Goal: Task Accomplishment & Management: Use online tool/utility

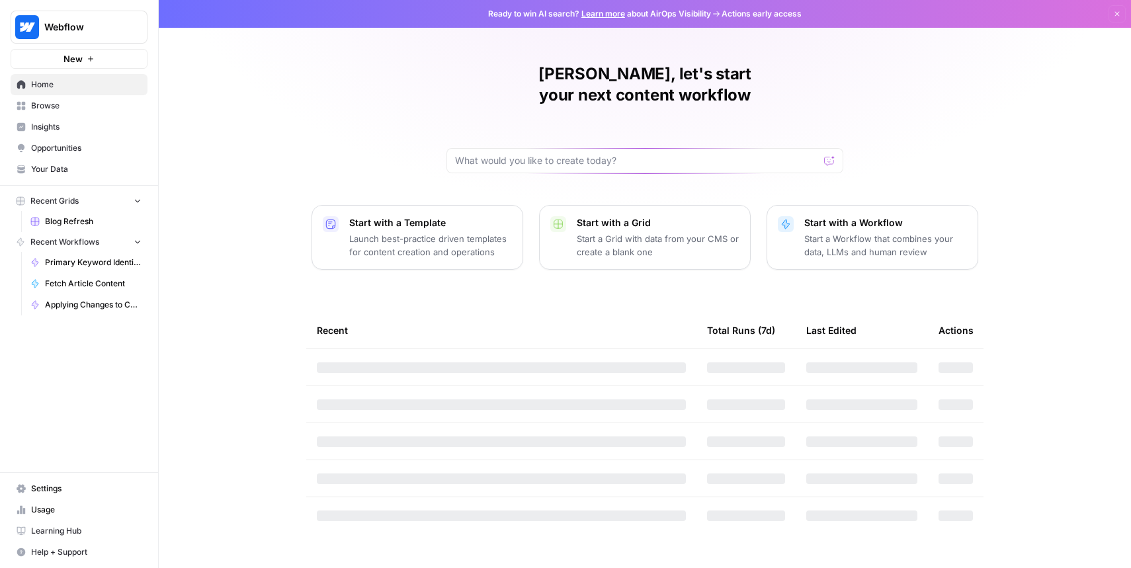
click at [103, 125] on span "Insights" at bounding box center [86, 127] width 110 height 12
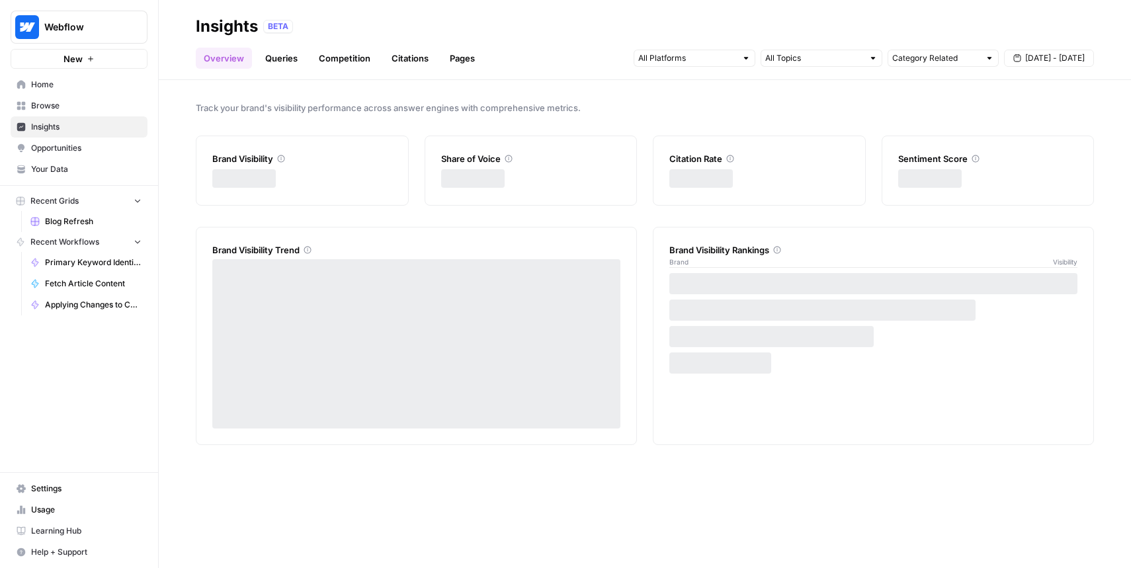
click at [108, 103] on span "Browse" at bounding box center [86, 106] width 110 height 12
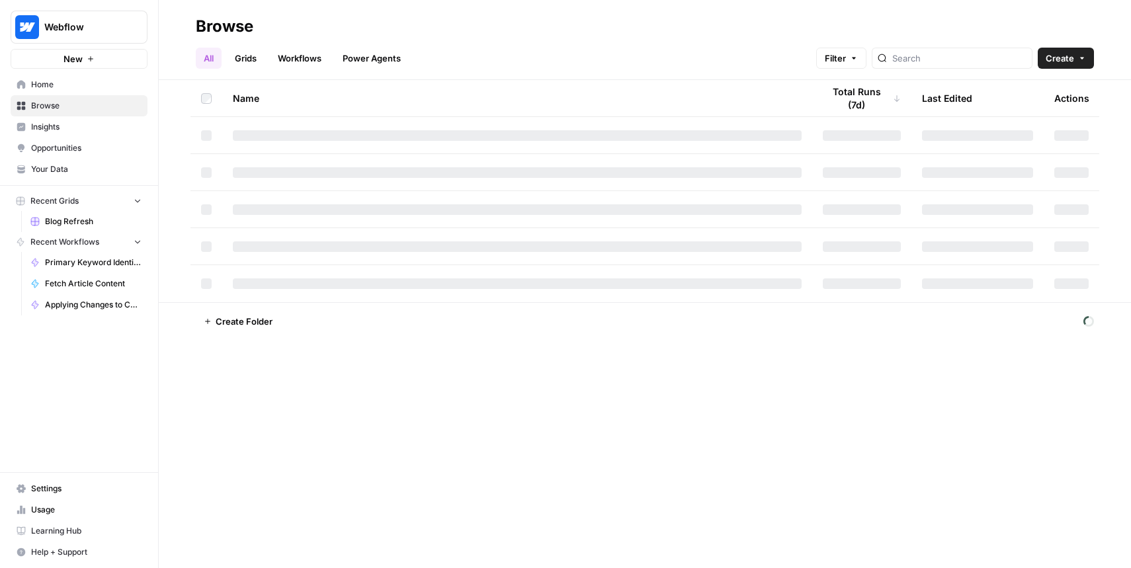
click at [105, 118] on link "Insights" at bounding box center [79, 126] width 137 height 21
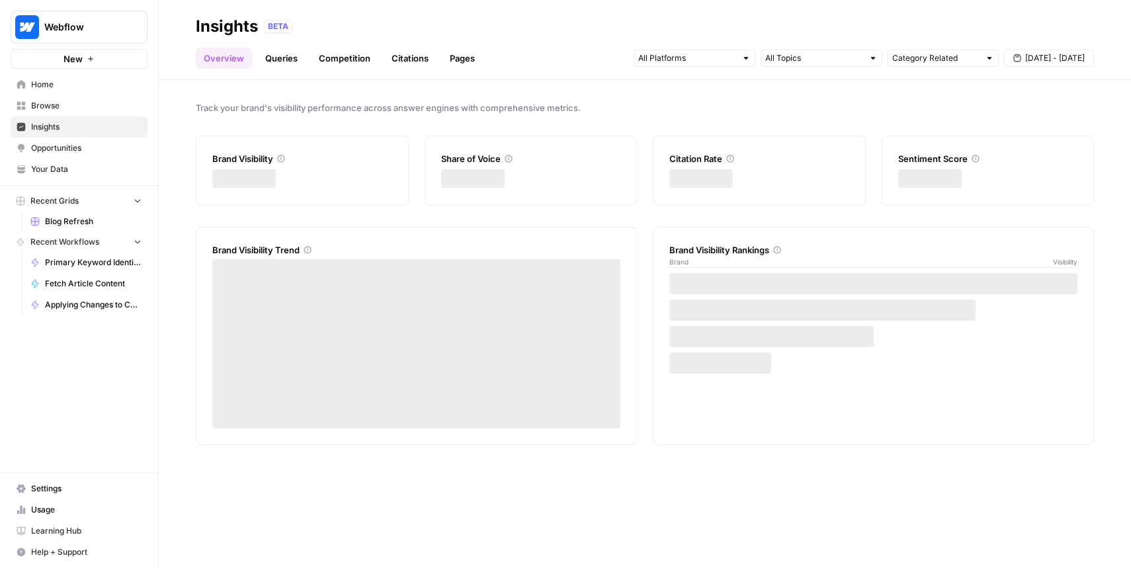
click at [113, 96] on link "Browse" at bounding box center [79, 105] width 137 height 21
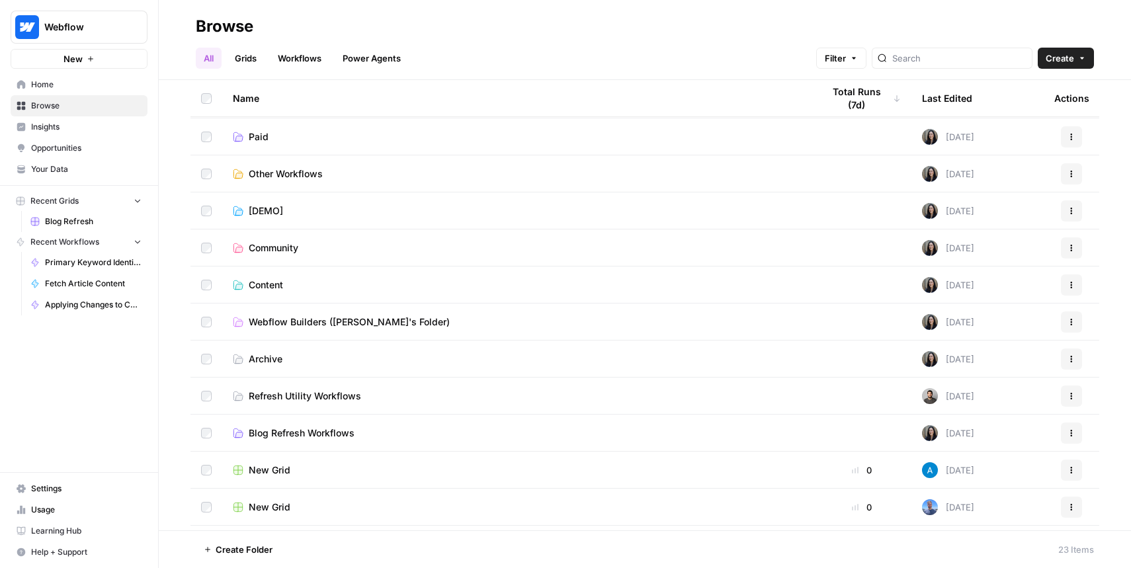
scroll to position [13, 0]
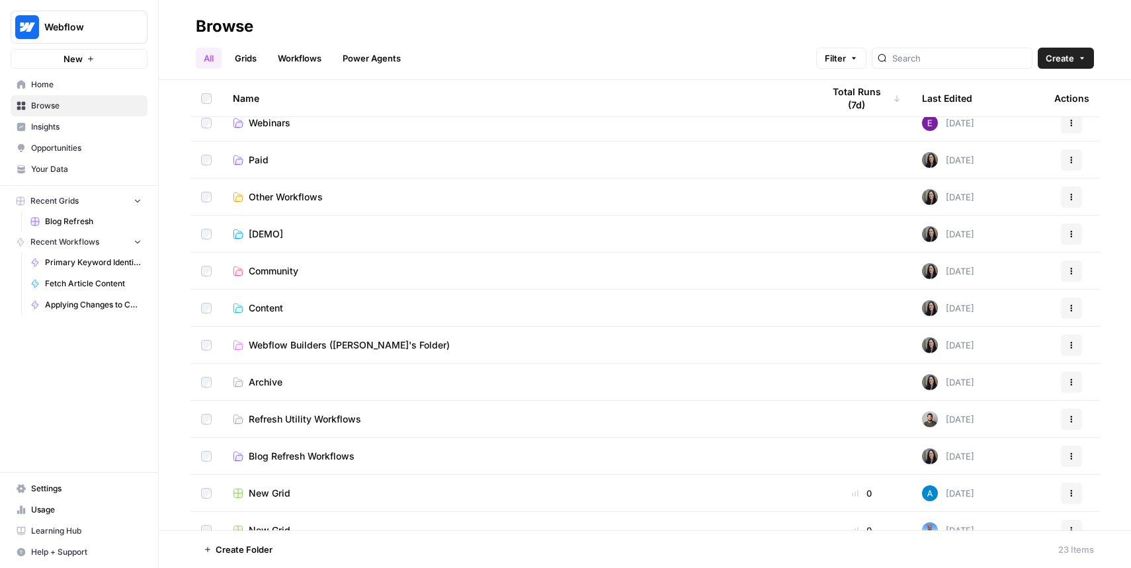
click at [296, 459] on span "Blog Refresh Workflows" at bounding box center [302, 456] width 106 height 13
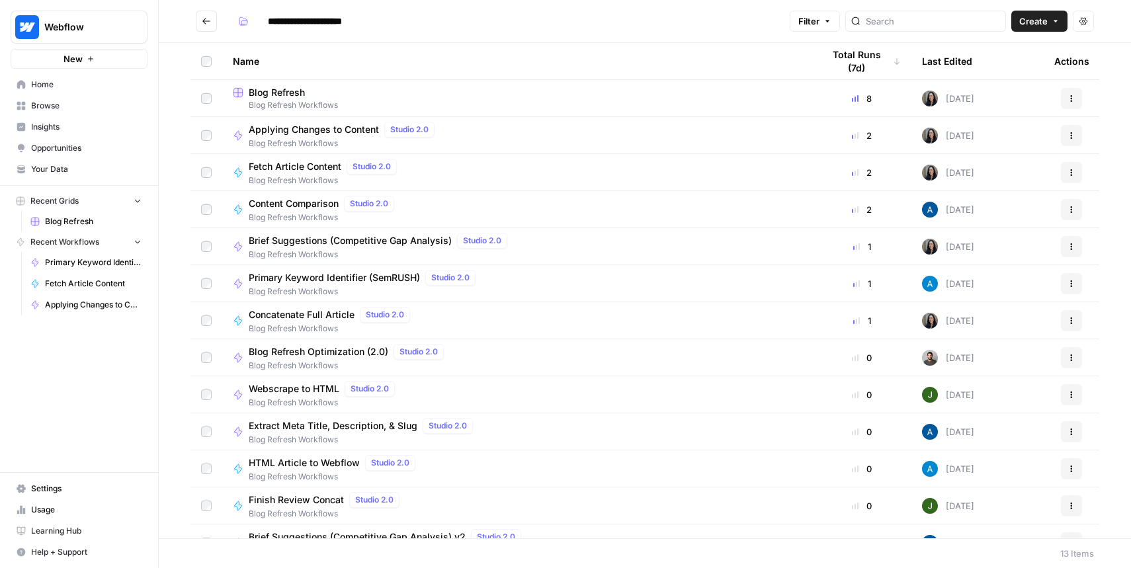
click at [272, 86] on span "Blog Refresh" at bounding box center [277, 92] width 56 height 13
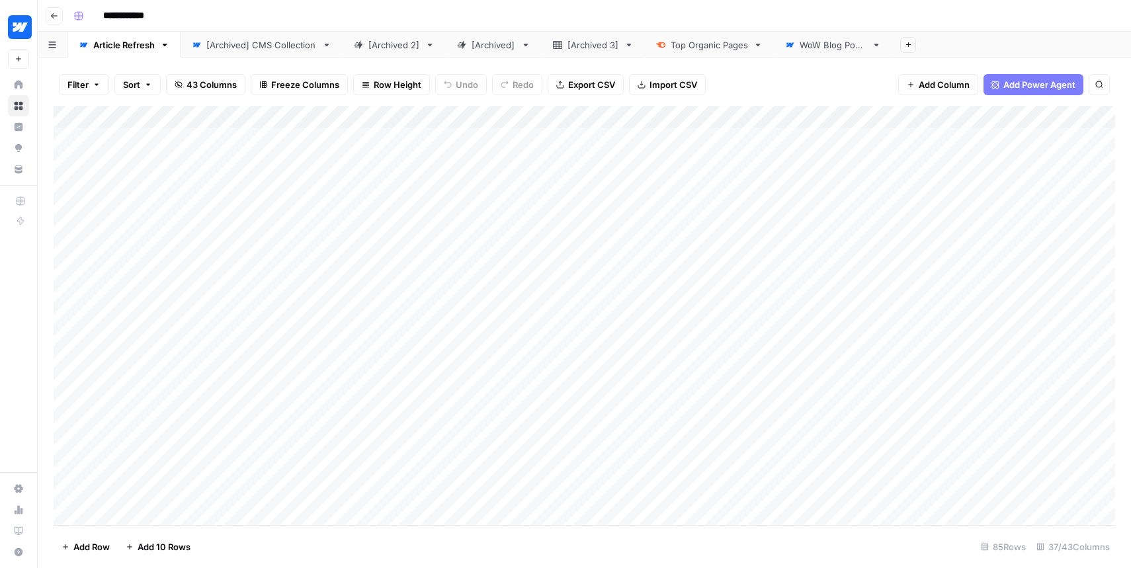
click at [568, 113] on div "Add Column" at bounding box center [585, 315] width 1062 height 419
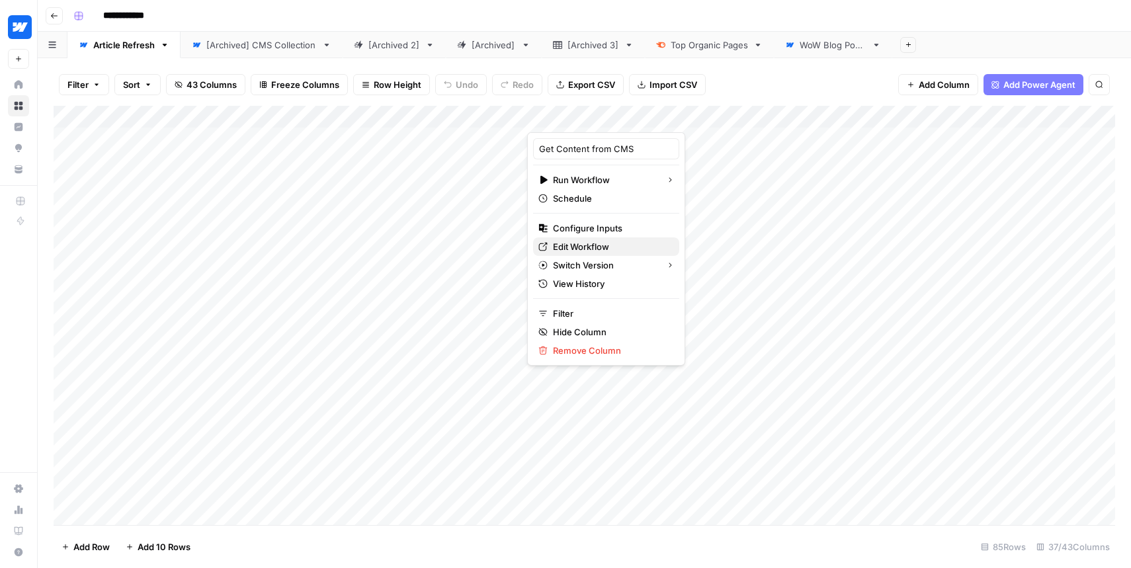
click at [617, 245] on span "Edit Workflow" at bounding box center [611, 246] width 116 height 13
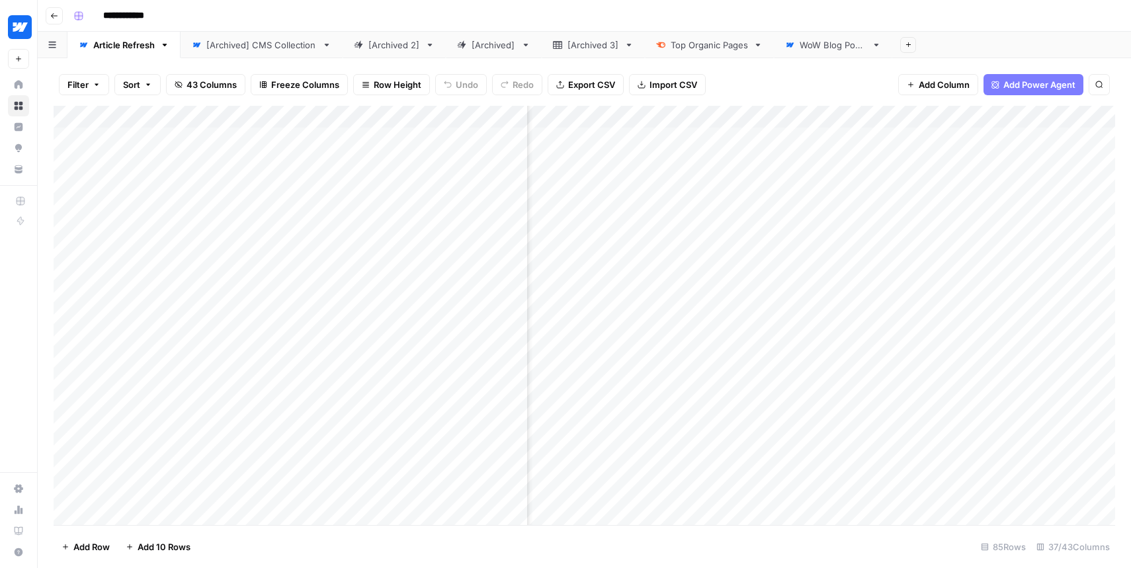
scroll to position [0, 1295]
click at [821, 112] on div "Add Column" at bounding box center [585, 315] width 1062 height 419
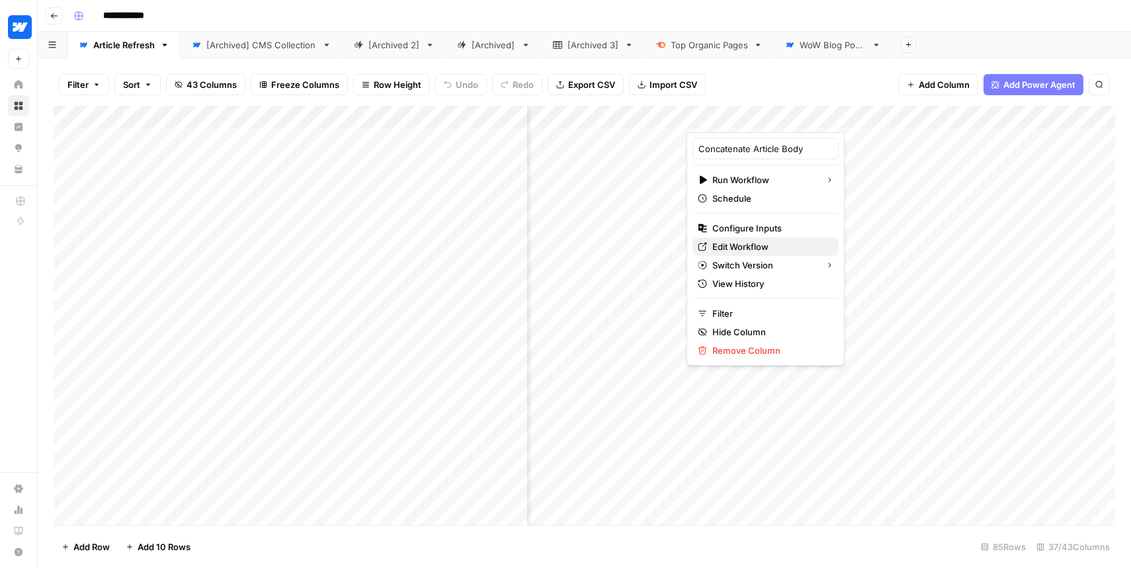
click at [733, 242] on span "Edit Workflow" at bounding box center [770, 246] width 116 height 13
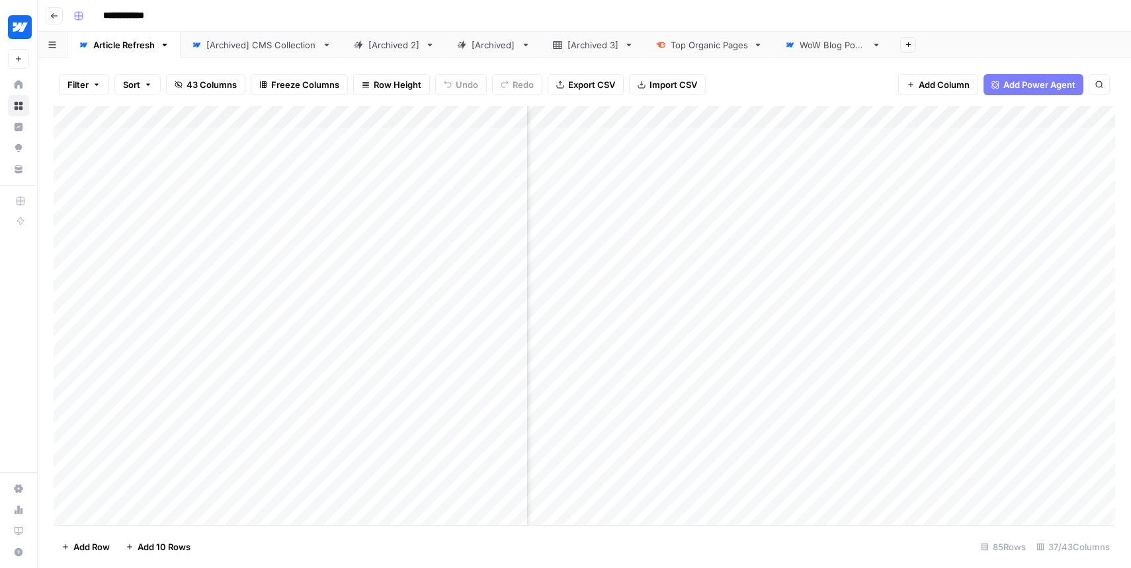
scroll to position [0, 1675]
click at [751, 115] on div "Add Column" at bounding box center [585, 315] width 1062 height 419
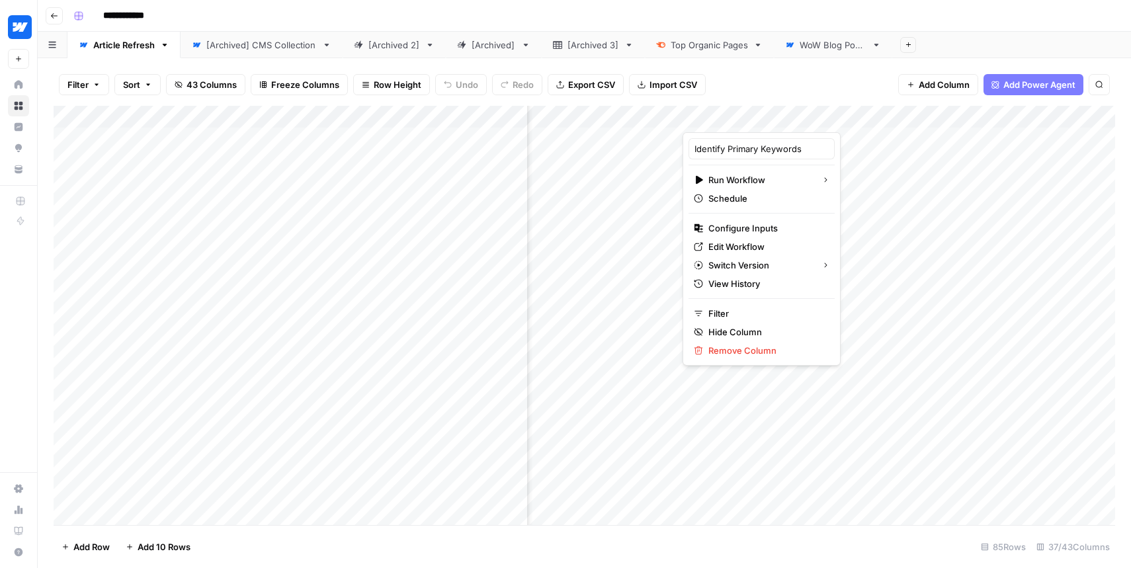
click at [751, 115] on div at bounding box center [764, 119] width 163 height 26
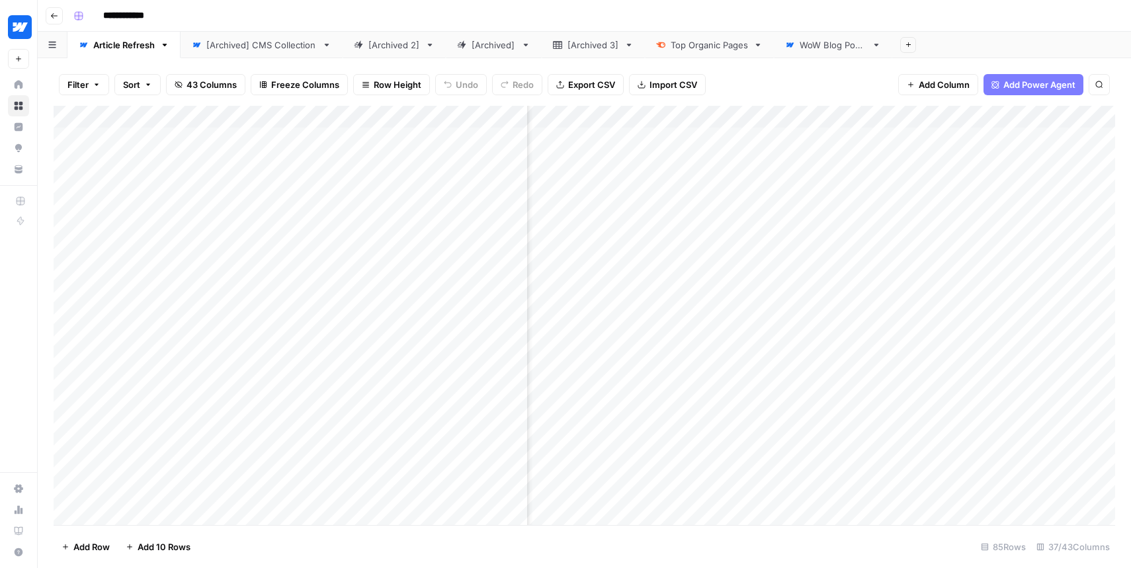
click at [762, 97] on div "Filter Sort 43 Columns Freeze Columns Row Height Undo Redo Export CSV Import CS…" at bounding box center [585, 84] width 1062 height 42
click at [779, 118] on div "Add Column" at bounding box center [585, 315] width 1062 height 419
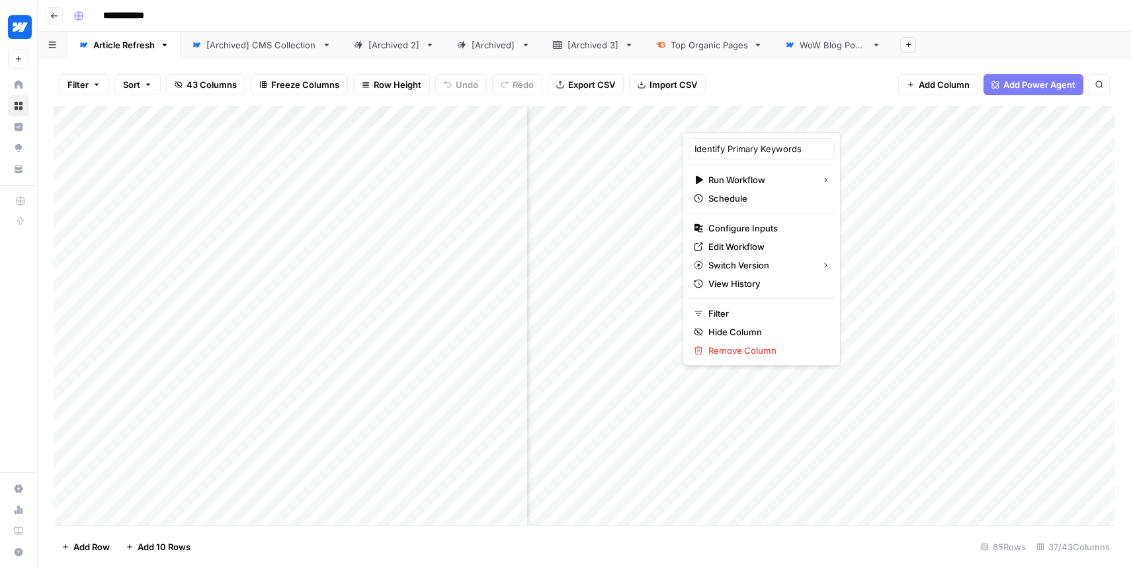
click at [779, 118] on div at bounding box center [764, 119] width 163 height 26
click at [749, 117] on div at bounding box center [764, 119] width 163 height 26
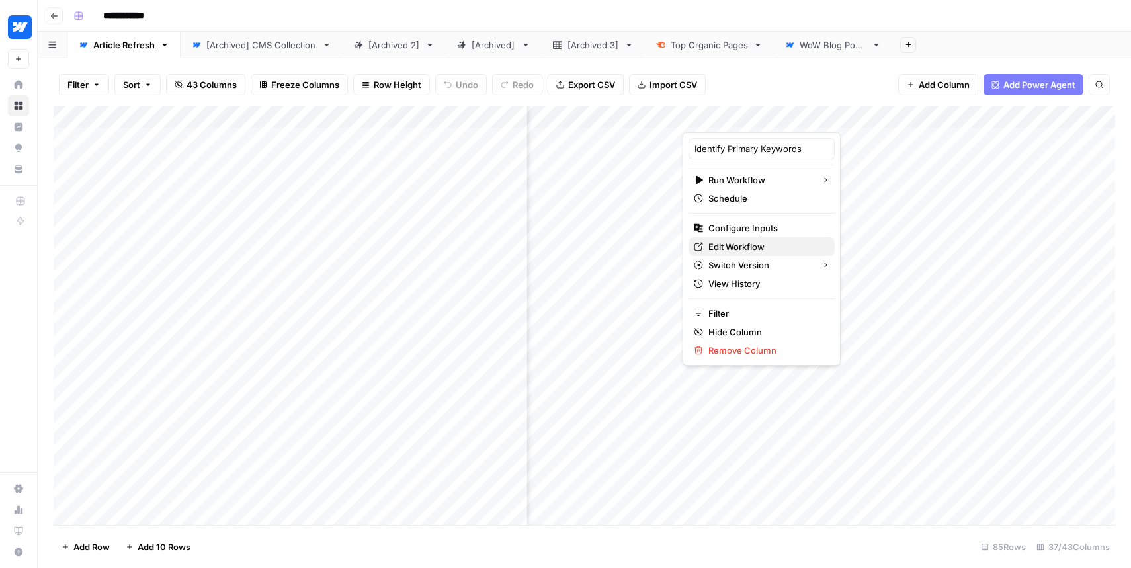
click at [715, 245] on span "Edit Workflow" at bounding box center [766, 246] width 116 height 13
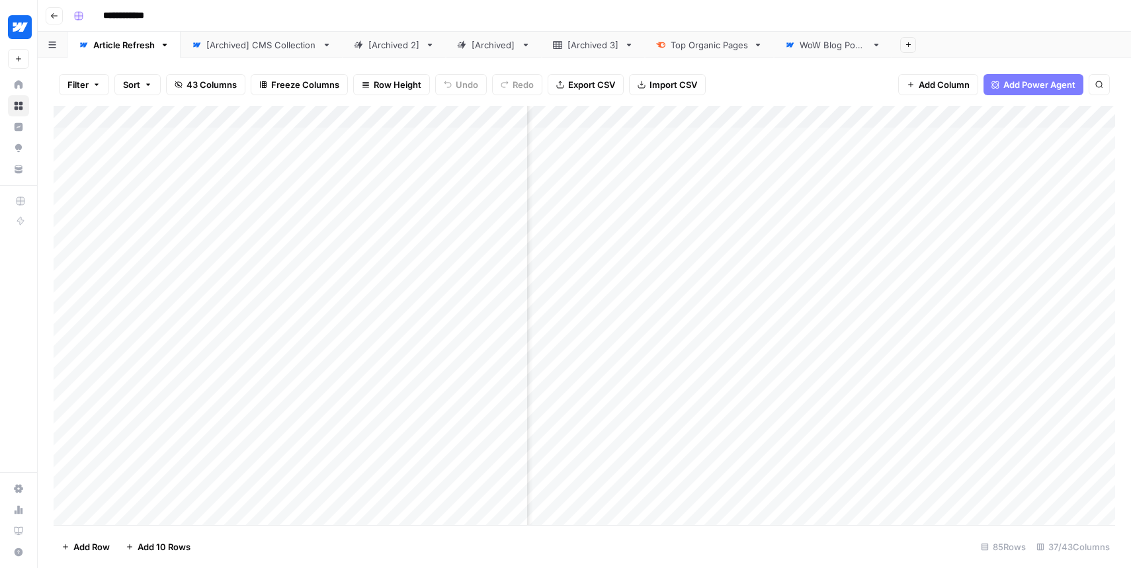
scroll to position [0, 2303]
click at [804, 117] on div "Add Column" at bounding box center [585, 315] width 1062 height 419
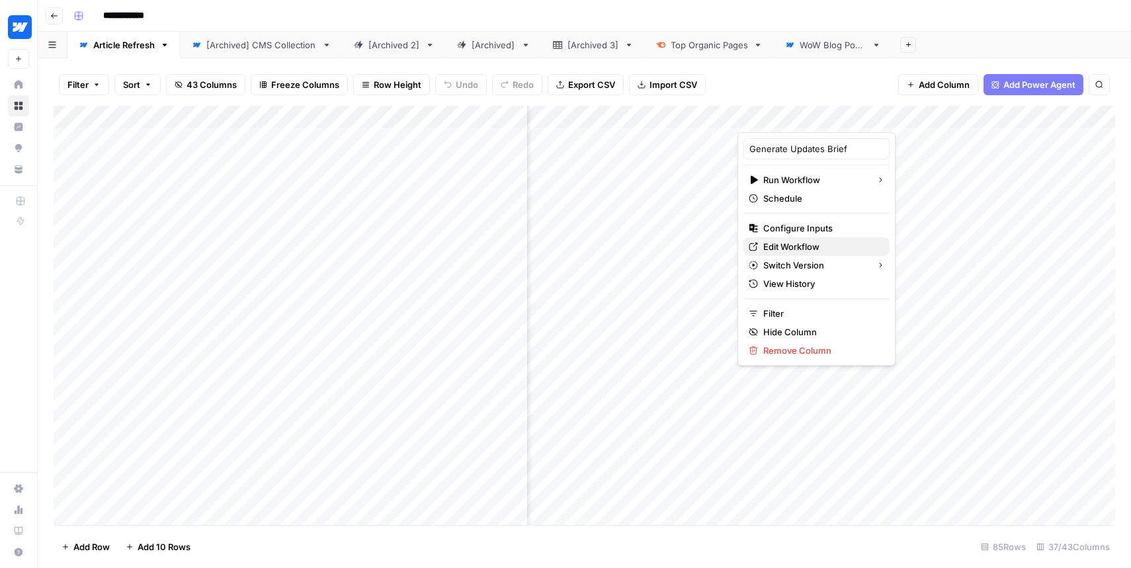
click at [787, 247] on span "Edit Workflow" at bounding box center [821, 246] width 116 height 13
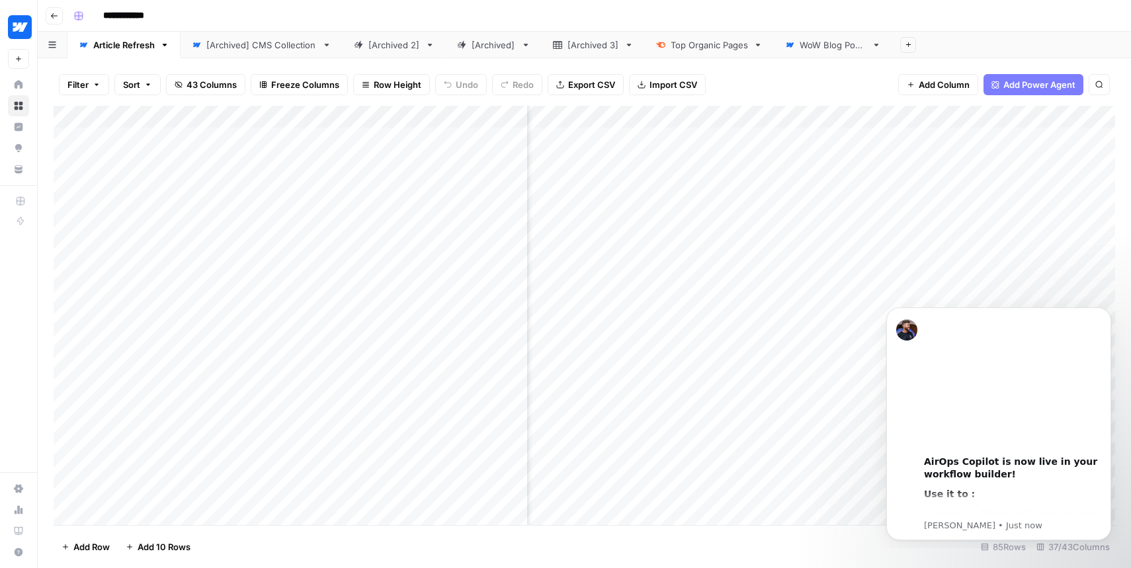
scroll to position [0, 0]
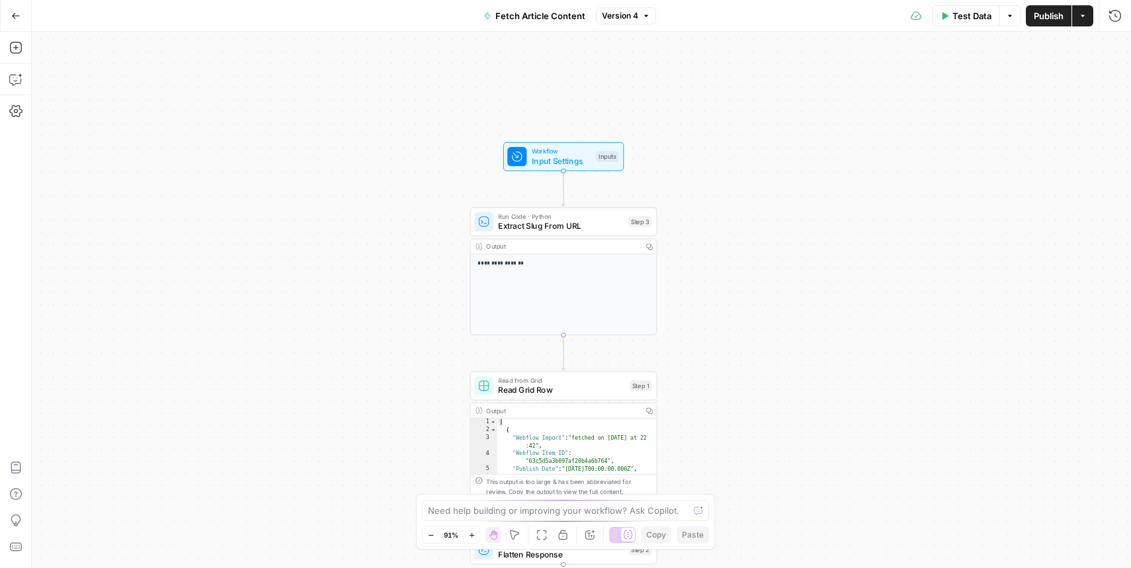
drag, startPoint x: 750, startPoint y: 239, endPoint x: 735, endPoint y: 334, distance: 95.7
click at [735, 334] on div "**********" at bounding box center [581, 300] width 1099 height 536
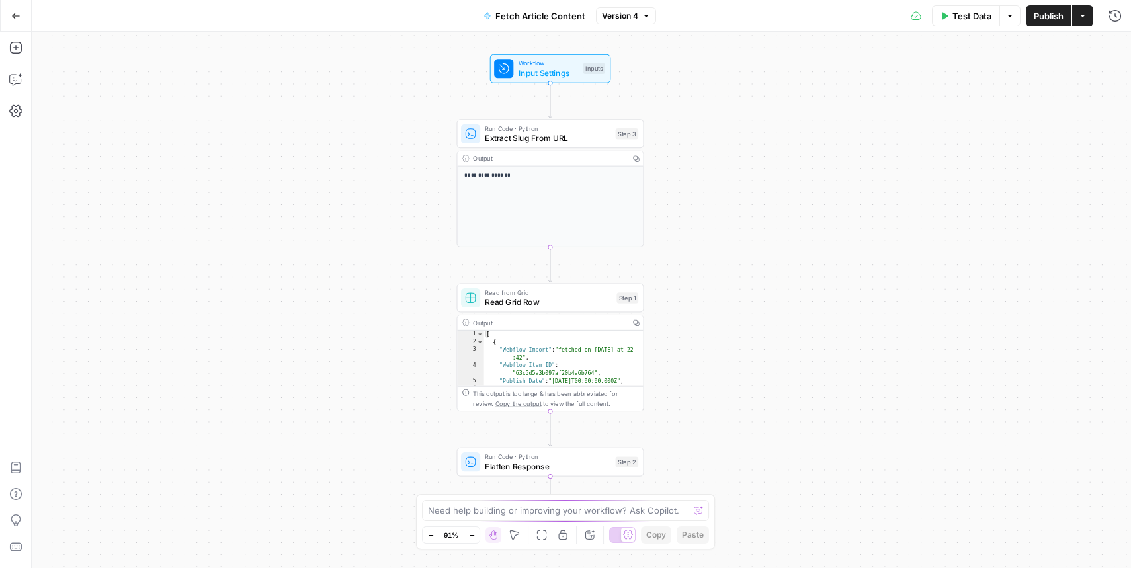
drag, startPoint x: 741, startPoint y: 276, endPoint x: 720, endPoint y: 161, distance: 117.0
click at [720, 161] on div "**********" at bounding box center [581, 300] width 1099 height 536
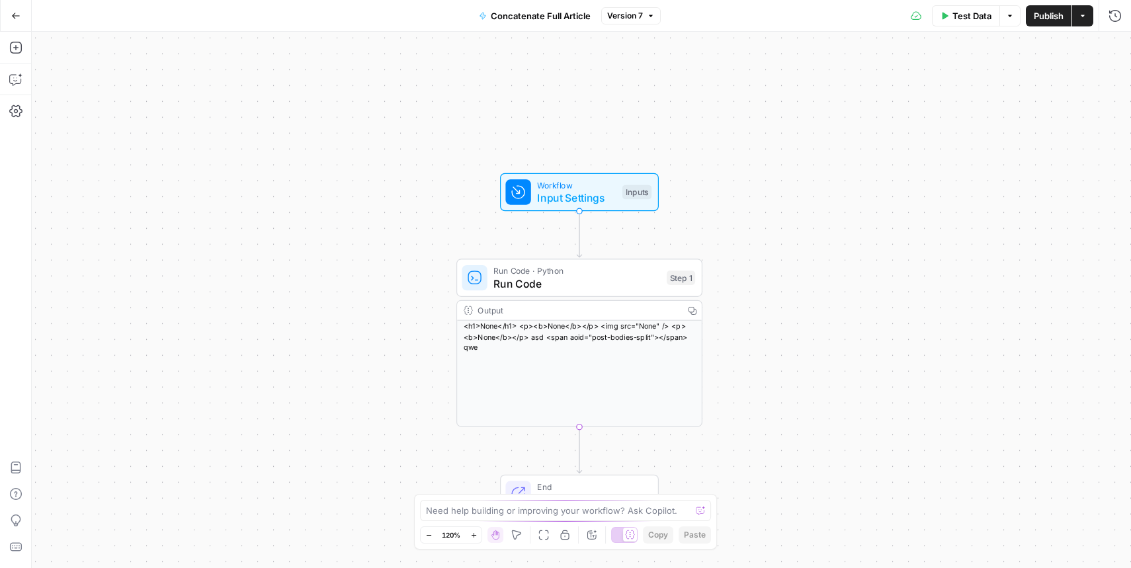
drag, startPoint x: 767, startPoint y: 178, endPoint x: 765, endPoint y: 222, distance: 43.7
click at [765, 222] on div "Workflow Input Settings Inputs Run Code · Python Run Code Step 1 Output Copy <h…" at bounding box center [581, 300] width 1099 height 536
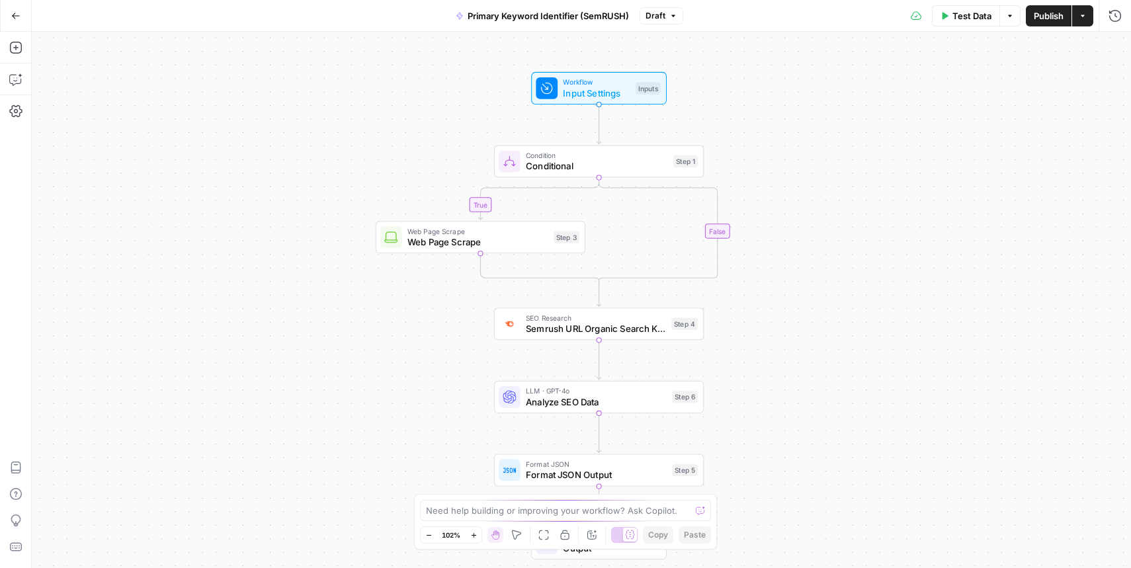
drag, startPoint x: 842, startPoint y: 116, endPoint x: 802, endPoint y: 127, distance: 41.7
click at [802, 127] on div "true false Workflow Input Settings Inputs Condition Conditional Step 1 Web Page…" at bounding box center [581, 300] width 1099 height 536
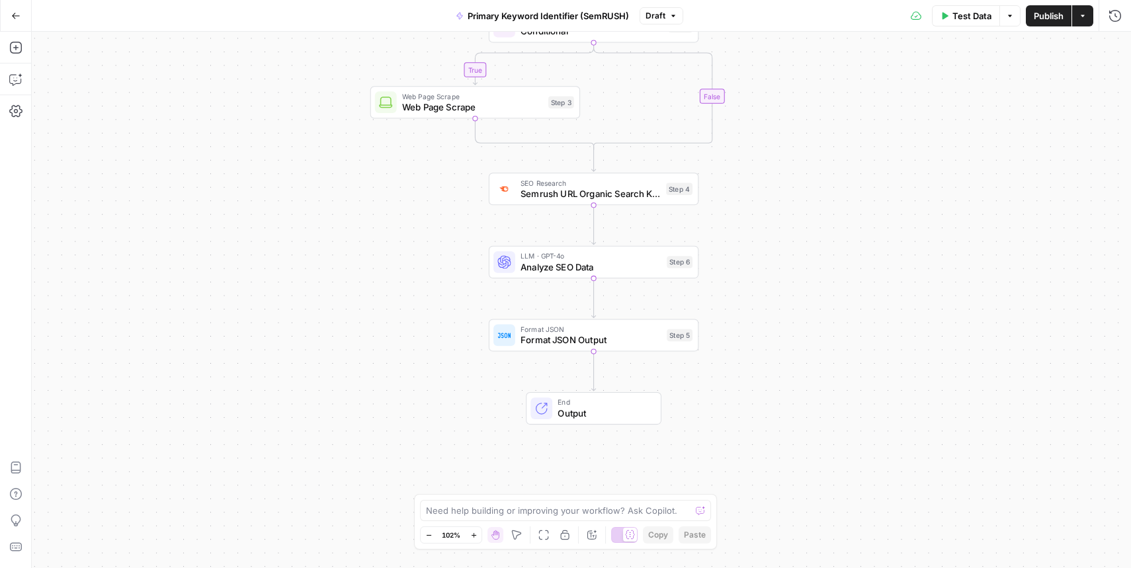
drag, startPoint x: 776, startPoint y: 315, endPoint x: 776, endPoint y: 170, distance: 145.5
click at [776, 170] on div "true false Workflow Input Settings Inputs Condition Conditional Step 1 Web Page…" at bounding box center [581, 300] width 1099 height 536
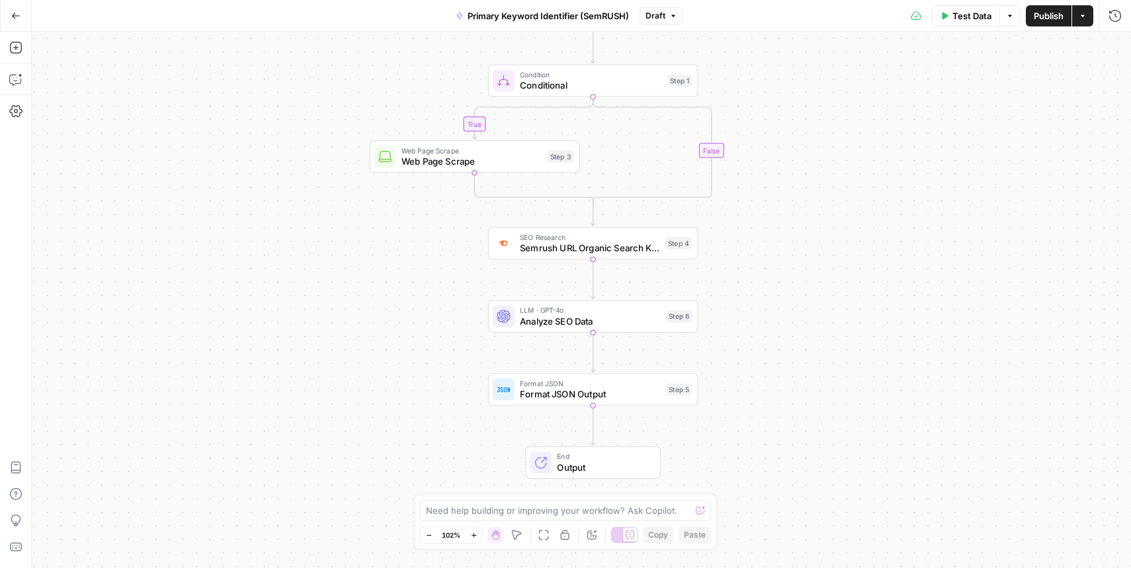
drag, startPoint x: 776, startPoint y: 170, endPoint x: 773, endPoint y: 347, distance: 177.3
click at [773, 347] on div "true false Workflow Input Settings Inputs Condition Conditional Step 1 Web Page…" at bounding box center [581, 300] width 1099 height 536
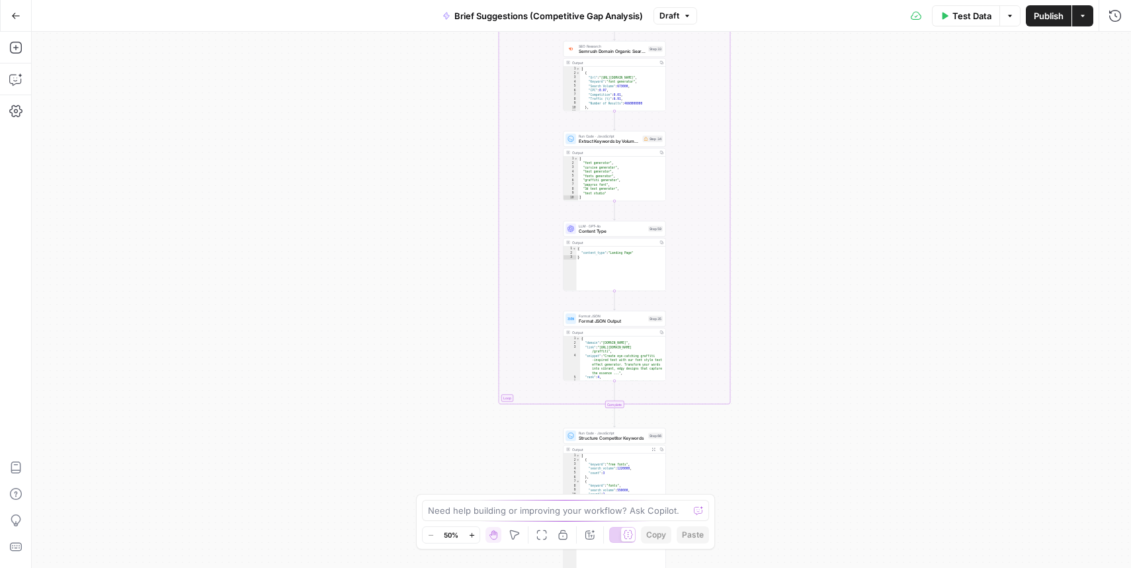
drag, startPoint x: 783, startPoint y: 267, endPoint x: 766, endPoint y: 364, distance: 98.7
click at [882, 188] on div "true false true false Workflow Input Settings Inputs Condition Check Article Bo…" at bounding box center [581, 300] width 1099 height 536
click at [766, 364] on div "true false true false Workflow Input Settings Inputs Condition Check Article Bo…" at bounding box center [581, 300] width 1099 height 536
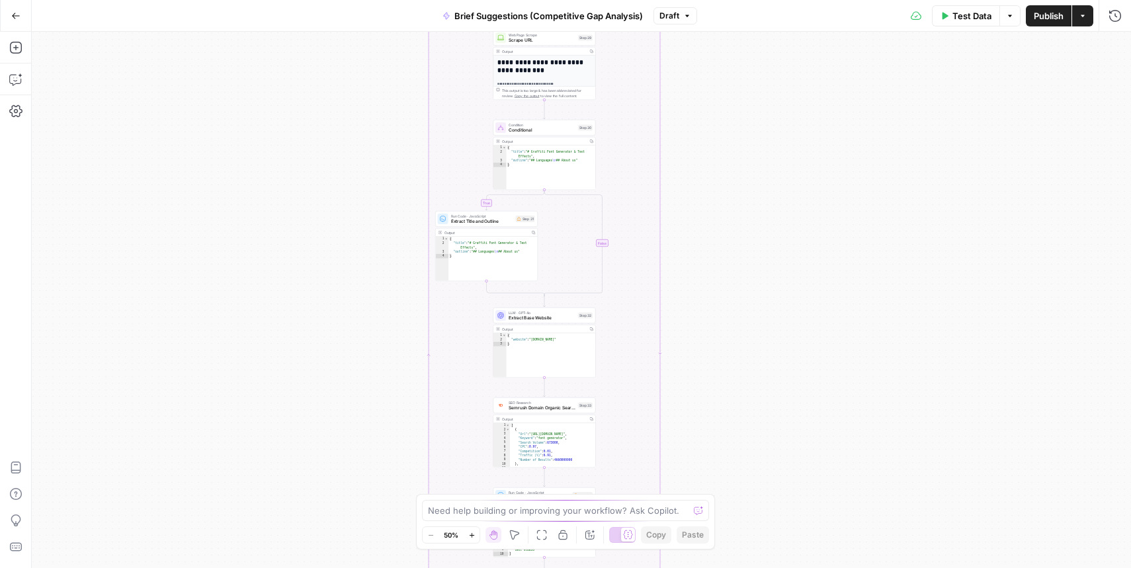
drag, startPoint x: 844, startPoint y: 208, endPoint x: 827, endPoint y: 415, distance: 207.7
click at [827, 414] on div "true false true false Workflow Input Settings Inputs Condition Check Article Bo…" at bounding box center [581, 300] width 1099 height 536
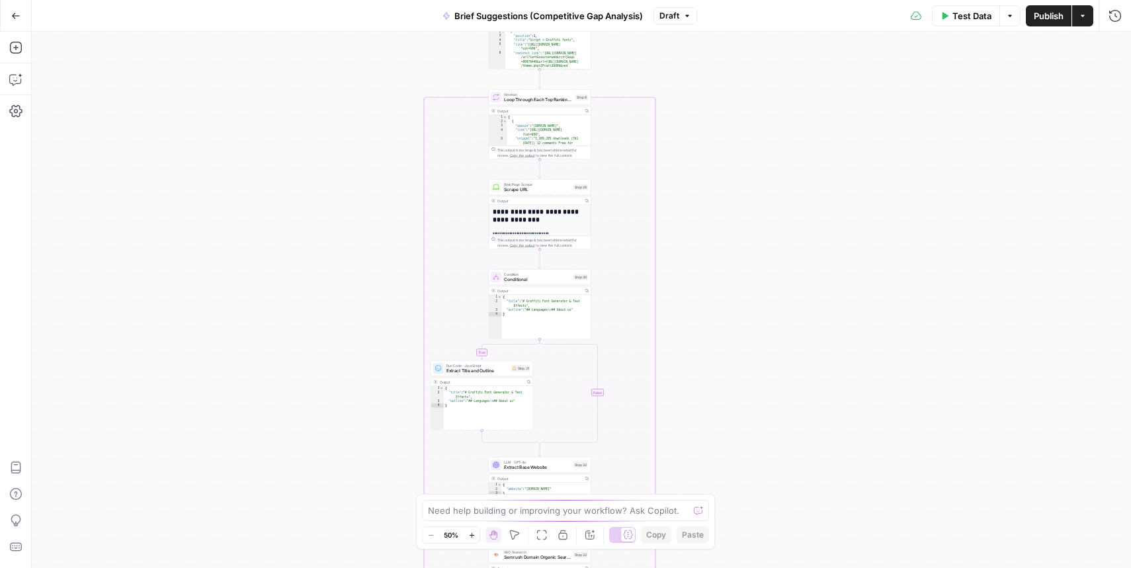
drag, startPoint x: 784, startPoint y: 187, endPoint x: 799, endPoint y: 366, distance: 180.5
click at [799, 366] on div "true false true false Workflow Input Settings Inputs Condition Check Article Bo…" at bounding box center [581, 300] width 1099 height 536
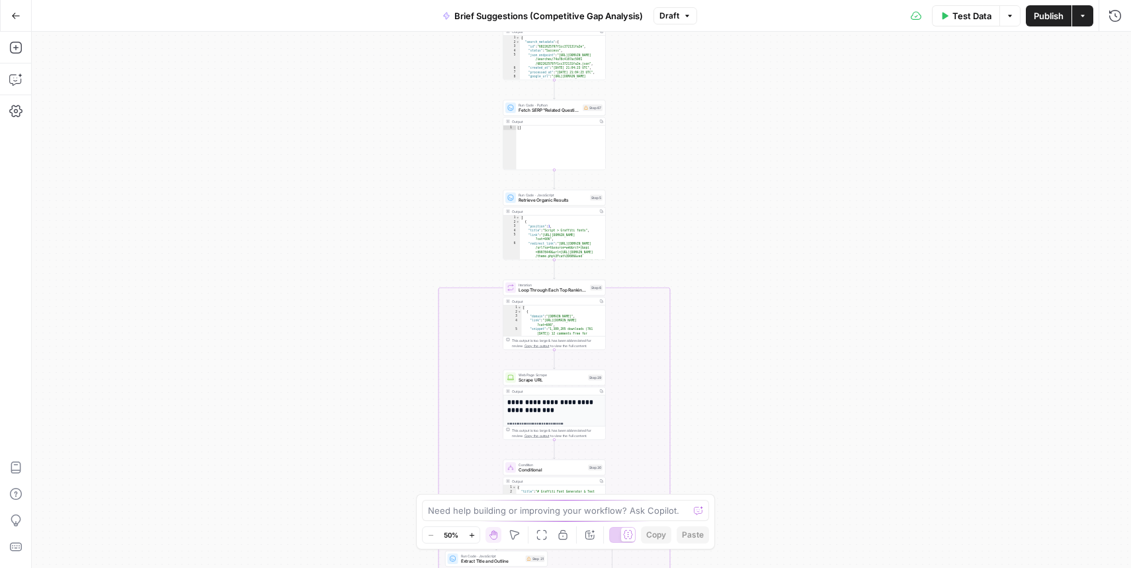
drag, startPoint x: 814, startPoint y: 183, endPoint x: 814, endPoint y: 420, distance: 237.4
click at [814, 420] on div "true false true false Workflow Input Settings Inputs Condition Check Article Bo…" at bounding box center [581, 300] width 1099 height 536
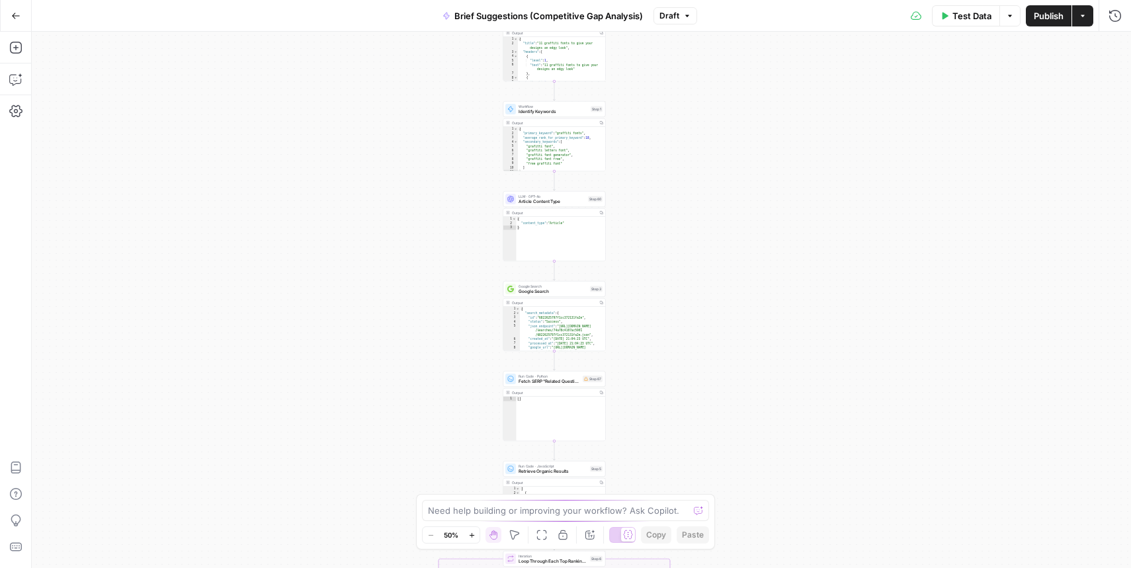
drag, startPoint x: 817, startPoint y: 214, endPoint x: 817, endPoint y: 370, distance: 155.4
click at [817, 369] on div "true false true false Workflow Input Settings Inputs Condition Check Article Bo…" at bounding box center [581, 300] width 1099 height 536
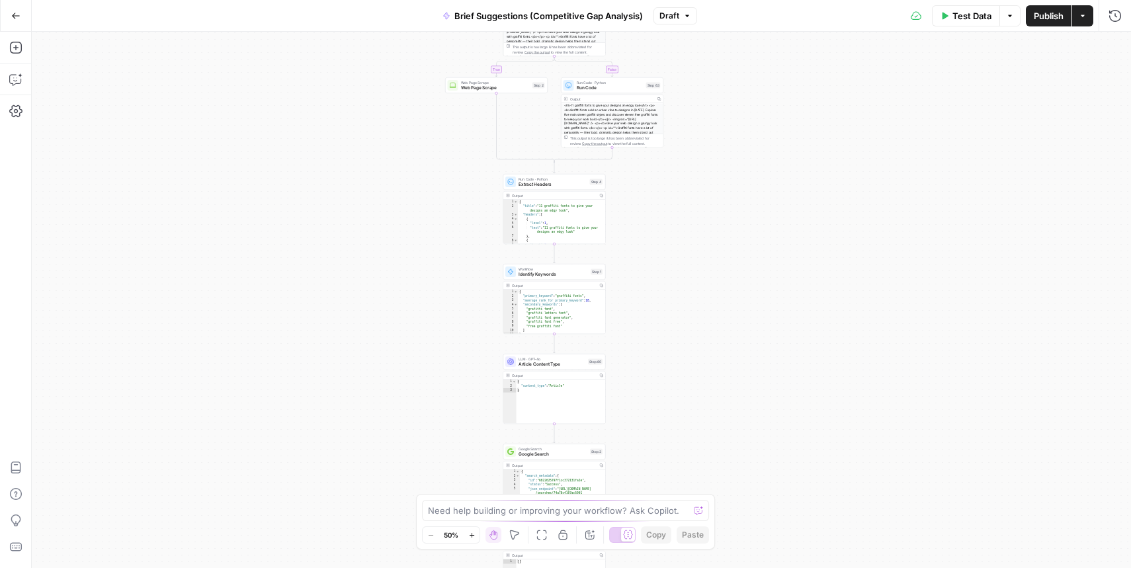
drag, startPoint x: 815, startPoint y: 111, endPoint x: 812, endPoint y: 272, distance: 160.8
click at [812, 272] on div "true false true false Workflow Input Settings Inputs Condition Check Article Bo…" at bounding box center [581, 300] width 1099 height 536
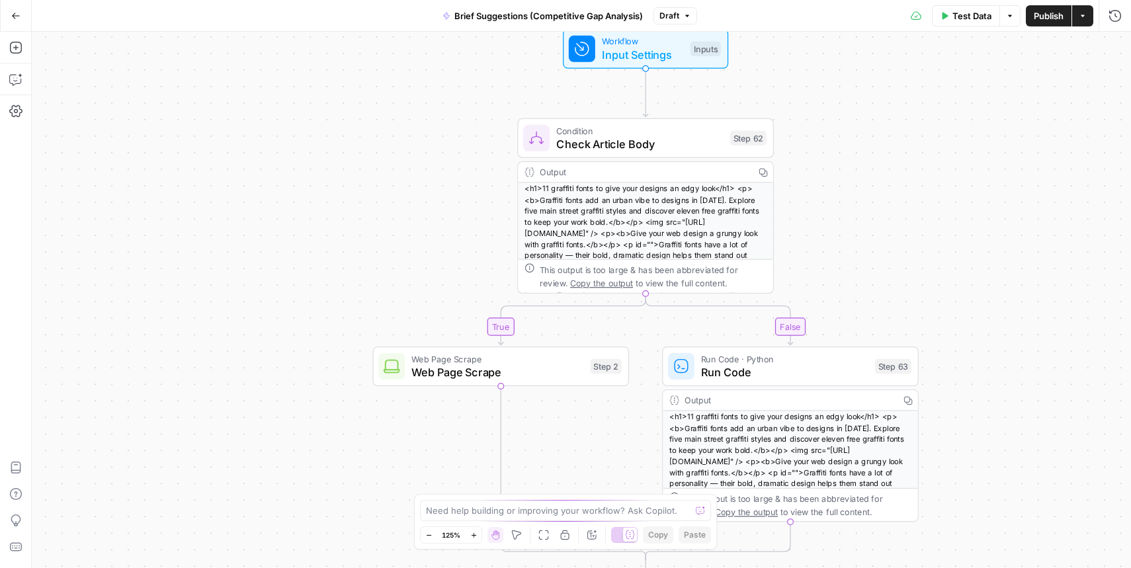
drag, startPoint x: 438, startPoint y: 295, endPoint x: 456, endPoint y: 152, distance: 144.1
click at [456, 152] on div "true false true false Workflow Input Settings Inputs Condition Check Article Bo…" at bounding box center [581, 300] width 1099 height 536
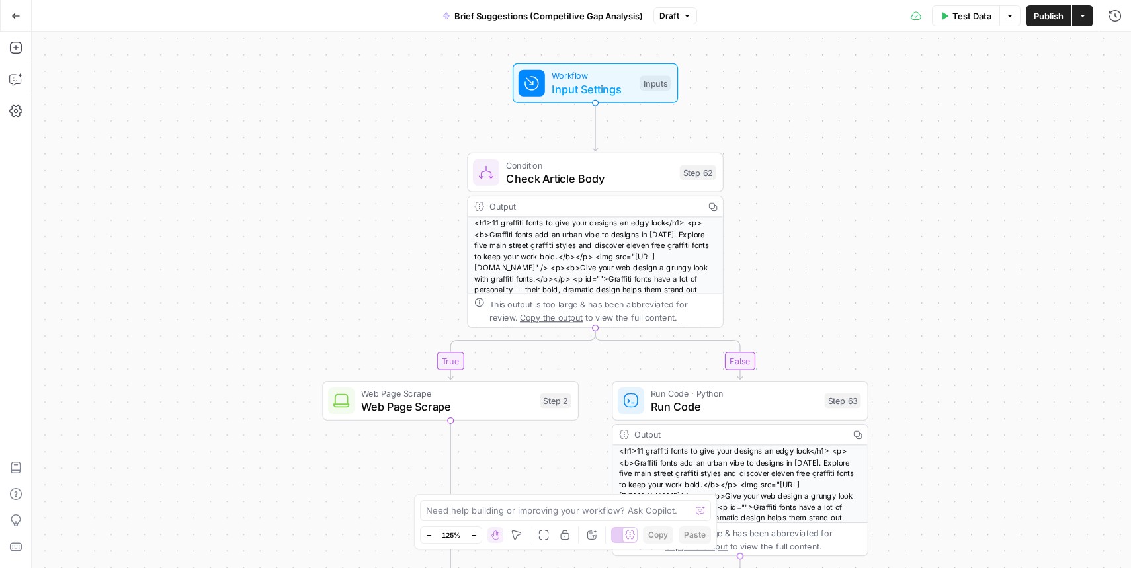
drag, startPoint x: 834, startPoint y: 133, endPoint x: 812, endPoint y: 146, distance: 25.8
click at [812, 146] on div "true false true false Workflow Input Settings Inputs Condition Check Article Bo…" at bounding box center [581, 300] width 1099 height 536
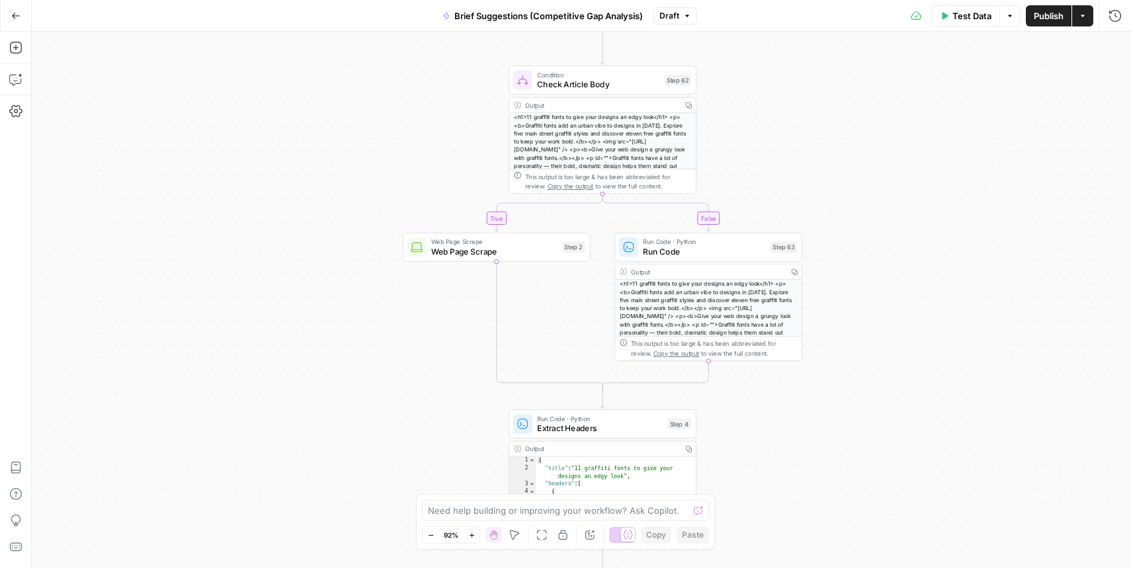
drag, startPoint x: 858, startPoint y: 194, endPoint x: 769, endPoint y: 85, distance: 141.4
click at [769, 85] on div "true false true false Workflow Input Settings Inputs Condition Check Article Bo…" at bounding box center [581, 300] width 1099 height 536
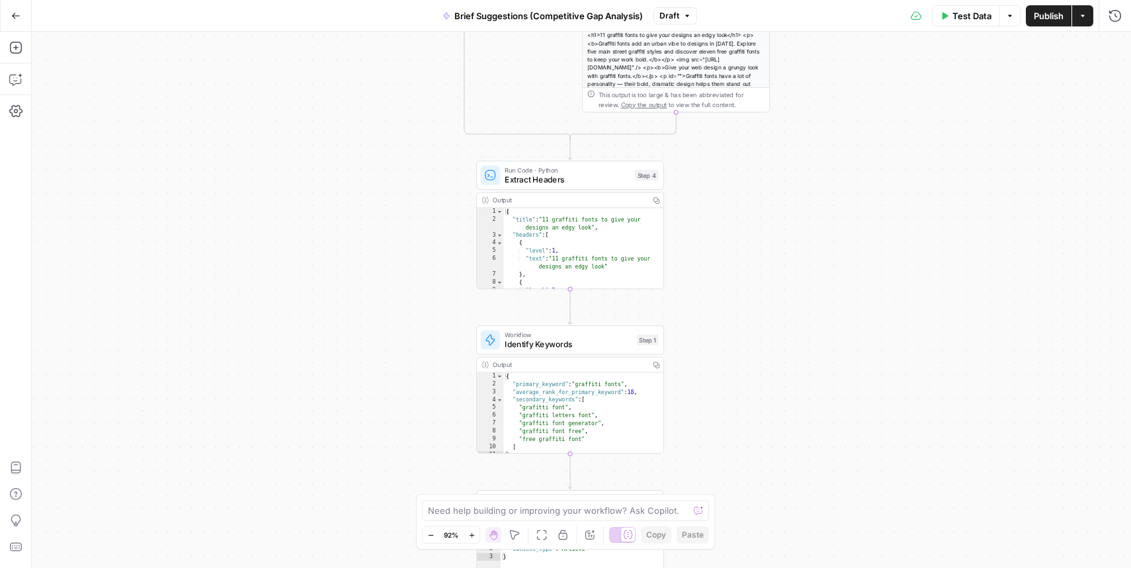
drag, startPoint x: 806, startPoint y: 297, endPoint x: 814, endPoint y: 77, distance: 220.4
click at [814, 77] on div "true false true false Workflow Input Settings Inputs Condition Check Article Bo…" at bounding box center [581, 300] width 1099 height 536
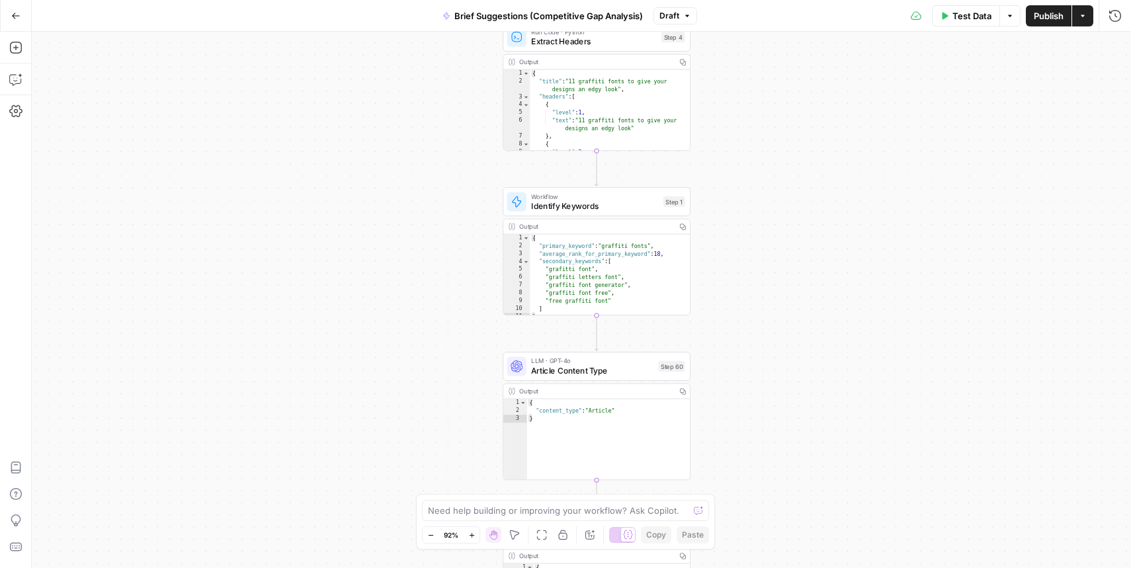
drag, startPoint x: 767, startPoint y: 272, endPoint x: 789, endPoint y: 148, distance: 125.6
click at [789, 148] on div "true false true false Workflow Input Settings Inputs Condition Check Article Bo…" at bounding box center [581, 300] width 1099 height 536
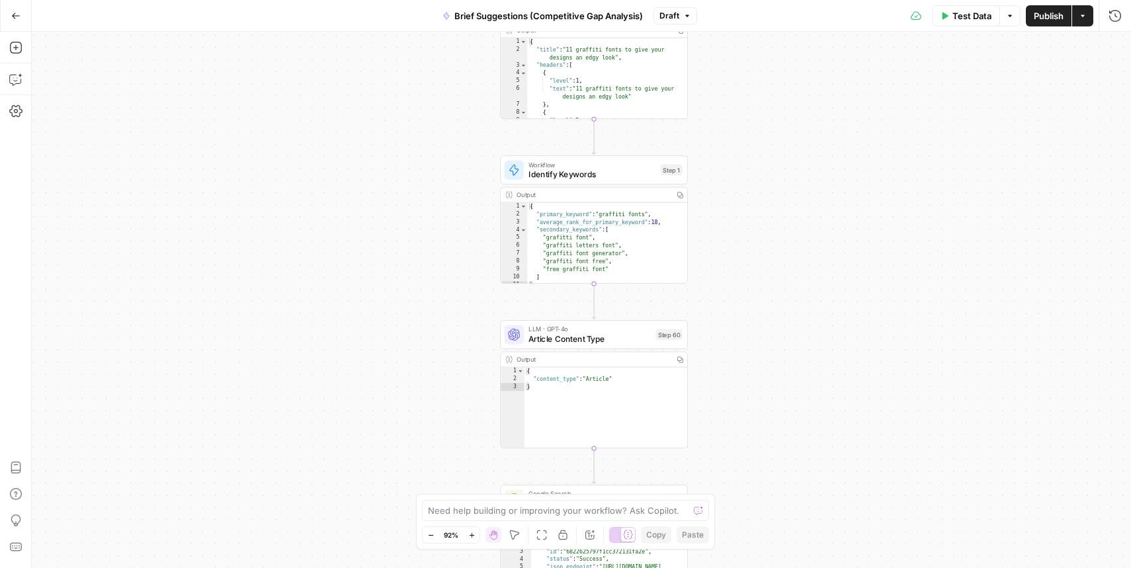
drag, startPoint x: 744, startPoint y: 352, endPoint x: 740, endPoint y: 138, distance: 214.3
click at [740, 138] on div "true false true false Workflow Input Settings Inputs Condition Check Article Bo…" at bounding box center [581, 300] width 1099 height 536
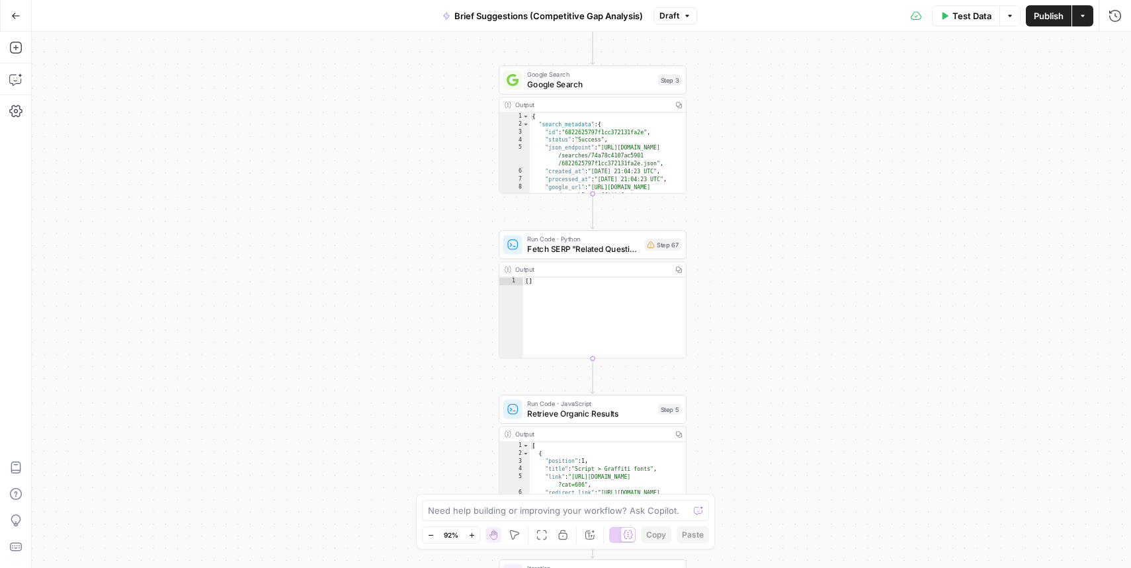
drag, startPoint x: 736, startPoint y: 389, endPoint x: 742, endPoint y: 138, distance: 251.4
click at [742, 138] on div "true false true false Workflow Input Settings Inputs Condition Check Article Bo…" at bounding box center [581, 300] width 1099 height 536
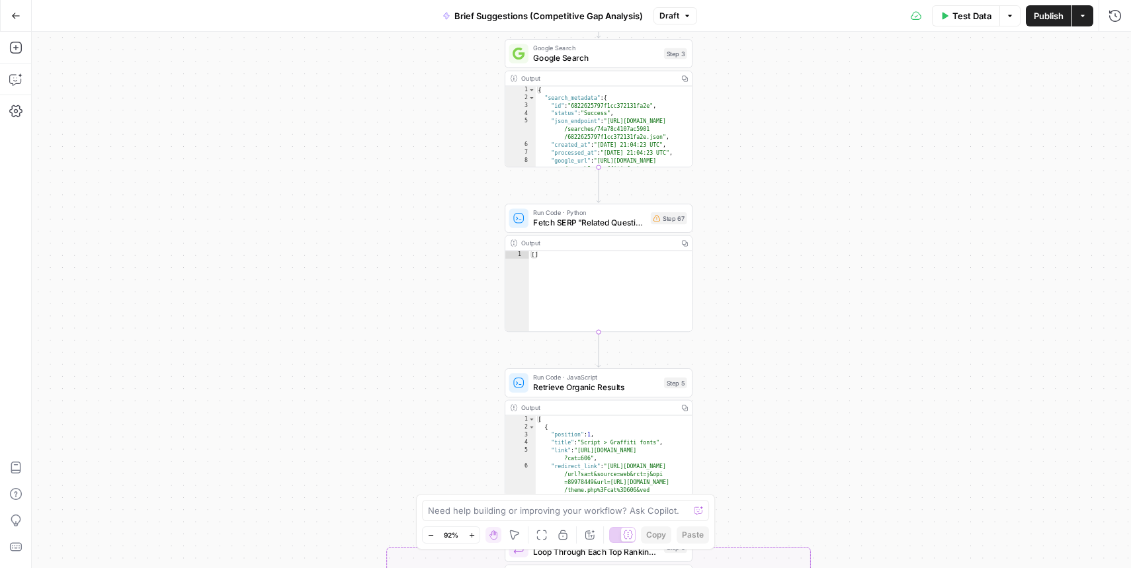
drag, startPoint x: 750, startPoint y: 390, endPoint x: 730, endPoint y: 75, distance: 314.8
click at [730, 75] on div "true false true false Workflow Input Settings Inputs Condition Check Article Bo…" at bounding box center [581, 300] width 1099 height 536
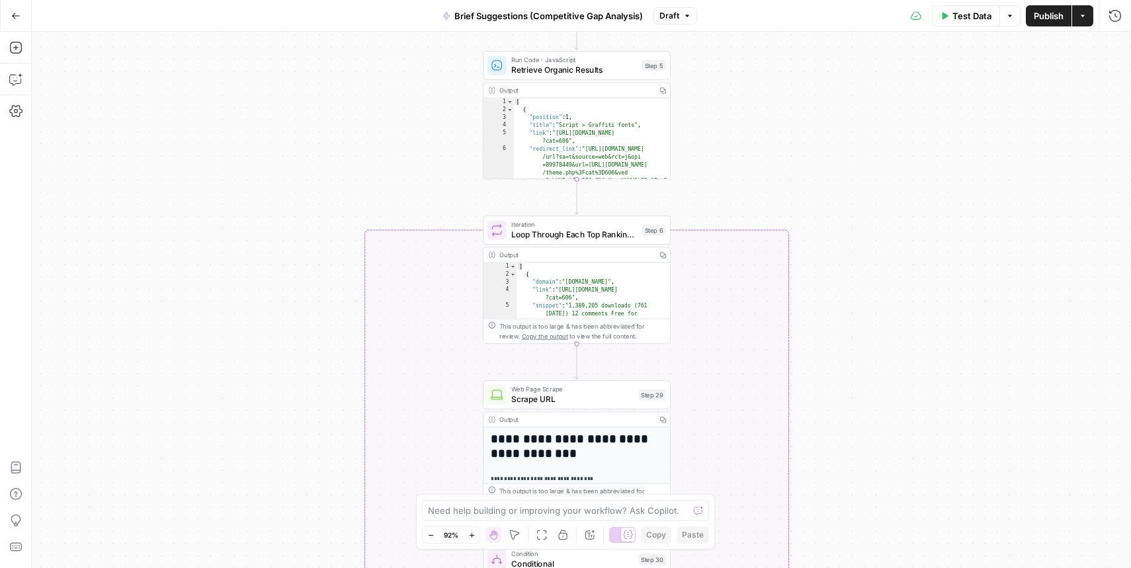
drag, startPoint x: 869, startPoint y: 327, endPoint x: 868, endPoint y: 175, distance: 151.5
click at [868, 175] on div "true false true false Workflow Input Settings Inputs Condition Check Article Bo…" at bounding box center [581, 300] width 1099 height 536
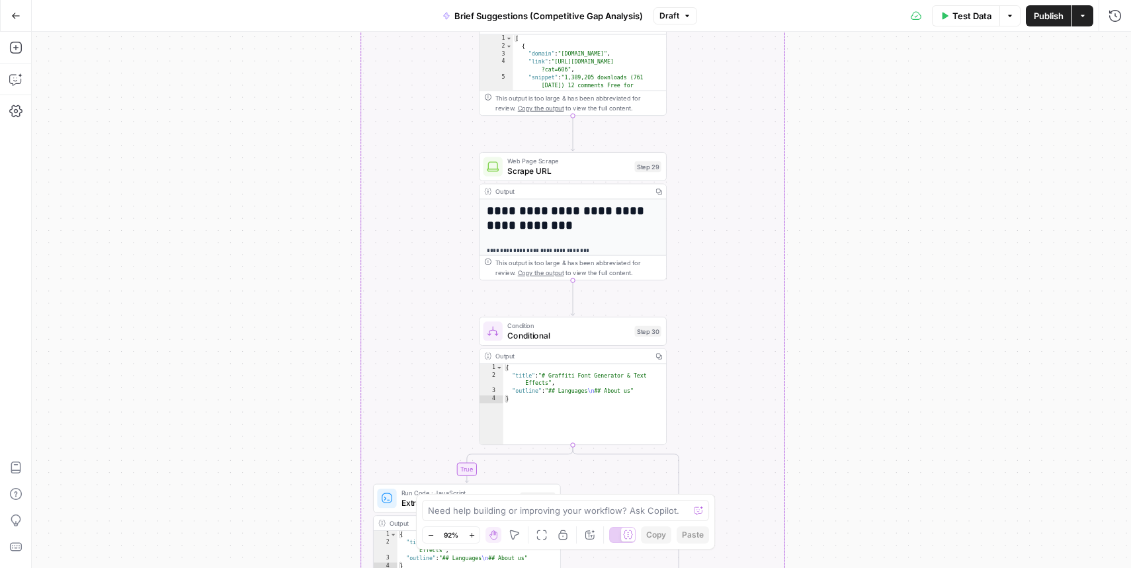
drag, startPoint x: 820, startPoint y: 338, endPoint x: 817, endPoint y: 175, distance: 162.7
click at [817, 175] on div "true false true false Workflow Input Settings Inputs Condition Check Article Bo…" at bounding box center [581, 300] width 1099 height 536
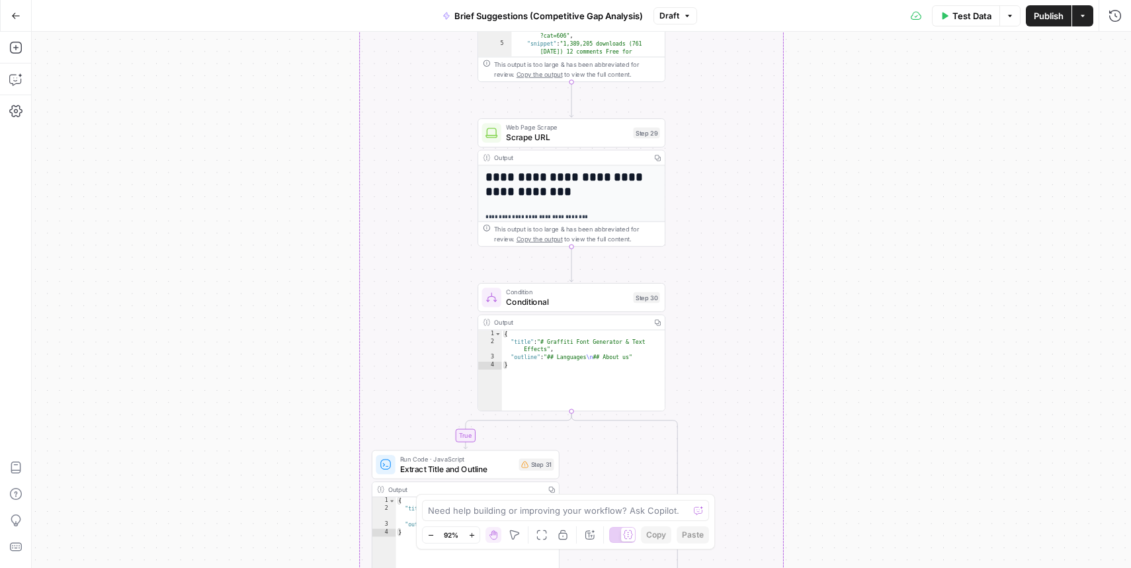
drag, startPoint x: 817, startPoint y: 175, endPoint x: 819, endPoint y: 380, distance: 205.0
click at [819, 380] on div "true false true false Workflow Input Settings Inputs Condition Check Article Bo…" at bounding box center [581, 300] width 1099 height 536
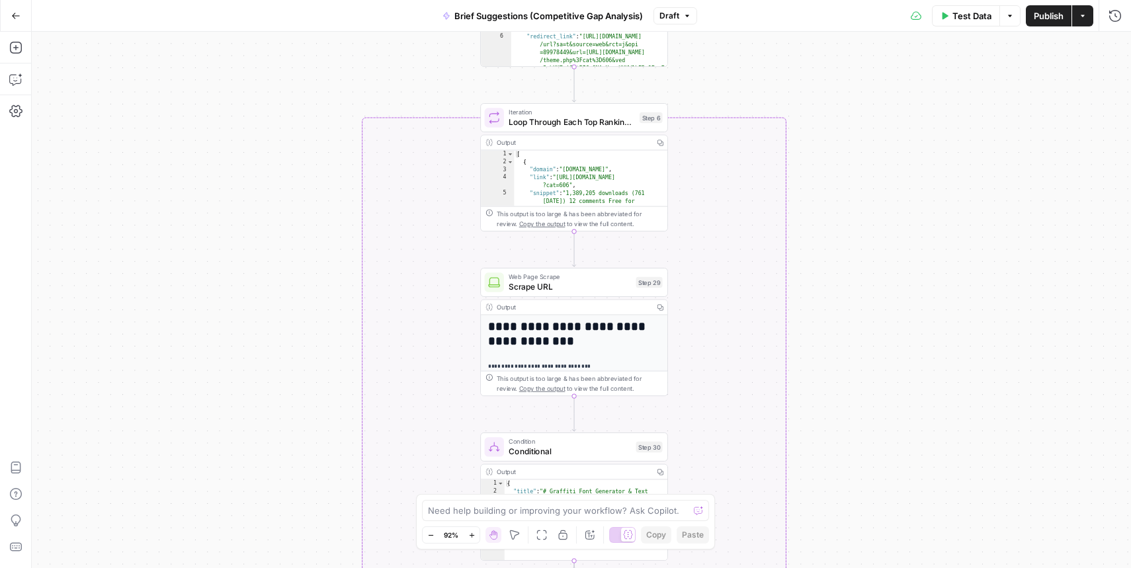
drag, startPoint x: 856, startPoint y: 119, endPoint x: 814, endPoint y: 382, distance: 266.5
click at [814, 382] on div "true false true false Workflow Input Settings Inputs Condition Check Article Bo…" at bounding box center [581, 300] width 1099 height 536
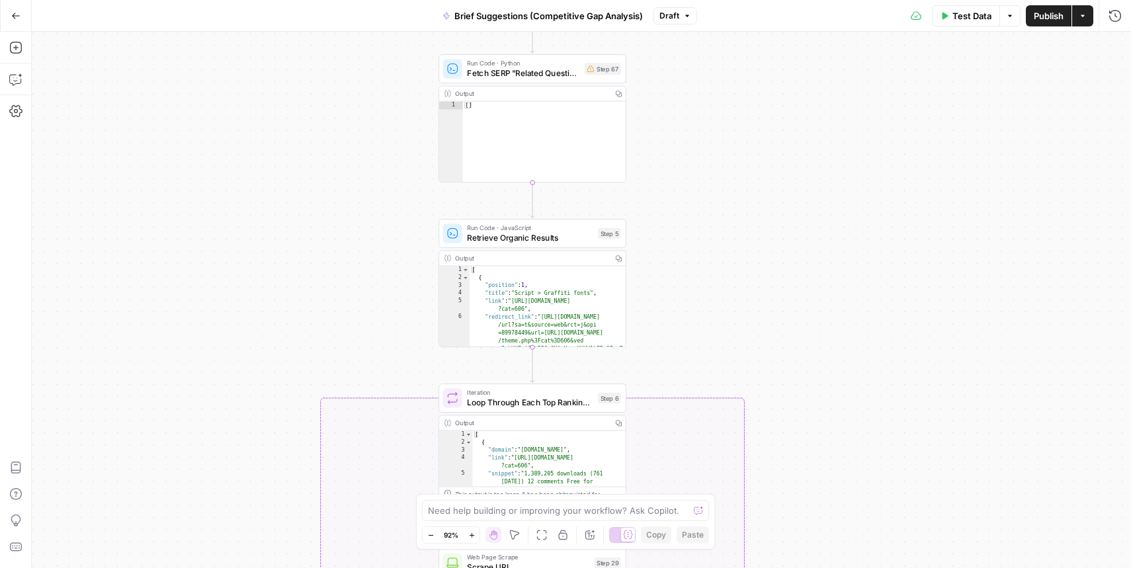
drag, startPoint x: 834, startPoint y: 198, endPoint x: 868, endPoint y: 415, distance: 220.3
click at [868, 415] on div "true false true false Workflow Input Settings Inputs Condition Check Article Bo…" at bounding box center [581, 300] width 1099 height 536
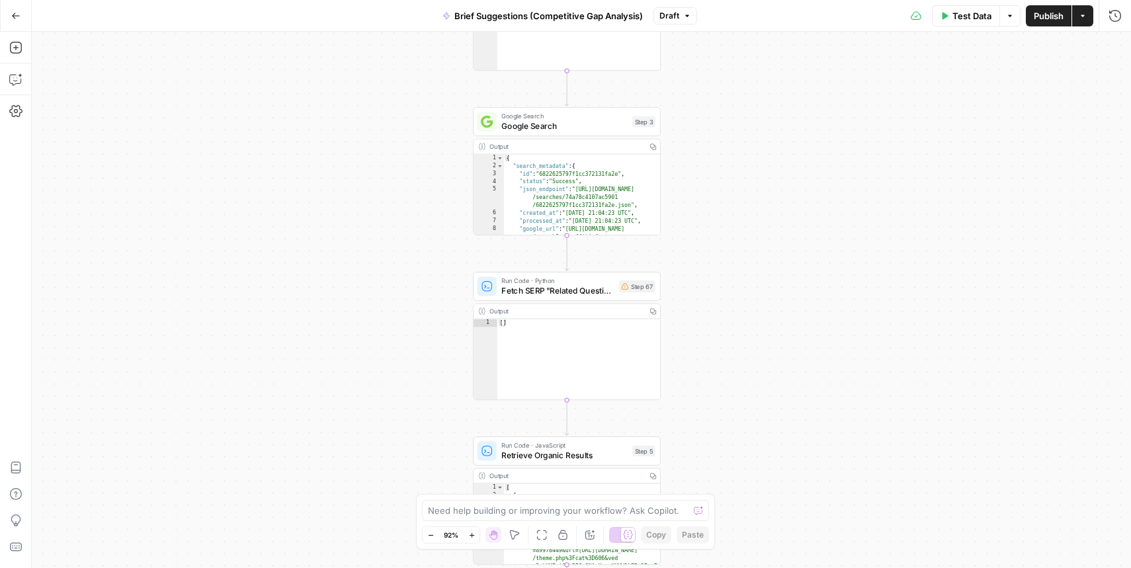
drag, startPoint x: 782, startPoint y: 161, endPoint x: 804, endPoint y: 398, distance: 238.5
click at [804, 398] on div "true false true false Workflow Input Settings Inputs Condition Check Article Bo…" at bounding box center [581, 300] width 1099 height 536
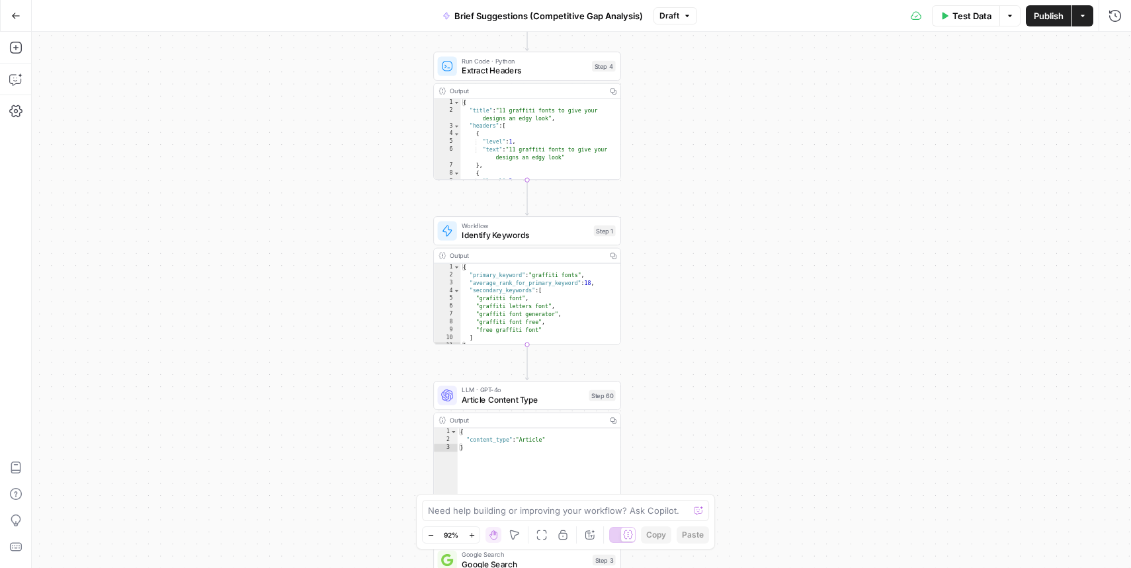
drag, startPoint x: 831, startPoint y: 177, endPoint x: 780, endPoint y: 351, distance: 181.4
click at [780, 351] on div "true false true false Workflow Input Settings Inputs Condition Check Article Bo…" at bounding box center [581, 300] width 1099 height 536
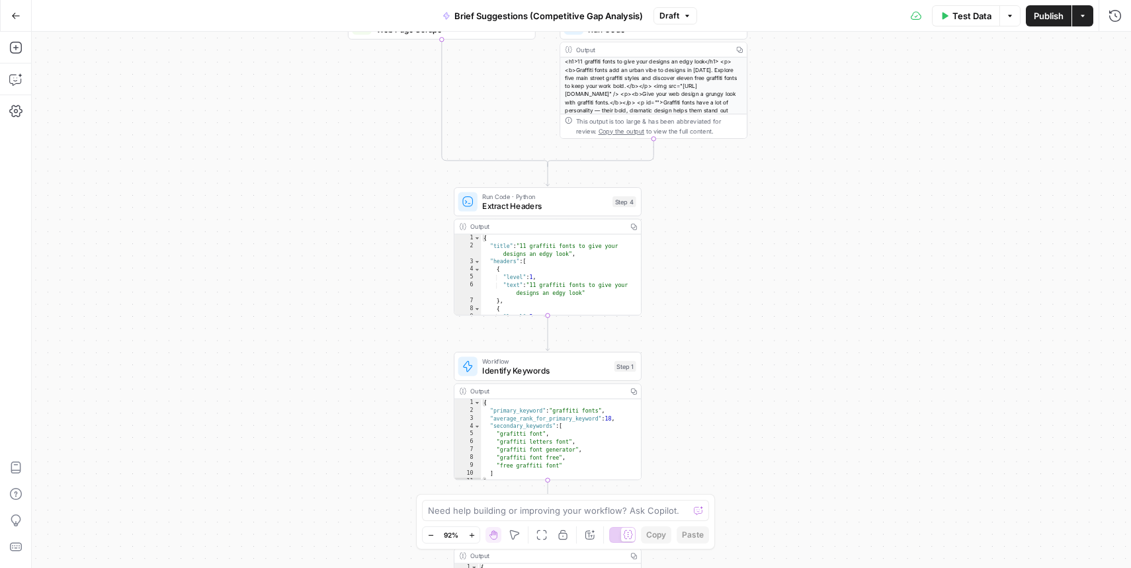
drag, startPoint x: 808, startPoint y: 130, endPoint x: 860, endPoint y: 306, distance: 182.7
click at [858, 304] on div "true false true false Workflow Input Settings Inputs Condition Check Article Bo…" at bounding box center [581, 300] width 1099 height 536
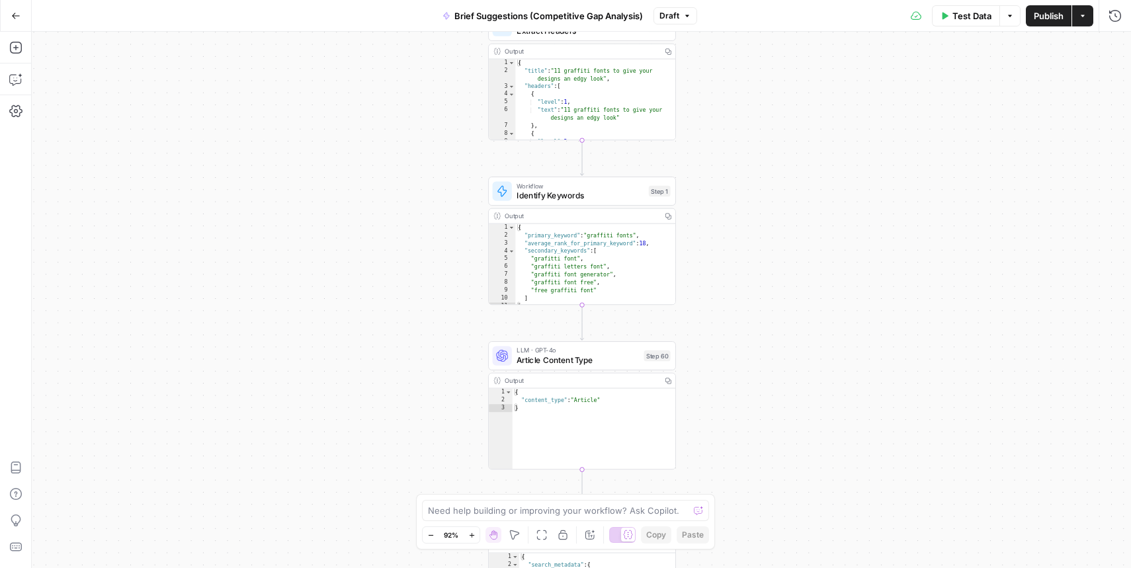
drag, startPoint x: 832, startPoint y: 360, endPoint x: 845, endPoint y: 92, distance: 268.9
click at [845, 92] on div "true false true false Workflow Input Settings Inputs Condition Check Article Bo…" at bounding box center [581, 300] width 1099 height 536
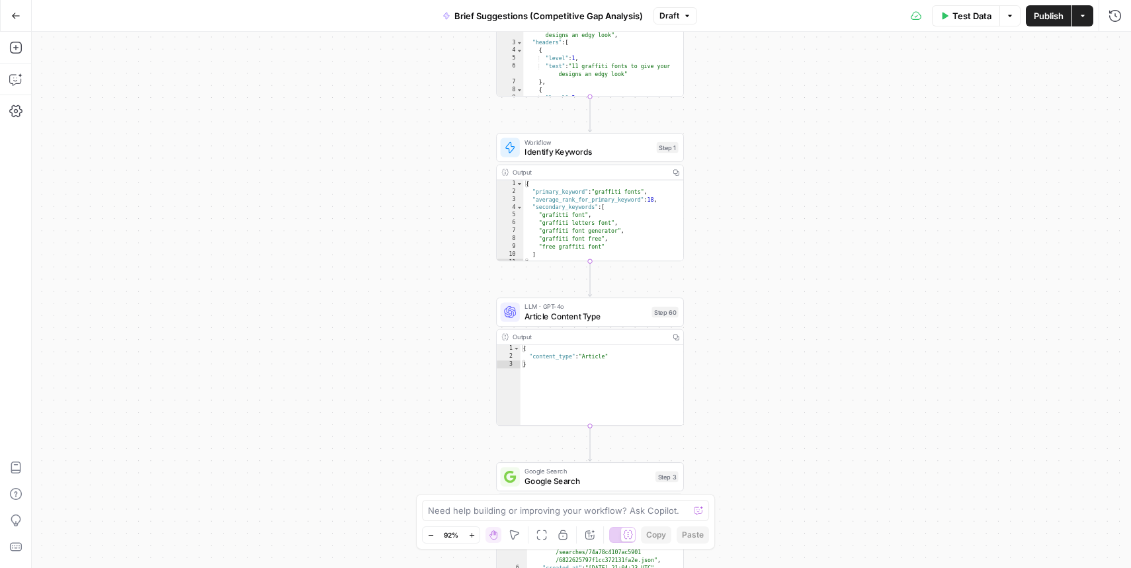
drag, startPoint x: 833, startPoint y: 351, endPoint x: 823, endPoint y: 134, distance: 217.2
click at [823, 134] on div "true false true false Workflow Input Settings Inputs Condition Check Article Bo…" at bounding box center [581, 300] width 1099 height 536
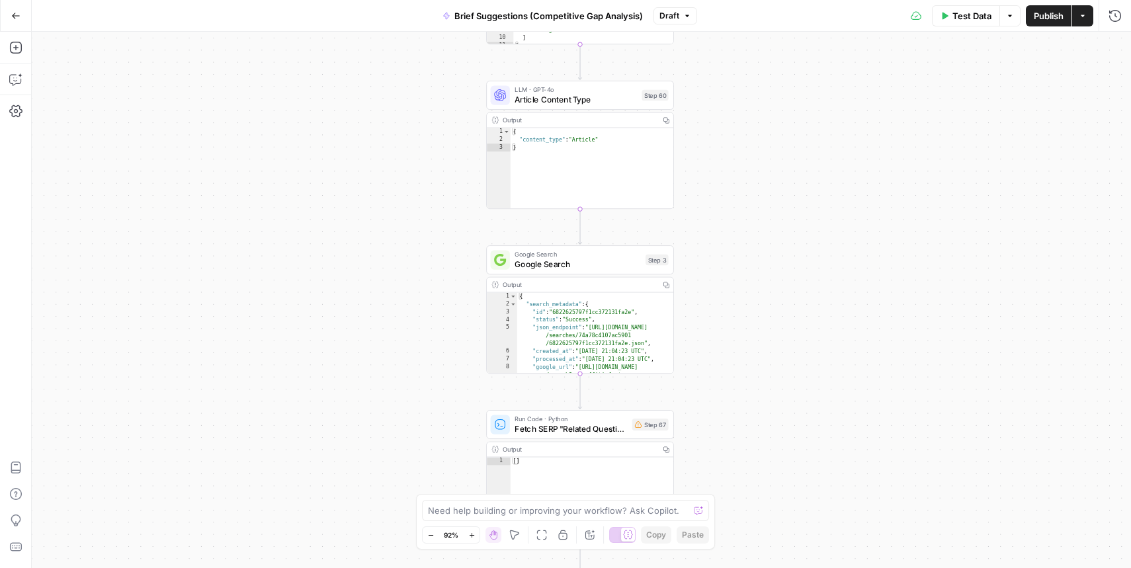
drag, startPoint x: 863, startPoint y: 343, endPoint x: 854, endPoint y: 200, distance: 143.2
click at [854, 200] on div "true false true false Workflow Input Settings Inputs Condition Check Article Bo…" at bounding box center [581, 300] width 1099 height 536
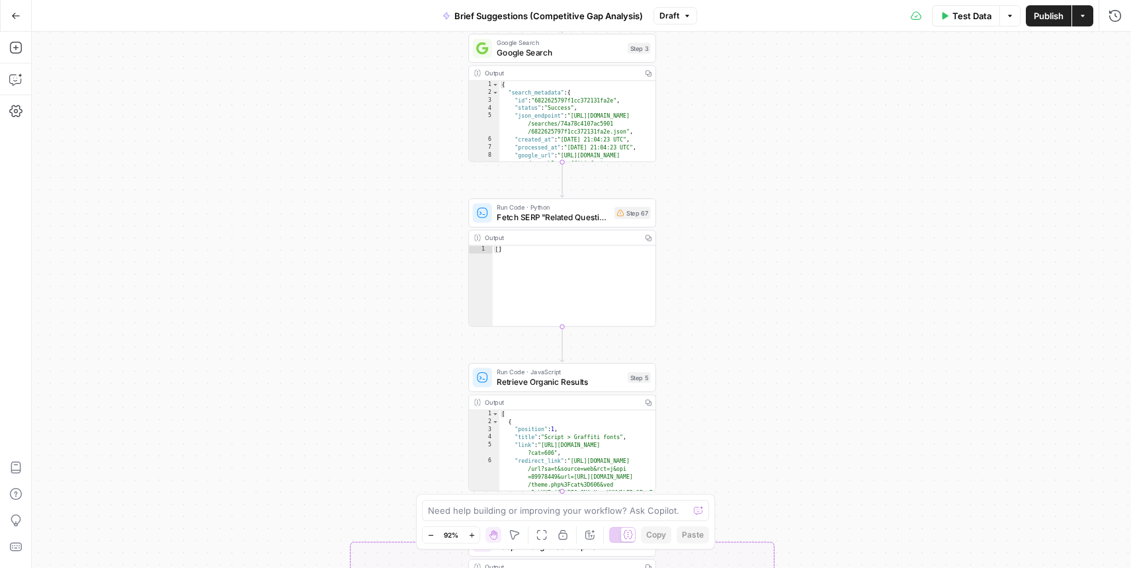
drag, startPoint x: 849, startPoint y: 230, endPoint x: 838, endPoint y: 63, distance: 166.3
click at [838, 63] on div "true false true false Workflow Input Settings Inputs Condition Check Article Bo…" at bounding box center [581, 300] width 1099 height 536
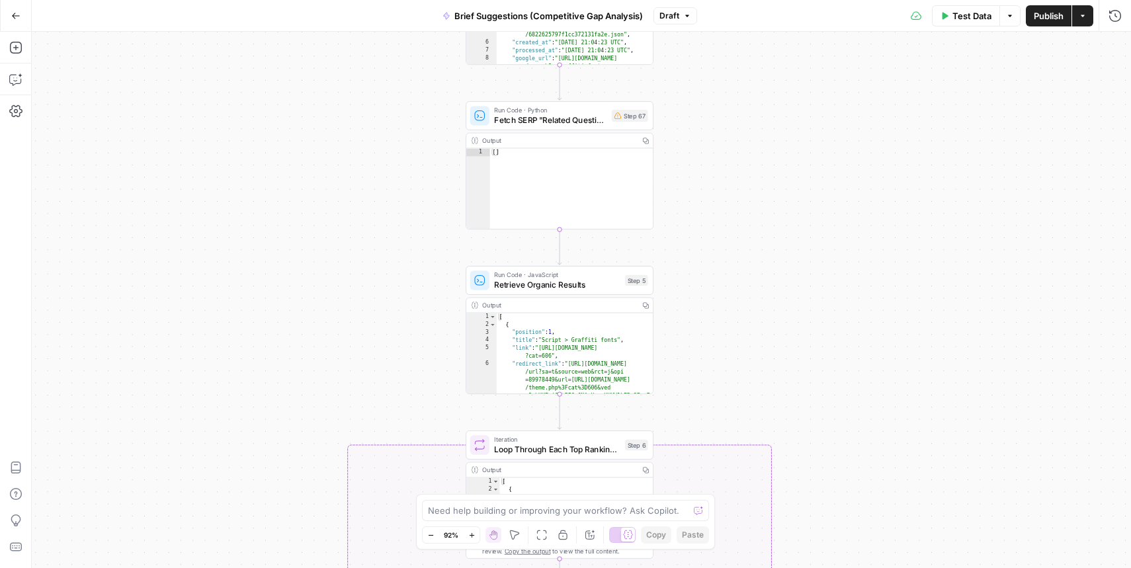
drag, startPoint x: 782, startPoint y: 319, endPoint x: 778, endPoint y: 78, distance: 241.4
click at [778, 78] on div "true false true false Workflow Input Settings Inputs Condition Check Article Bo…" at bounding box center [581, 300] width 1099 height 536
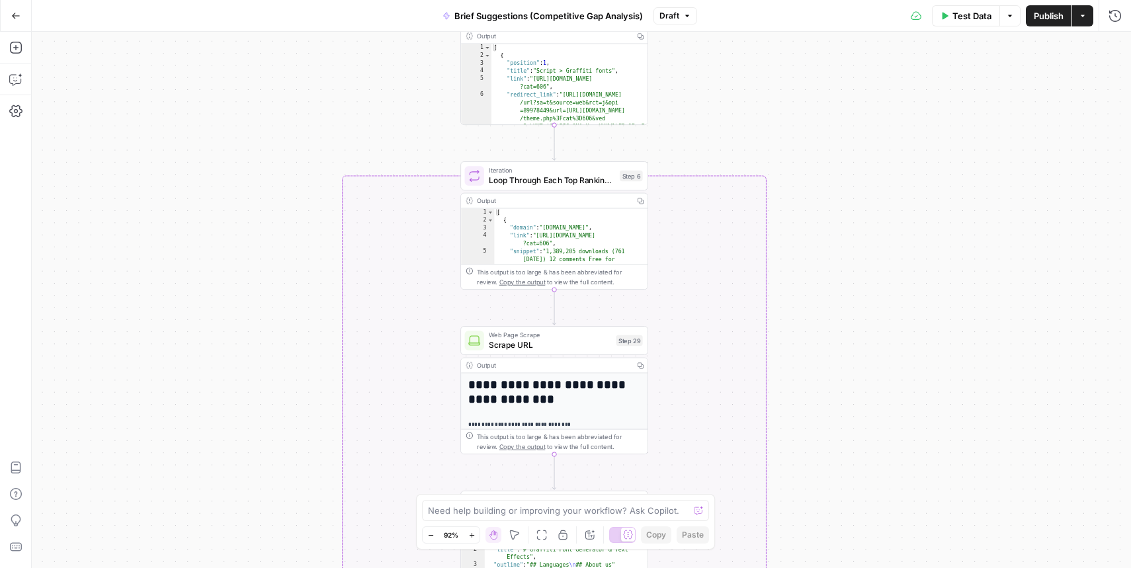
drag, startPoint x: 819, startPoint y: 360, endPoint x: 804, endPoint y: 116, distance: 243.8
click at [804, 116] on div "true false true false Workflow Input Settings Inputs Condition Check Article Bo…" at bounding box center [581, 300] width 1099 height 536
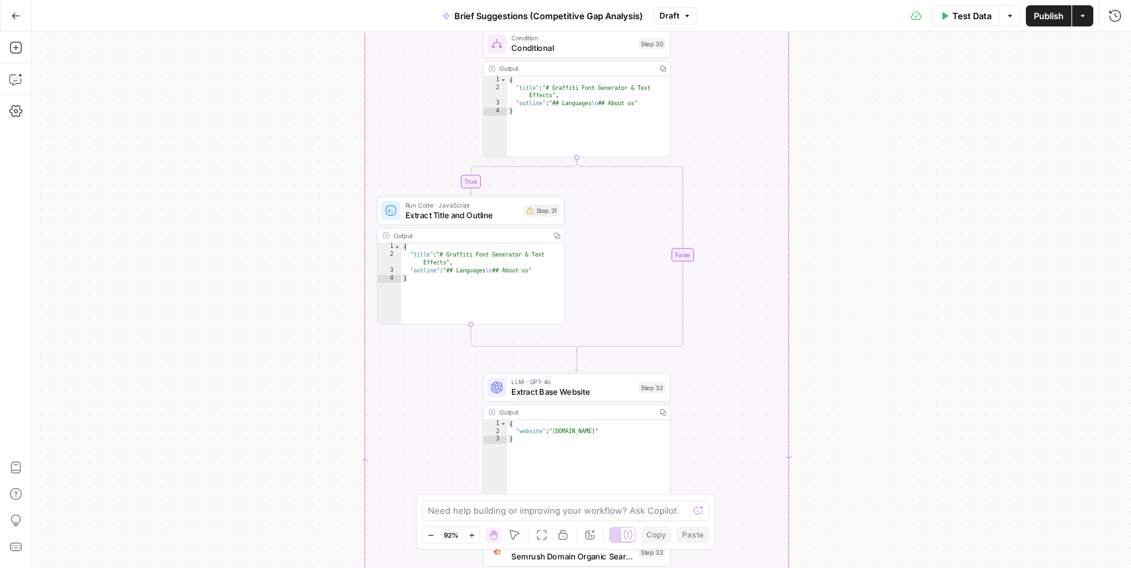
drag, startPoint x: 792, startPoint y: 369, endPoint x: 827, endPoint y: 134, distance: 238.1
click at [827, 134] on div "true false true false Workflow Input Settings Inputs Condition Check Article Bo…" at bounding box center [581, 300] width 1099 height 536
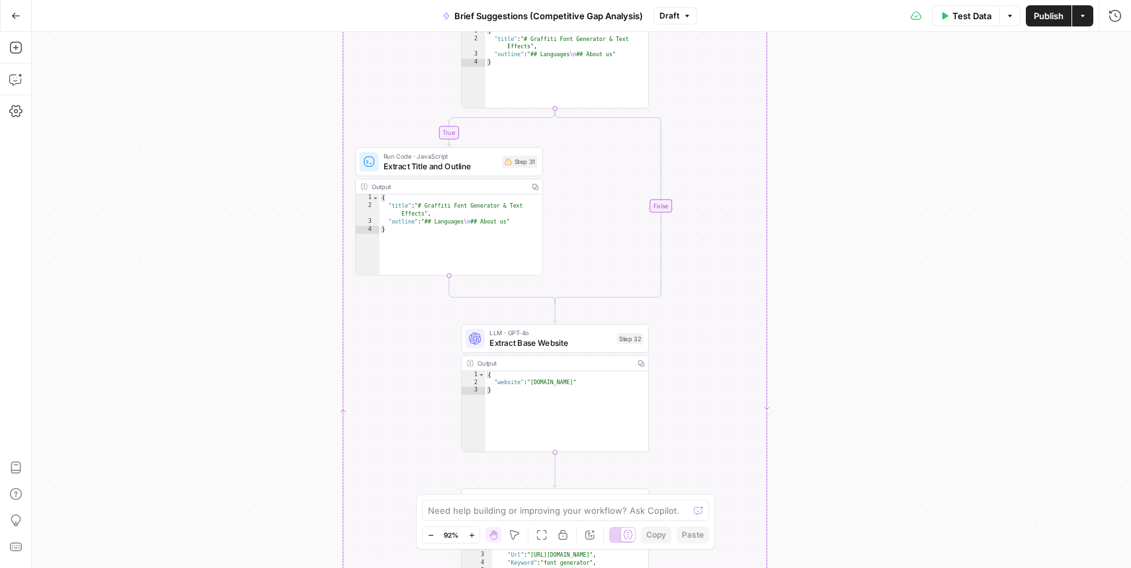
drag, startPoint x: 808, startPoint y: 262, endPoint x: 774, endPoint y: 123, distance: 143.1
click at [774, 123] on div "true false true false Workflow Input Settings Inputs Condition Check Article Bo…" at bounding box center [581, 300] width 1099 height 536
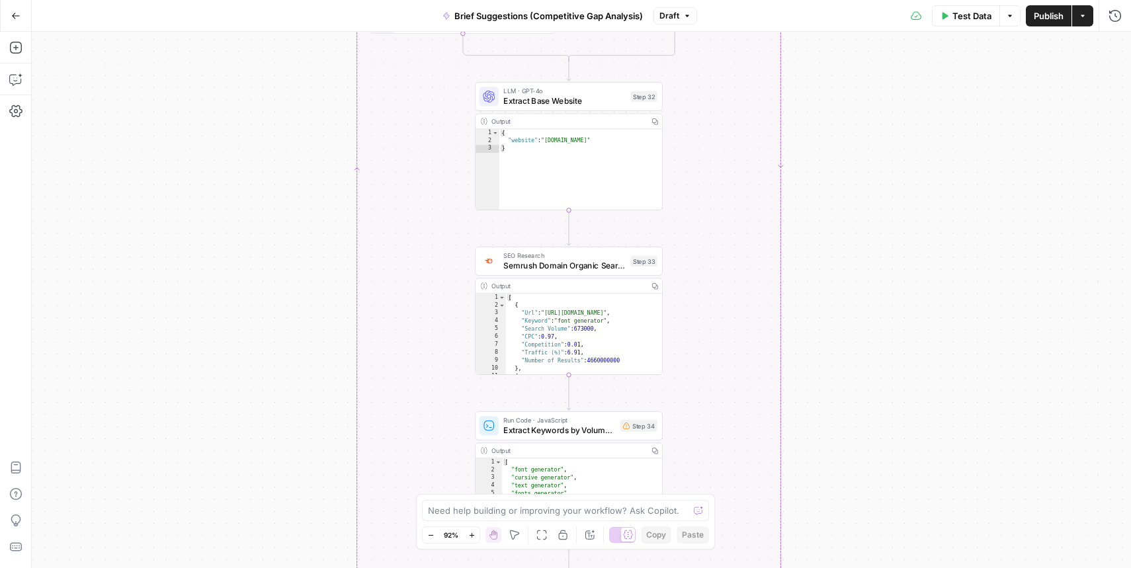
drag, startPoint x: 785, startPoint y: 362, endPoint x: 837, endPoint y: 195, distance: 175.3
click at [837, 195] on div "true false true false Workflow Input Settings Inputs Condition Check Article Bo…" at bounding box center [581, 300] width 1099 height 536
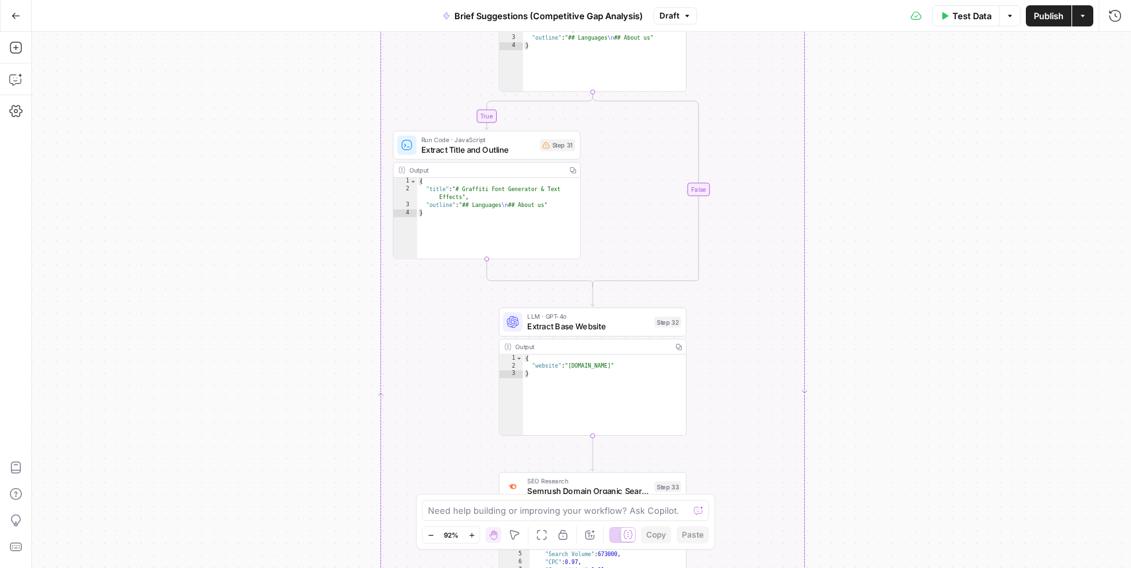
drag, startPoint x: 886, startPoint y: 81, endPoint x: 888, endPoint y: 341, distance: 259.3
click at [888, 341] on div "true false true false Workflow Input Settings Inputs Condition Check Article Bo…" at bounding box center [581, 300] width 1099 height 536
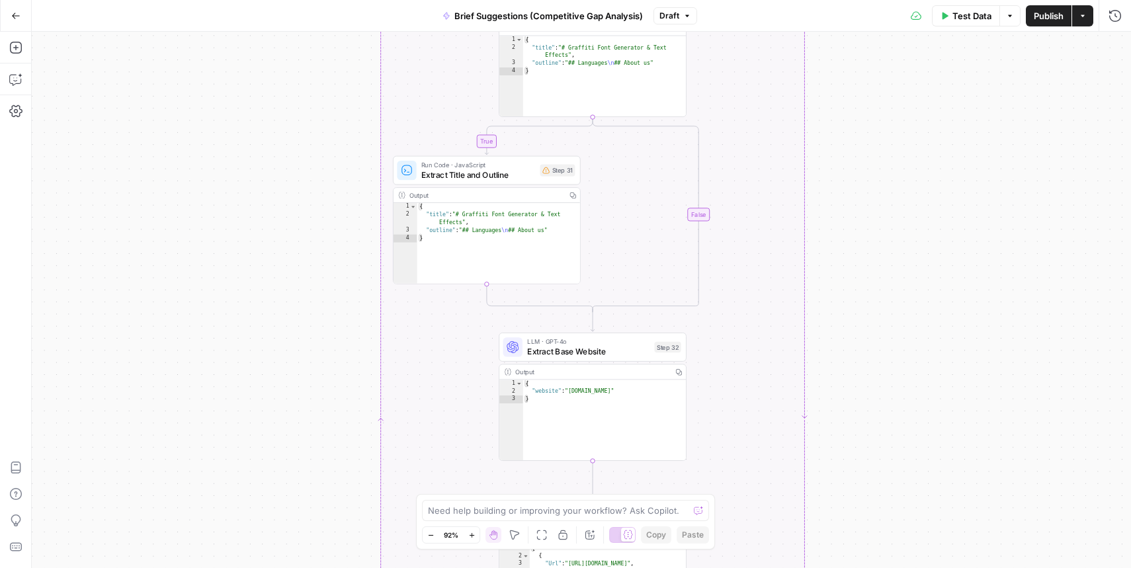
drag, startPoint x: 859, startPoint y: 168, endPoint x: 880, endPoint y: 363, distance: 196.3
click at [881, 372] on div "true false true false Workflow Input Settings Inputs Condition Check Article Bo…" at bounding box center [581, 300] width 1099 height 536
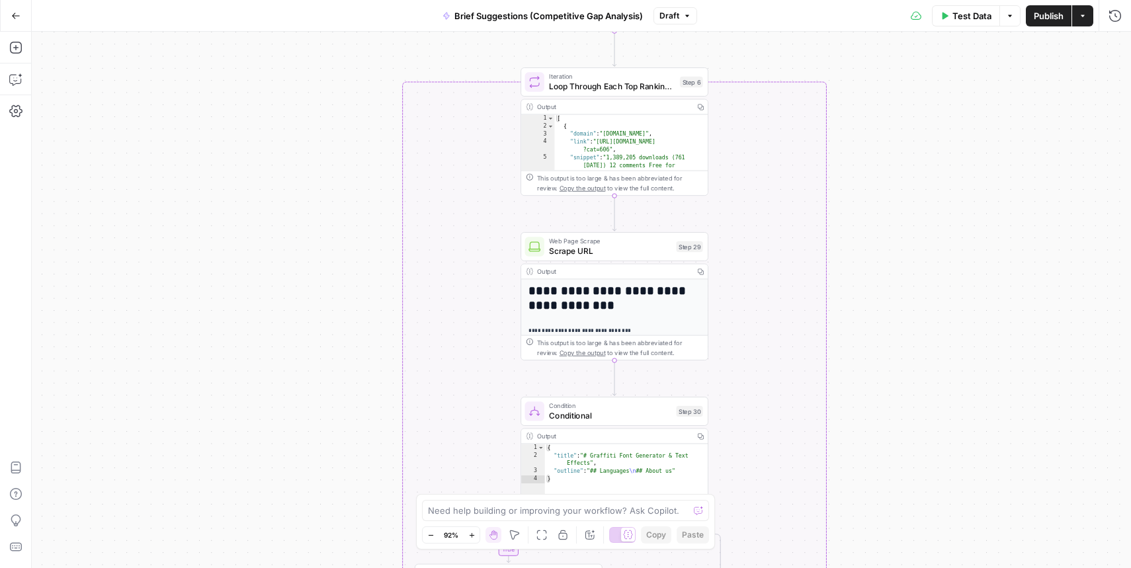
drag, startPoint x: 878, startPoint y: 148, endPoint x: 878, endPoint y: 402, distance: 254.0
click at [878, 399] on div "true false true false Workflow Input Settings Inputs Condition Check Article Bo…" at bounding box center [581, 300] width 1099 height 536
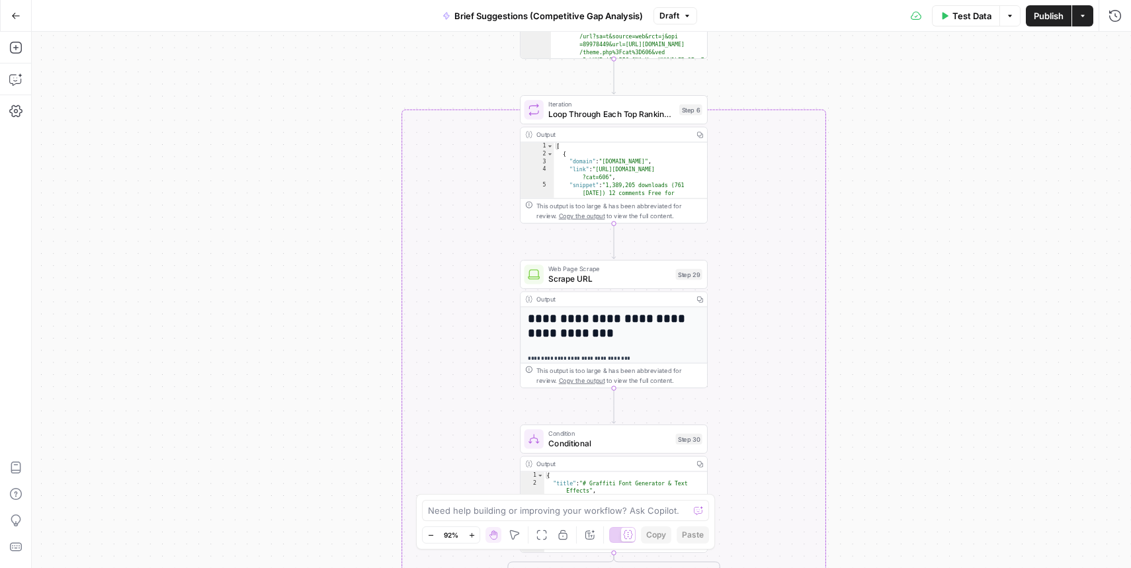
drag, startPoint x: 921, startPoint y: 146, endPoint x: 909, endPoint y: 380, distance: 235.1
click at [909, 366] on div "true false true false Workflow Input Settings Inputs Condition Check Article Bo…" at bounding box center [581, 300] width 1099 height 536
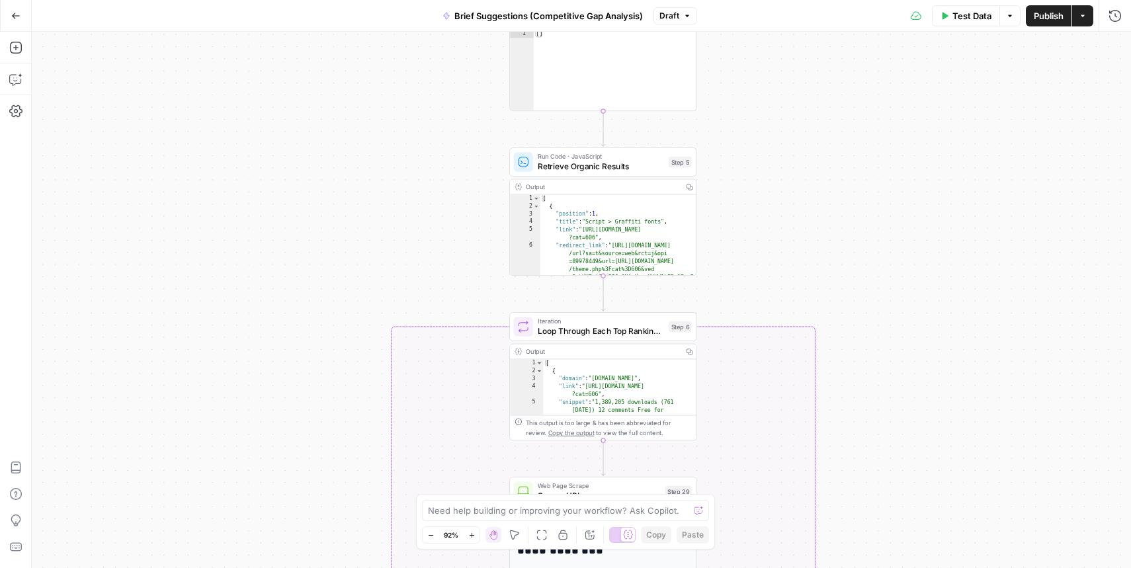
drag, startPoint x: 918, startPoint y: 189, endPoint x: 902, endPoint y: 300, distance: 112.2
click at [907, 273] on div "true false true false Workflow Input Settings Inputs Condition Check Article Bo…" at bounding box center [581, 300] width 1099 height 536
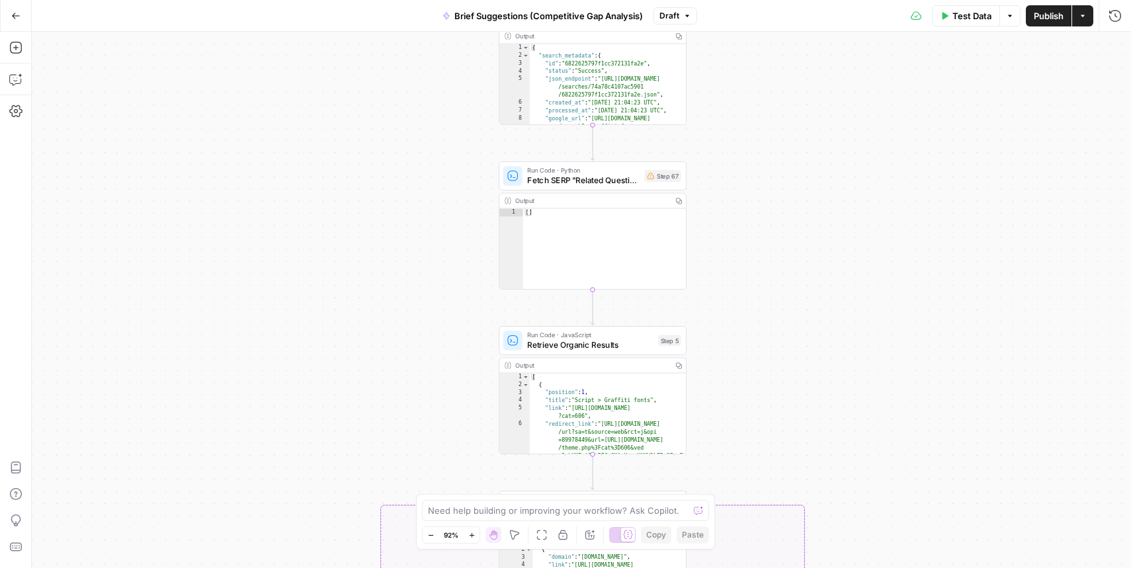
drag, startPoint x: 774, startPoint y: 160, endPoint x: 774, endPoint y: 265, distance: 105.2
click at [774, 265] on div "true false true false Workflow Input Settings Inputs Condition Check Article Bo…" at bounding box center [581, 300] width 1099 height 536
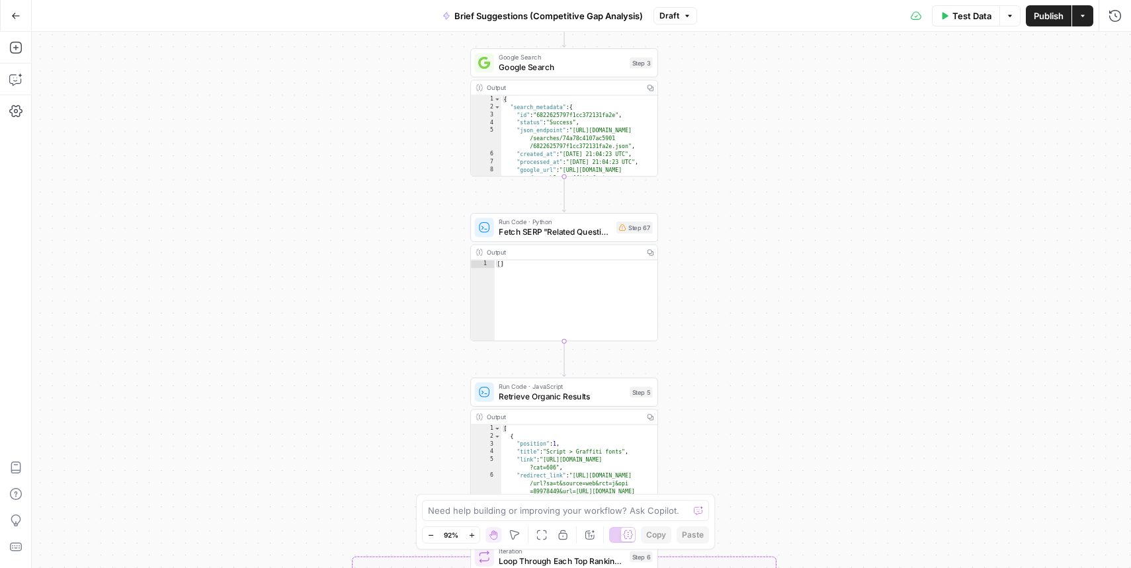
drag, startPoint x: 780, startPoint y: 259, endPoint x: 742, endPoint y: 318, distance: 70.8
click at [742, 317] on div "true false true false Workflow Input Settings Inputs Condition Check Article Bo…" at bounding box center [581, 300] width 1099 height 536
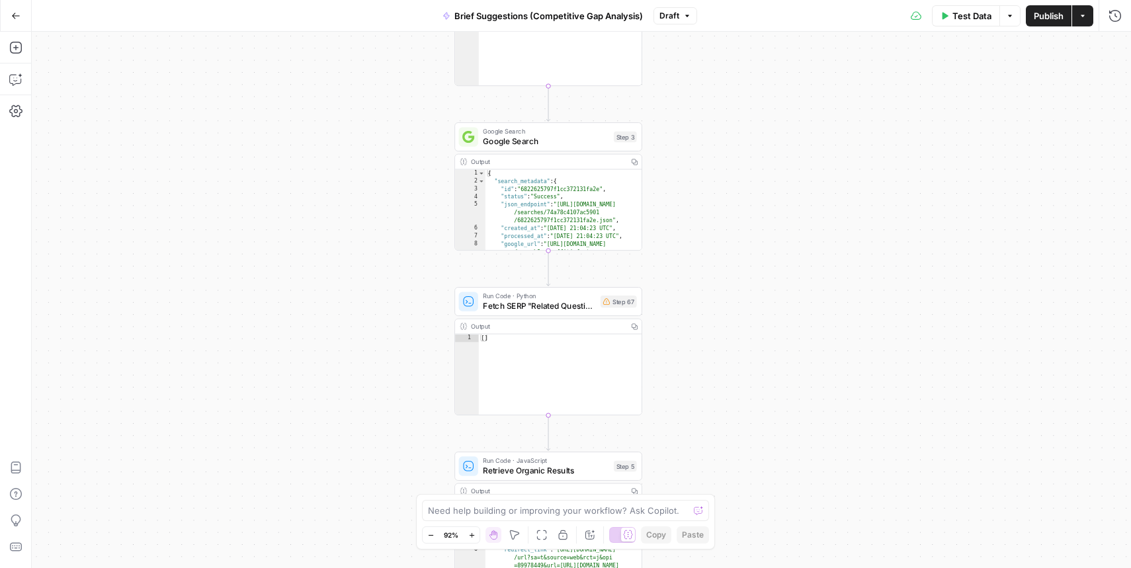
drag, startPoint x: 786, startPoint y: 219, endPoint x: 763, endPoint y: 405, distance: 188.0
click at [763, 405] on div "true false true false Workflow Input Settings Inputs Condition Check Article Bo…" at bounding box center [581, 300] width 1099 height 536
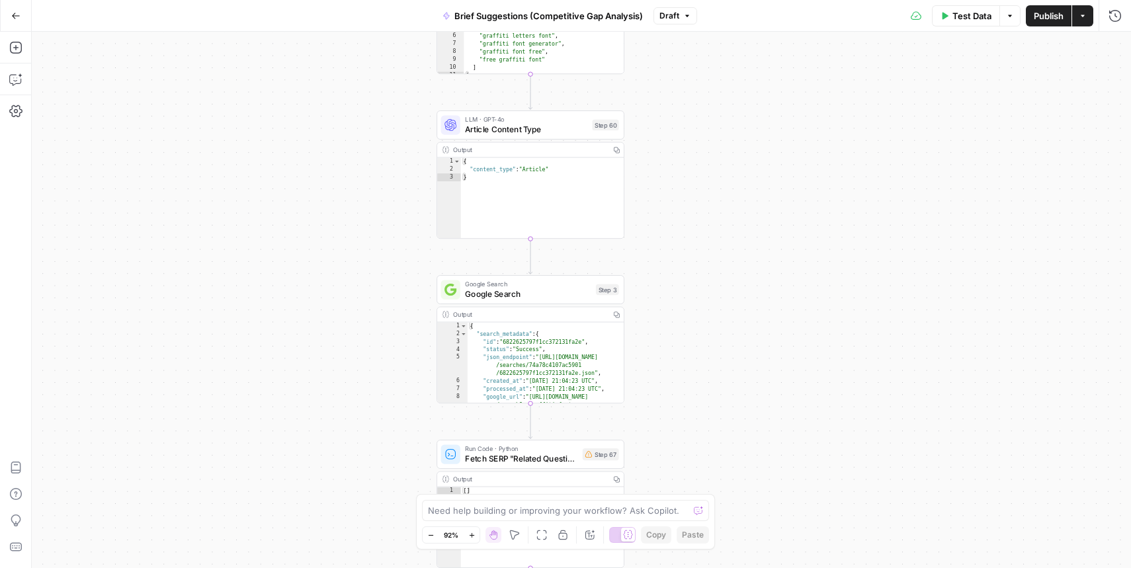
drag, startPoint x: 777, startPoint y: 227, endPoint x: 797, endPoint y: 405, distance: 179.0
click at [797, 405] on div "true false true false Workflow Input Settings Inputs Condition Check Article Bo…" at bounding box center [581, 300] width 1099 height 536
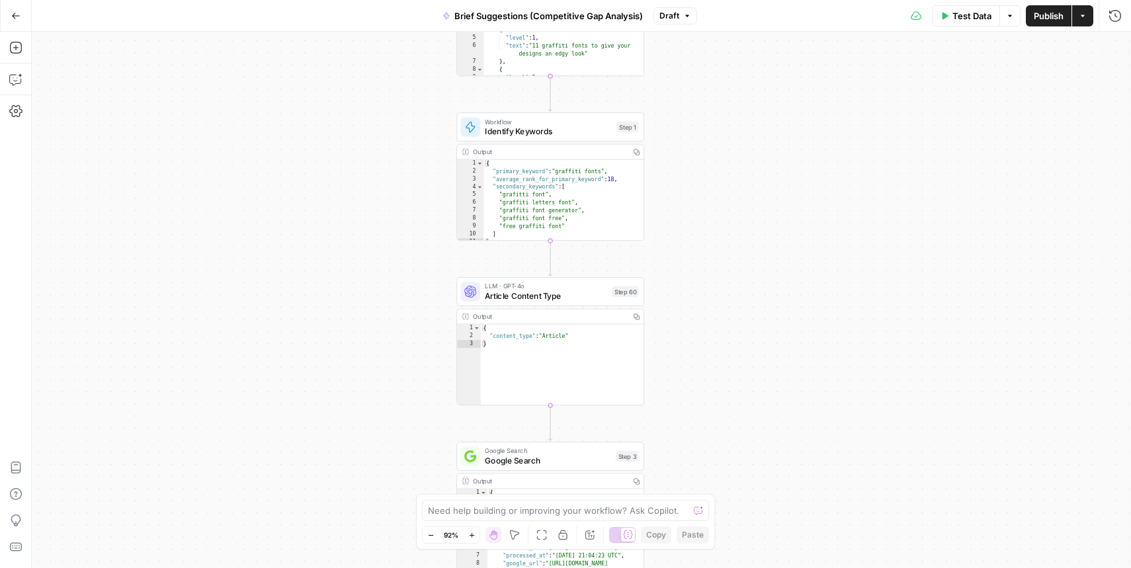
drag, startPoint x: 759, startPoint y: 188, endPoint x: 771, endPoint y: 376, distance: 188.2
click at [770, 378] on div "true false true false Workflow Input Settings Inputs Condition Check Article Bo…" at bounding box center [581, 300] width 1099 height 536
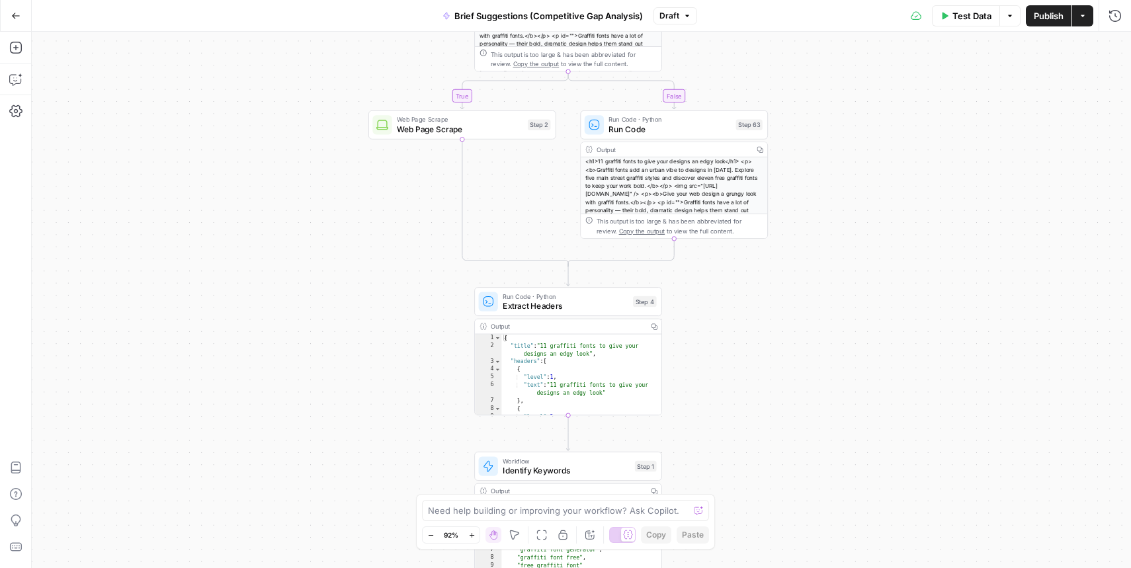
drag, startPoint x: 754, startPoint y: 243, endPoint x: 761, endPoint y: 383, distance: 139.7
click at [761, 383] on div "true false true false Workflow Input Settings Inputs Condition Check Article Bo…" at bounding box center [581, 300] width 1099 height 536
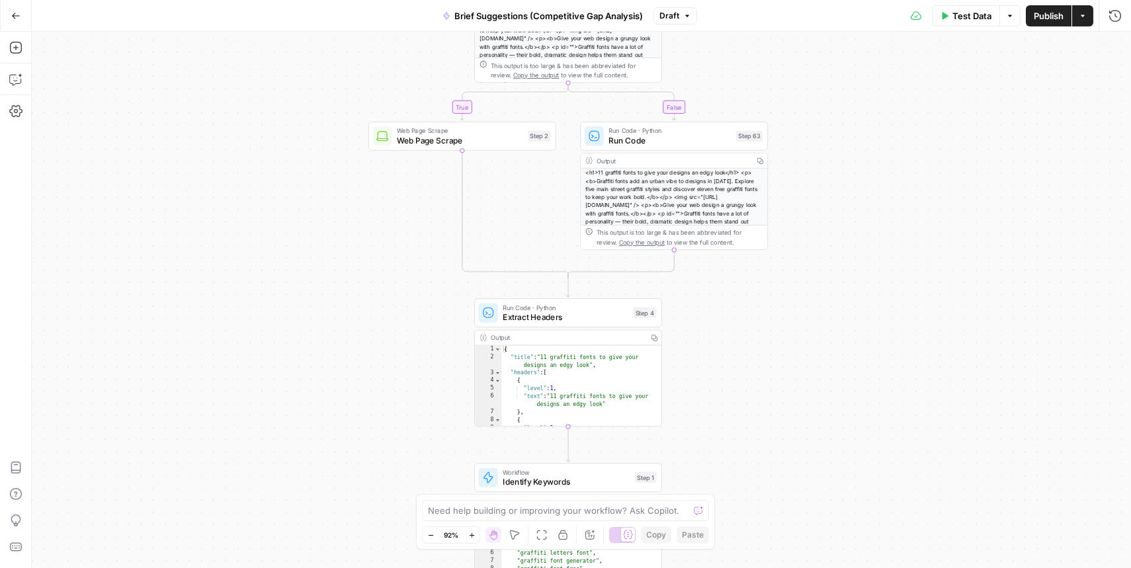
drag, startPoint x: 779, startPoint y: 283, endPoint x: 788, endPoint y: 468, distance: 185.4
click at [788, 472] on div "true false true false Workflow Input Settings Inputs Condition Check Article Bo…" at bounding box center [581, 300] width 1099 height 536
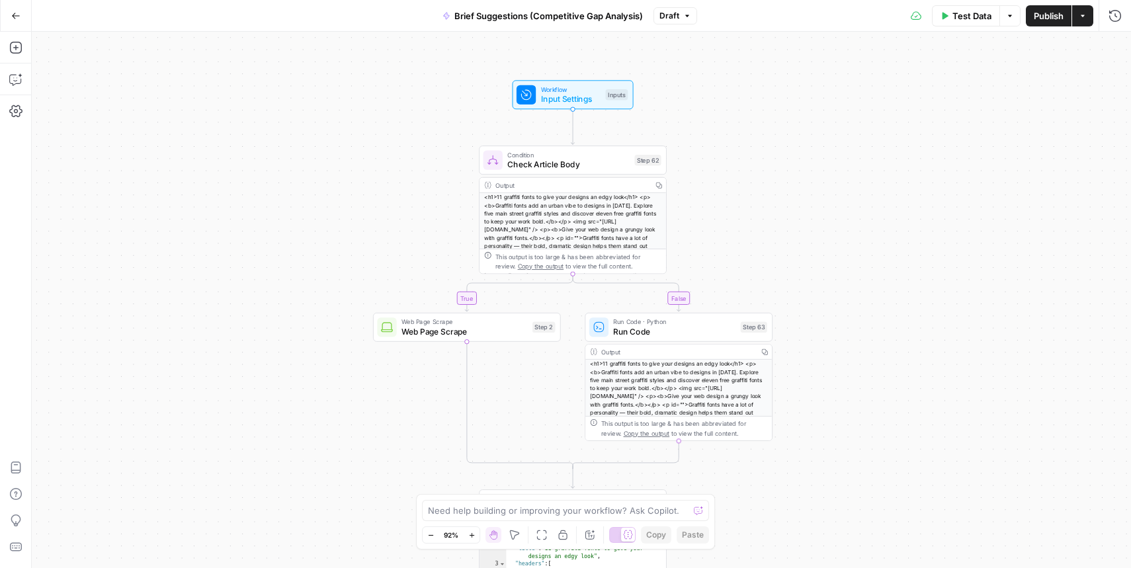
drag, startPoint x: 785, startPoint y: 267, endPoint x: 781, endPoint y: 284, distance: 17.6
click at [781, 284] on div "true false true false Workflow Input Settings Inputs Condition Check Article Bo…" at bounding box center [581, 300] width 1099 height 536
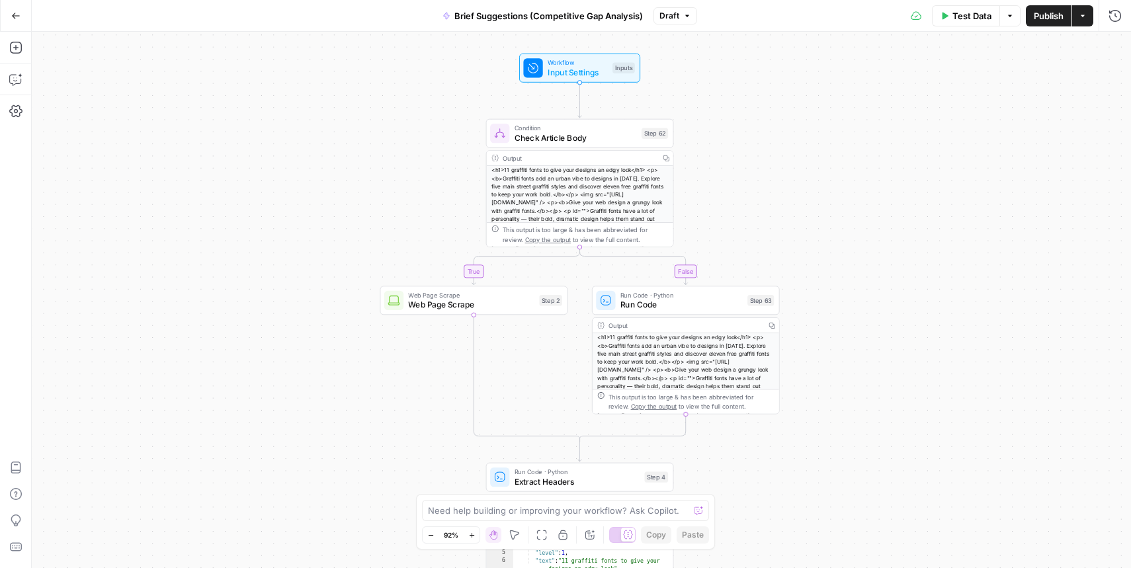
drag, startPoint x: 795, startPoint y: 157, endPoint x: 774, endPoint y: 119, distance: 43.5
click at [774, 119] on div "true false true false Workflow Input Settings Inputs Condition Check Article Bo…" at bounding box center [581, 300] width 1099 height 536
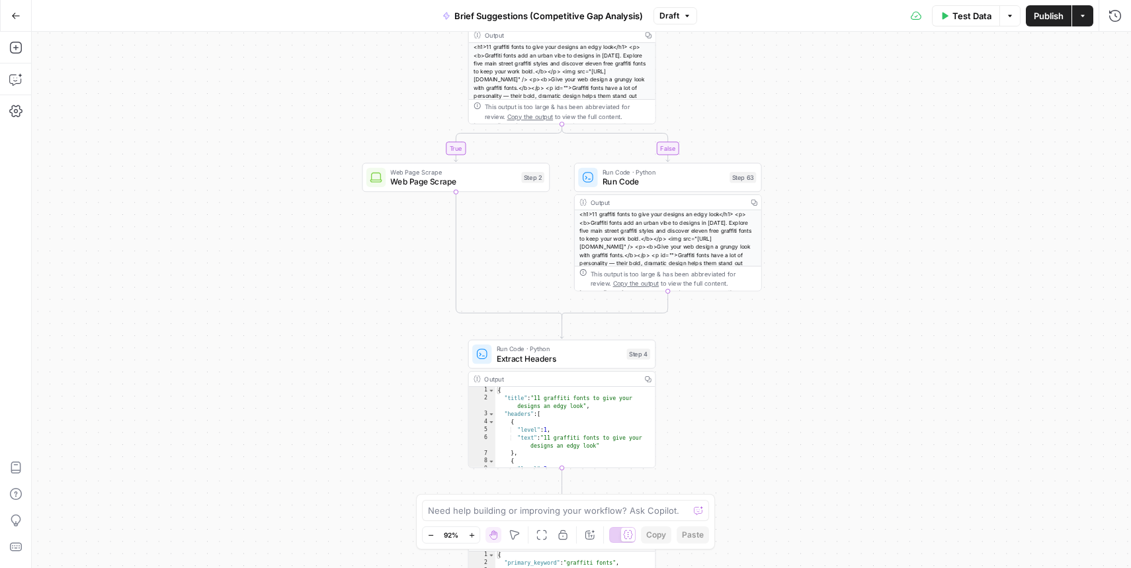
drag, startPoint x: 798, startPoint y: 293, endPoint x: 798, endPoint y: 166, distance: 127.0
click at [798, 166] on div "true false true false Workflow Input Settings Inputs Condition Check Article Bo…" at bounding box center [581, 300] width 1099 height 536
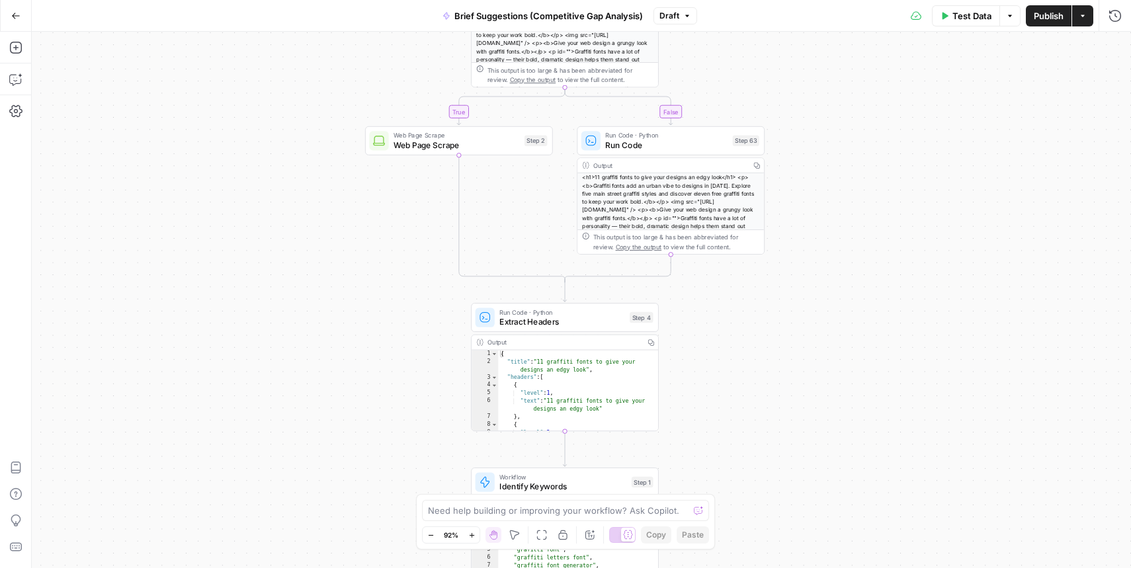
drag, startPoint x: 811, startPoint y: 264, endPoint x: 825, endPoint y: 420, distance: 156.8
click at [825, 420] on div "true false true false Workflow Input Settings Inputs Condition Check Article Bo…" at bounding box center [581, 300] width 1099 height 536
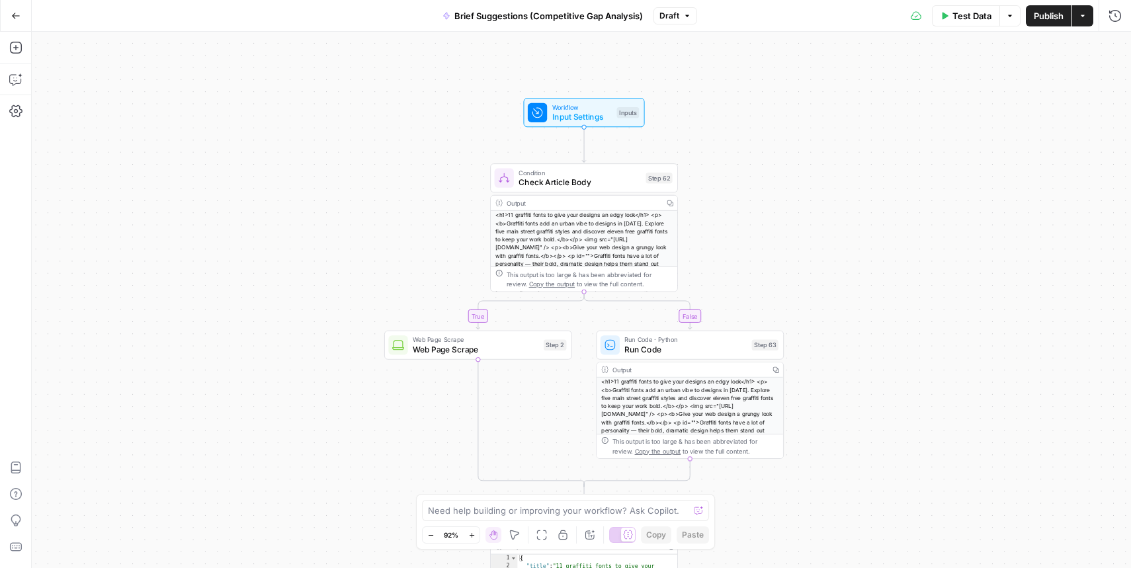
drag, startPoint x: 812, startPoint y: 220, endPoint x: 821, endPoint y: 286, distance: 66.2
click at [821, 286] on div "true false true false Workflow Input Settings Inputs Condition Check Article Bo…" at bounding box center [581, 300] width 1099 height 536
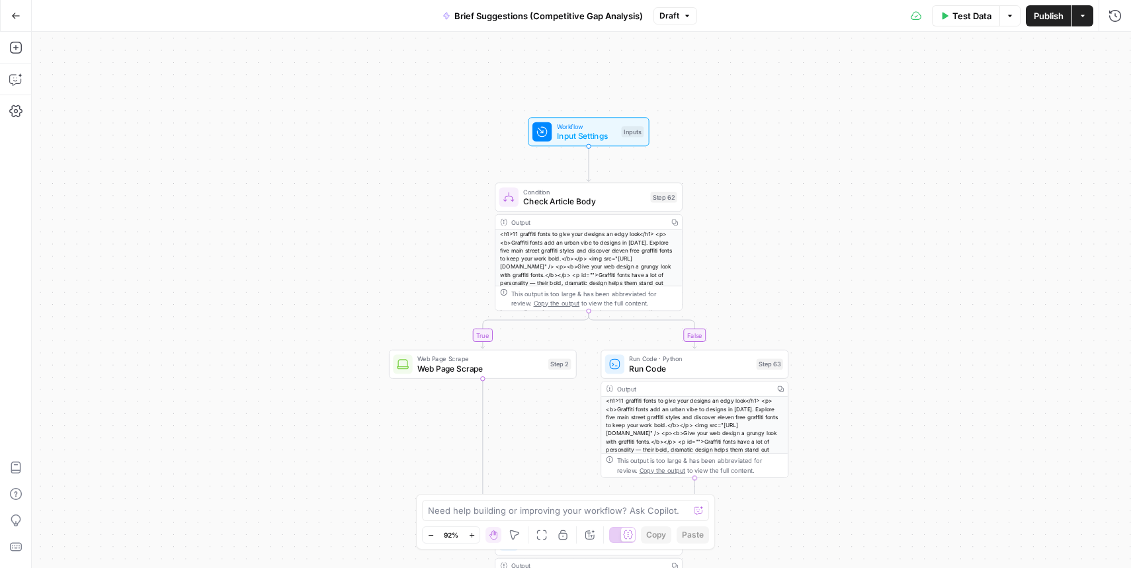
drag, startPoint x: 821, startPoint y: 286, endPoint x: 780, endPoint y: 269, distance: 44.8
click at [780, 269] on div "true false true false Workflow Input Settings Inputs Condition Check Article Bo…" at bounding box center [581, 300] width 1099 height 536
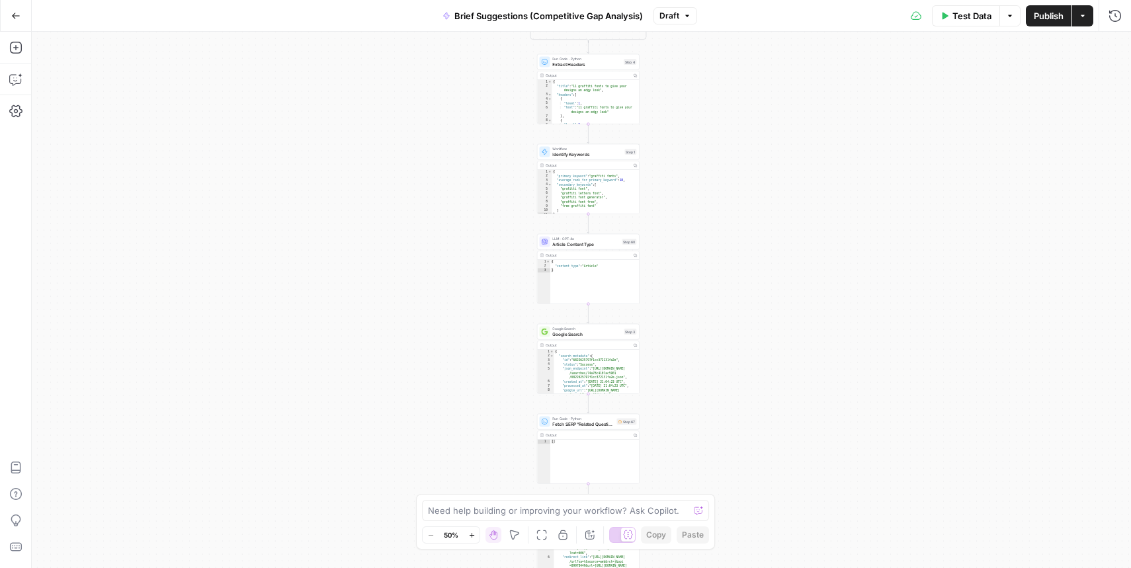
drag, startPoint x: 375, startPoint y: 308, endPoint x: 513, endPoint y: 314, distance: 138.4
click at [513, 314] on div "true false true false Workflow Input Settings Inputs Condition Check Article Bo…" at bounding box center [581, 300] width 1099 height 536
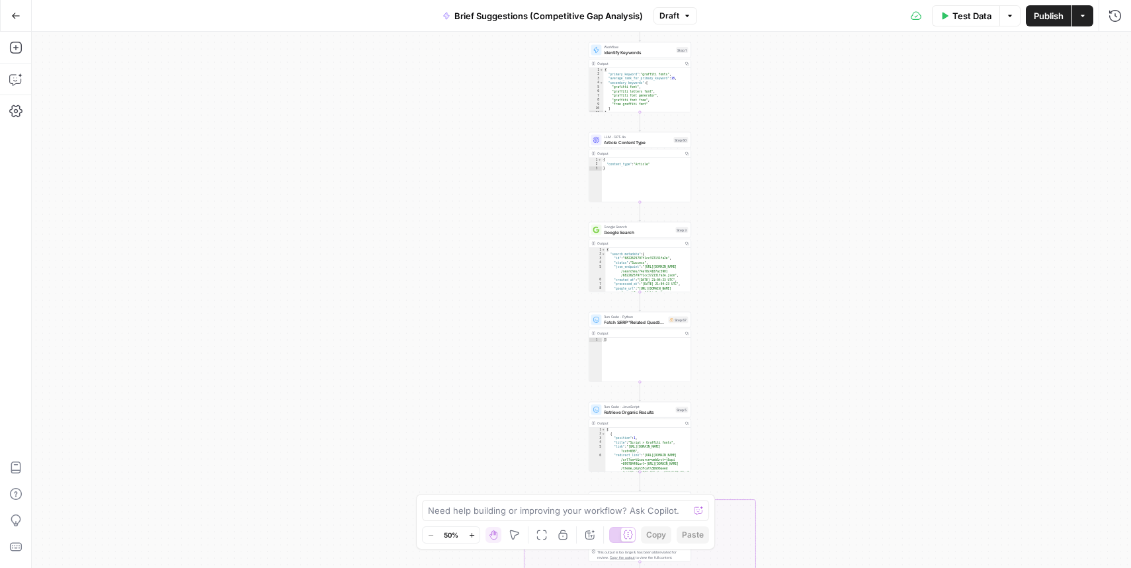
drag, startPoint x: 513, startPoint y: 314, endPoint x: 513, endPoint y: 102, distance: 211.6
click at [513, 102] on div "true false true false Workflow Input Settings Inputs Condition Check Article Bo…" at bounding box center [581, 300] width 1099 height 536
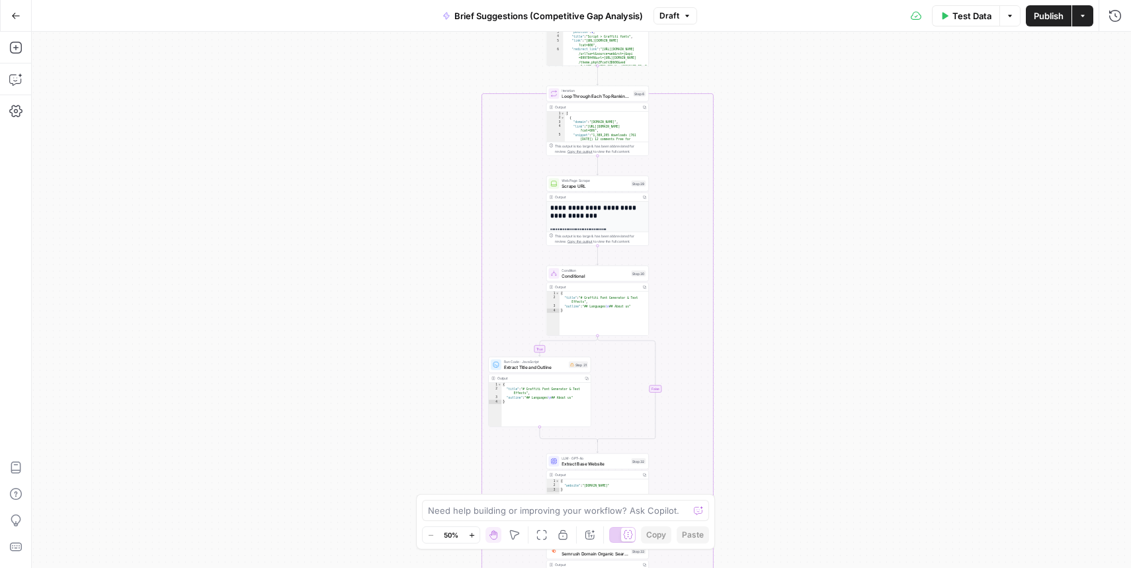
drag, startPoint x: 603, startPoint y: 374, endPoint x: 560, endPoint y: 71, distance: 305.9
click at [560, 71] on div "true false true false Workflow Input Settings Inputs Condition Check Article Bo…" at bounding box center [581, 300] width 1099 height 536
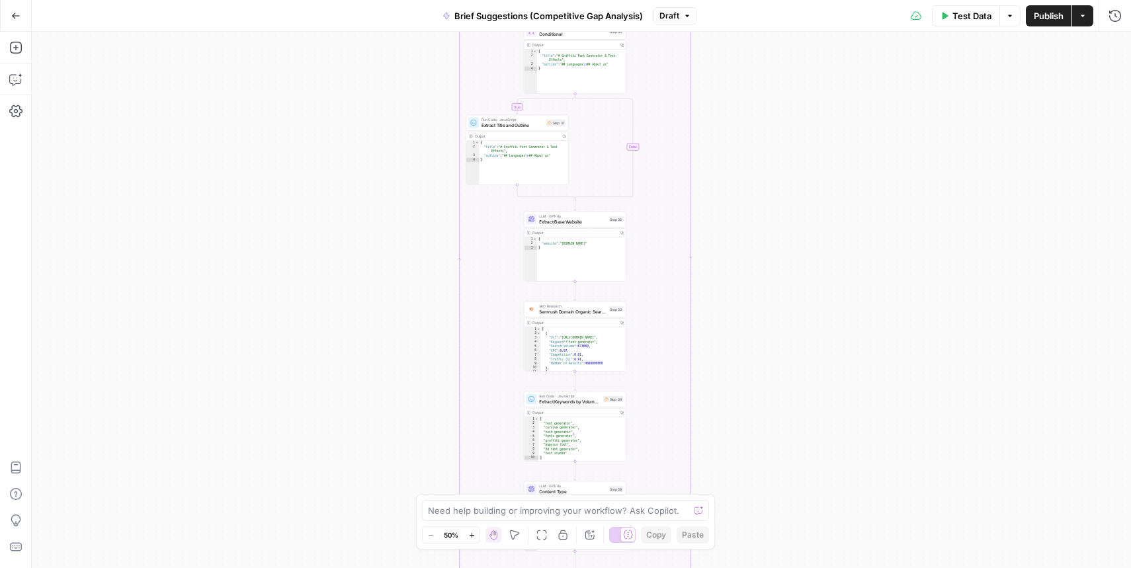
drag, startPoint x: 784, startPoint y: 459, endPoint x: 761, endPoint y: 158, distance: 301.8
click at [761, 158] on div "true false true false Workflow Input Settings Inputs Condition Check Article Bo…" at bounding box center [581, 300] width 1099 height 536
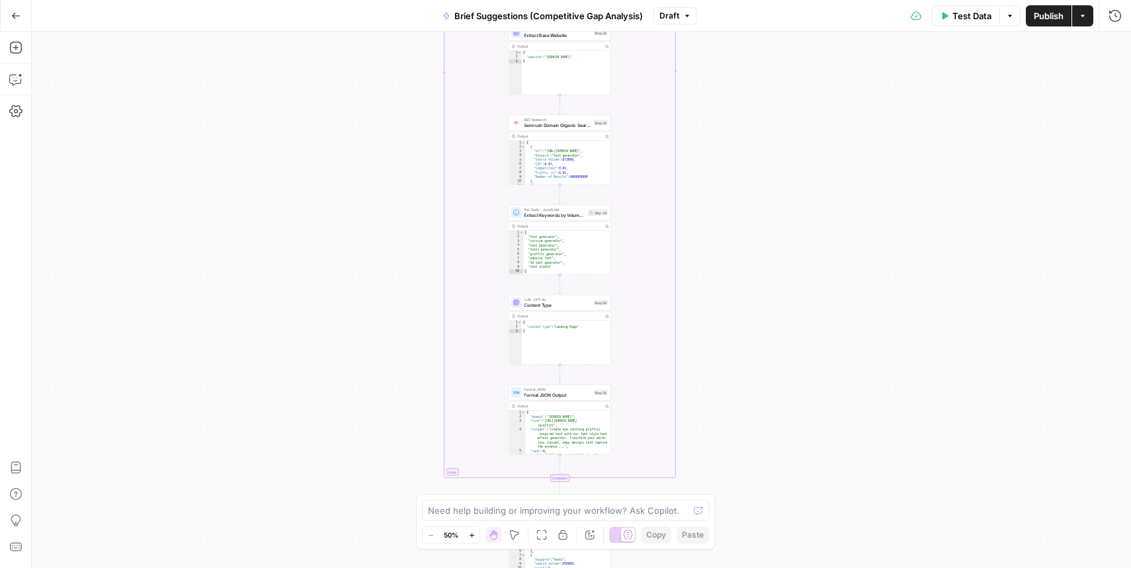
drag, startPoint x: 760, startPoint y: 313, endPoint x: 751, endPoint y: 101, distance: 212.5
click at [751, 101] on div "true false true false Workflow Input Settings Inputs Condition Check Article Bo…" at bounding box center [581, 300] width 1099 height 536
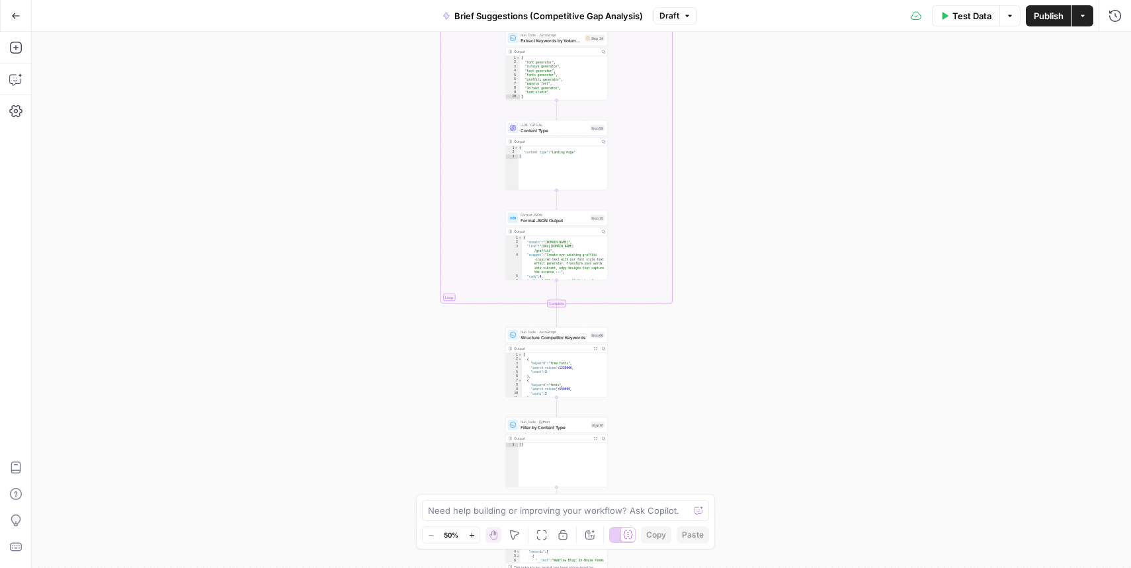
drag, startPoint x: 741, startPoint y: 333, endPoint x: 745, endPoint y: 126, distance: 207.1
click at [745, 126] on div "true false true false Workflow Input Settings Inputs Condition Check Article Bo…" at bounding box center [581, 300] width 1099 height 536
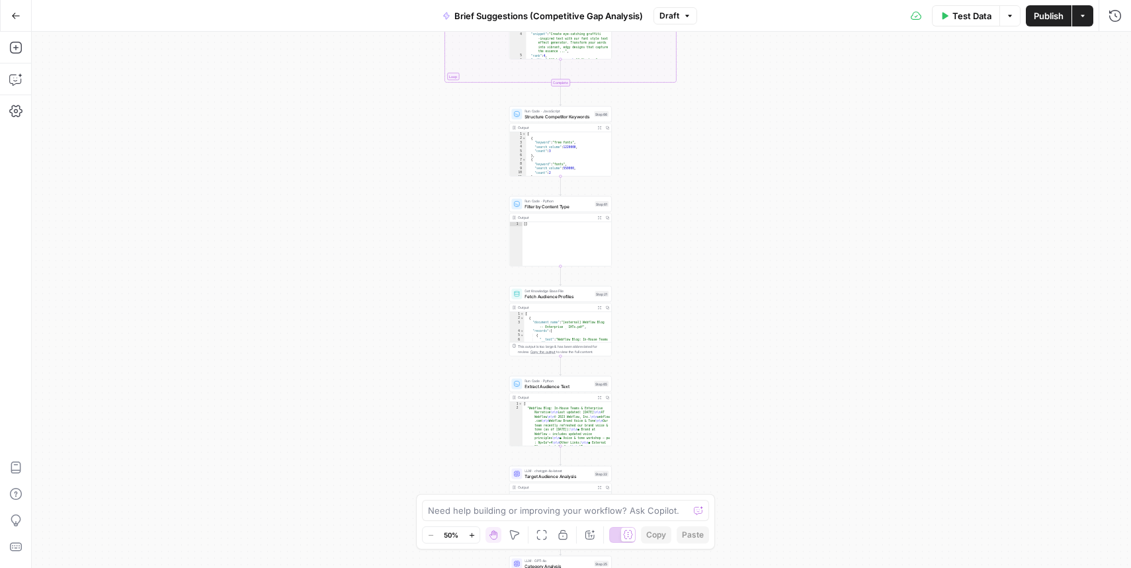
drag, startPoint x: 751, startPoint y: 348, endPoint x: 754, endPoint y: 81, distance: 266.6
click at [754, 81] on div "true false true false Workflow Input Settings Inputs Condition Check Article Bo…" at bounding box center [581, 300] width 1099 height 536
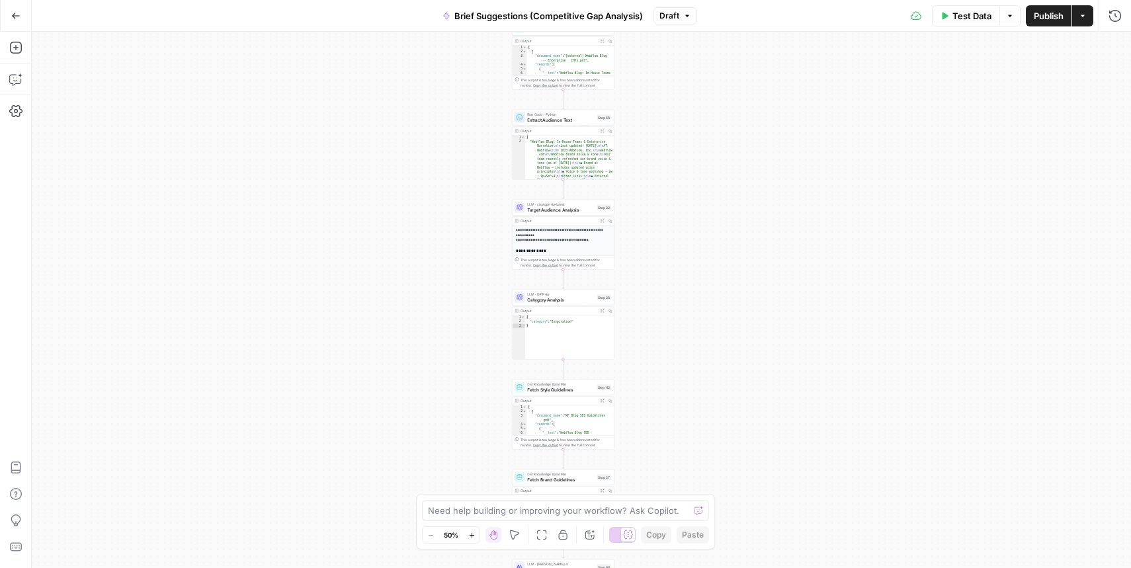
drag, startPoint x: 741, startPoint y: 323, endPoint x: 755, endPoint y: 97, distance: 227.3
click at [755, 97] on div "true false true false Workflow Input Settings Inputs Condition Check Article Bo…" at bounding box center [581, 300] width 1099 height 536
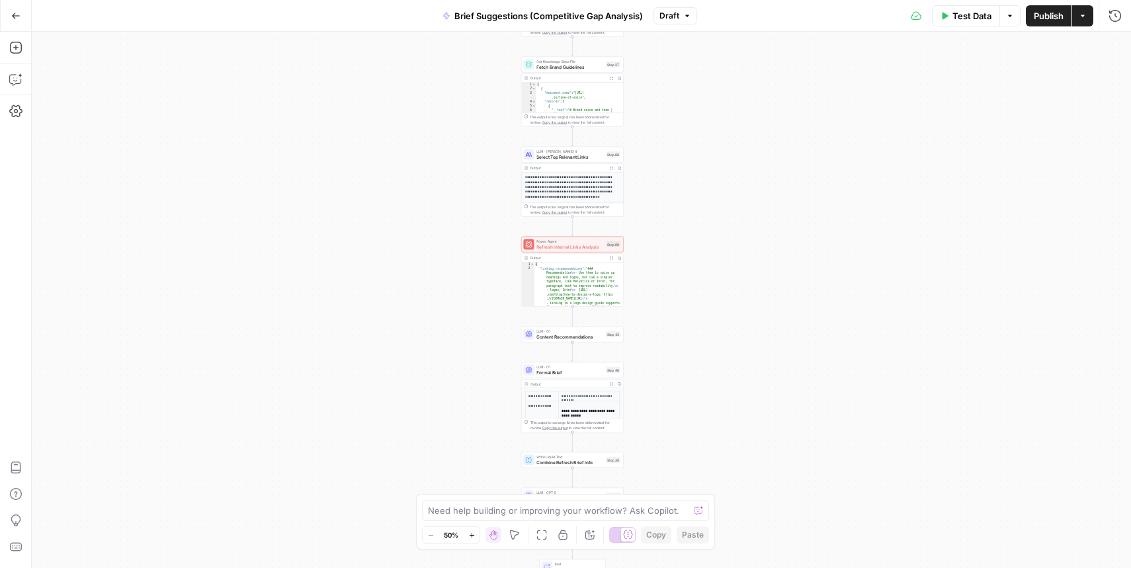
drag, startPoint x: 761, startPoint y: 371, endPoint x: 761, endPoint y: 64, distance: 306.9
click at [761, 64] on div "true false true false Workflow Input Settings Inputs Condition Check Article Bo…" at bounding box center [581, 300] width 1099 height 536
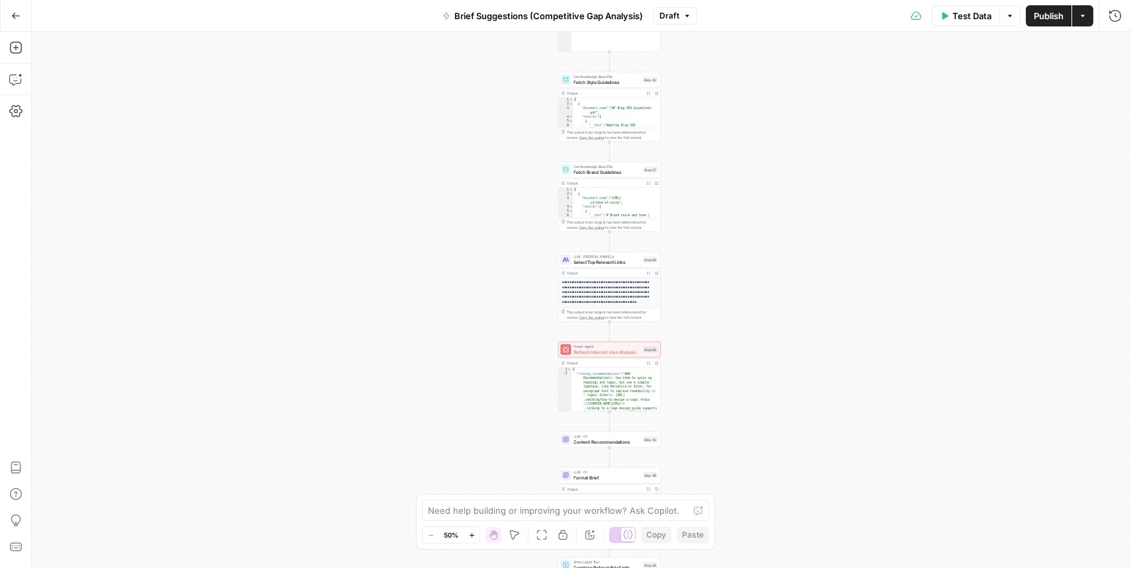
drag, startPoint x: 761, startPoint y: 64, endPoint x: 802, endPoint y: 332, distance: 270.9
click at [802, 332] on div "true false true false Workflow Input Settings Inputs Condition Check Article Bo…" at bounding box center [581, 300] width 1099 height 536
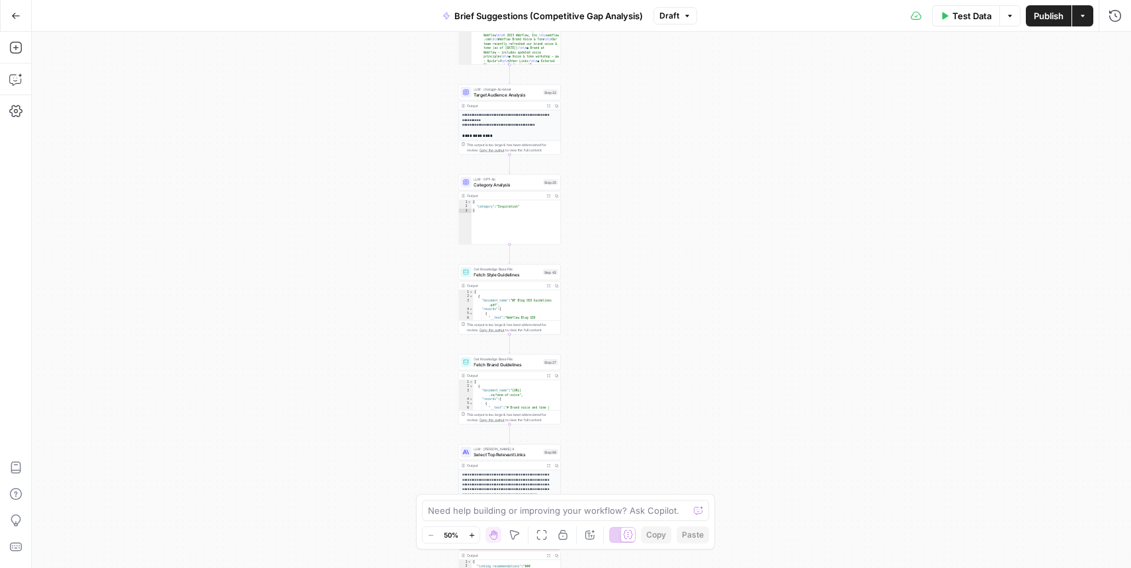
drag, startPoint x: 805, startPoint y: 128, endPoint x: 696, endPoint y: 289, distance: 194.8
click at [696, 289] on div "true false true false Workflow Input Settings Inputs Condition Check Article Bo…" at bounding box center [581, 300] width 1099 height 536
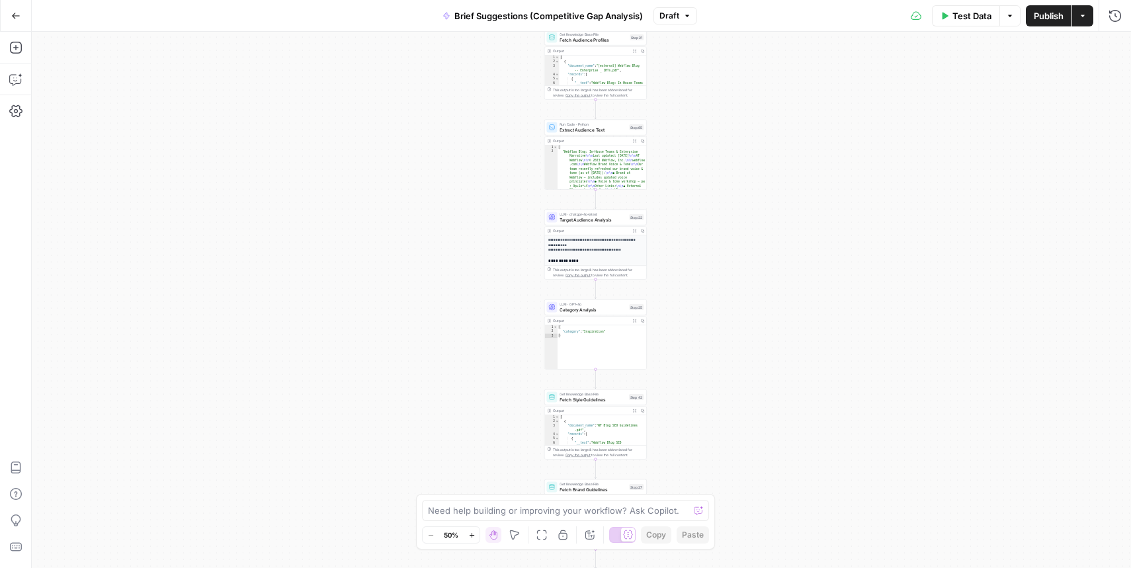
drag, startPoint x: 732, startPoint y: 192, endPoint x: 827, endPoint y: 335, distance: 171.5
click at [827, 335] on div "true false true false Workflow Input Settings Inputs Condition Check Article Bo…" at bounding box center [581, 300] width 1099 height 536
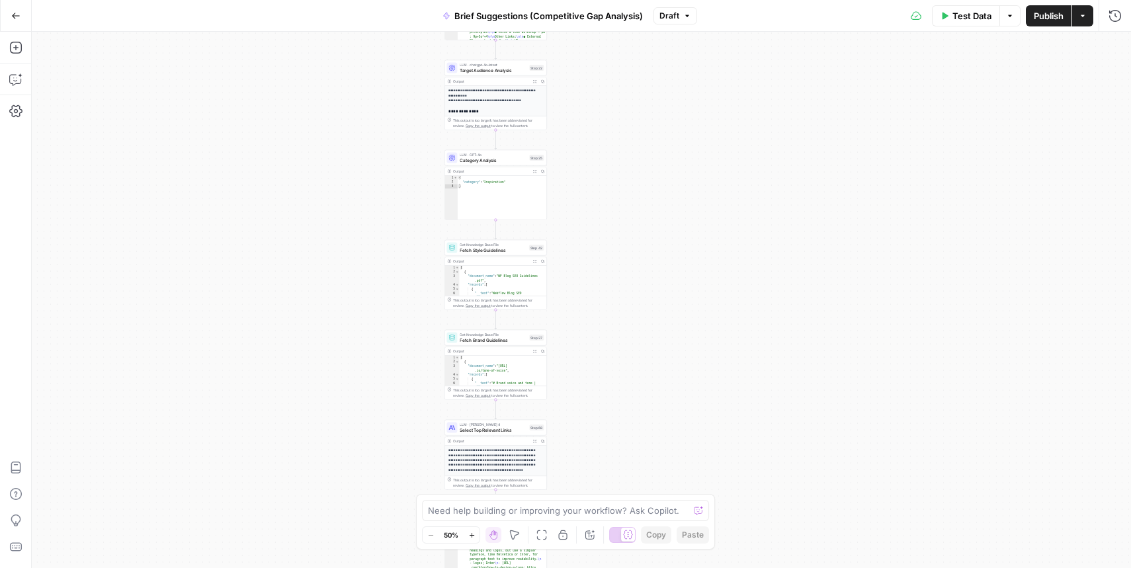
drag, startPoint x: 827, startPoint y: 335, endPoint x: 716, endPoint y: 156, distance: 210.7
click at [716, 156] on div "true false true false Workflow Input Settings Inputs Condition Check Article Bo…" at bounding box center [581, 300] width 1099 height 536
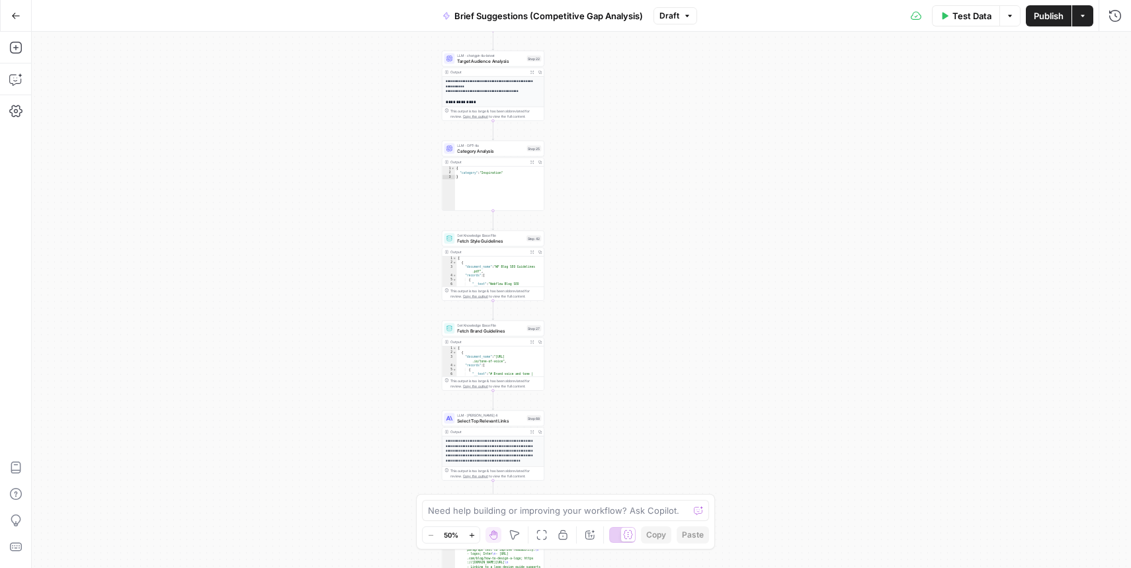
drag, startPoint x: 699, startPoint y: 263, endPoint x: 763, endPoint y: 97, distance: 177.1
click at [763, 97] on div "true false true false Workflow Input Settings Inputs Condition Check Article Bo…" at bounding box center [581, 300] width 1099 height 536
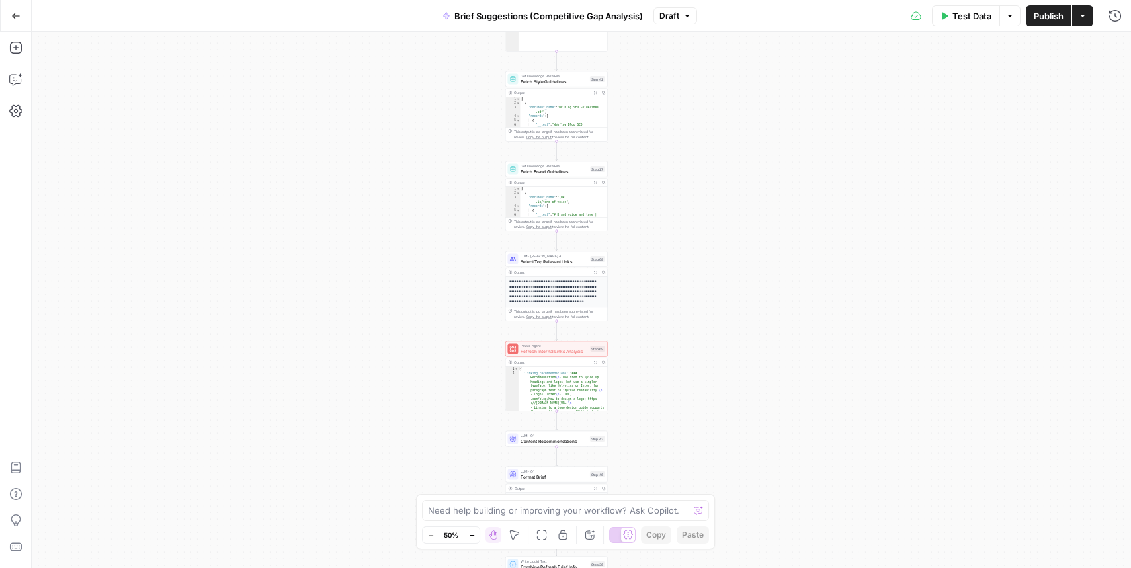
click at [696, 177] on div "true false true false Workflow Input Settings Inputs Condition Check Article Bo…" at bounding box center [581, 300] width 1099 height 536
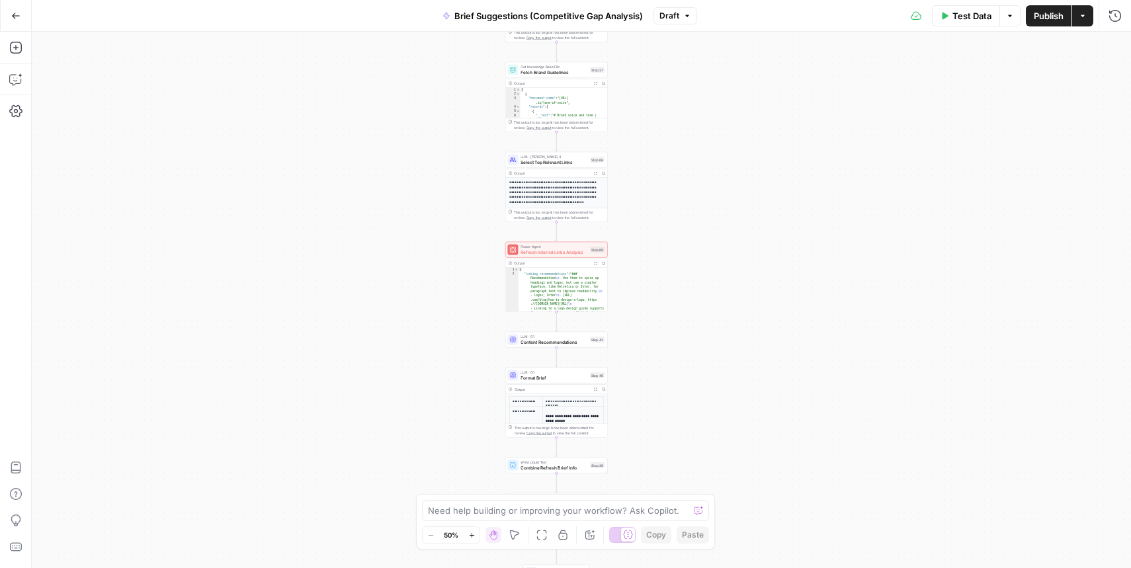
drag, startPoint x: 659, startPoint y: 374, endPoint x: 670, endPoint y: 124, distance: 249.6
click at [670, 124] on div "true false true false Workflow Input Settings Inputs Condition Check Article Bo…" at bounding box center [581, 300] width 1099 height 536
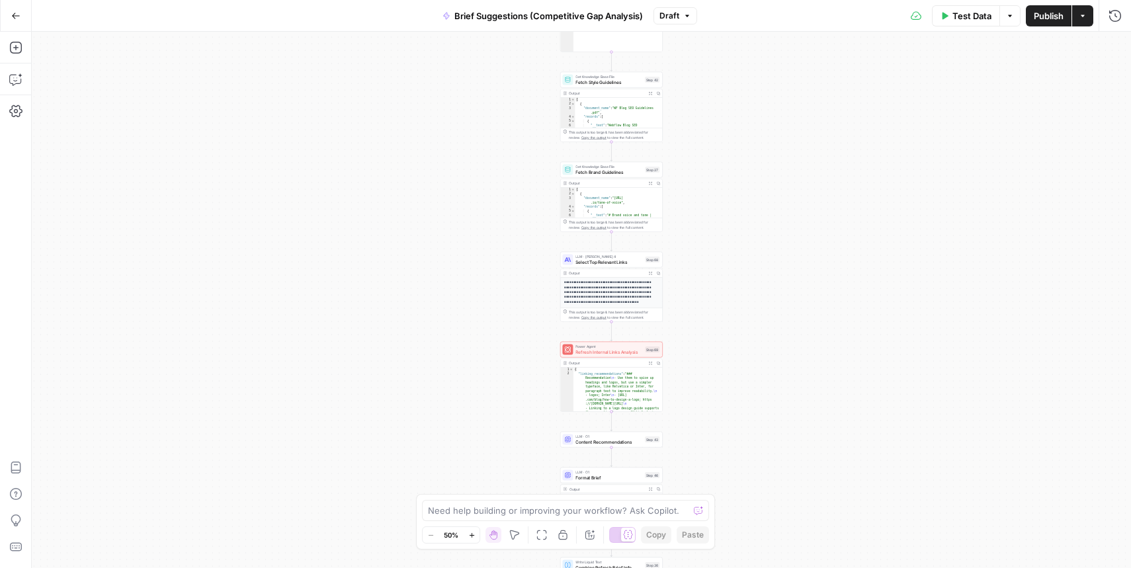
drag, startPoint x: 692, startPoint y: 126, endPoint x: 745, endPoint y: 450, distance: 329.0
click at [745, 452] on div "true false true false Workflow Input Settings Inputs Condition Check Article Bo…" at bounding box center [581, 300] width 1099 height 536
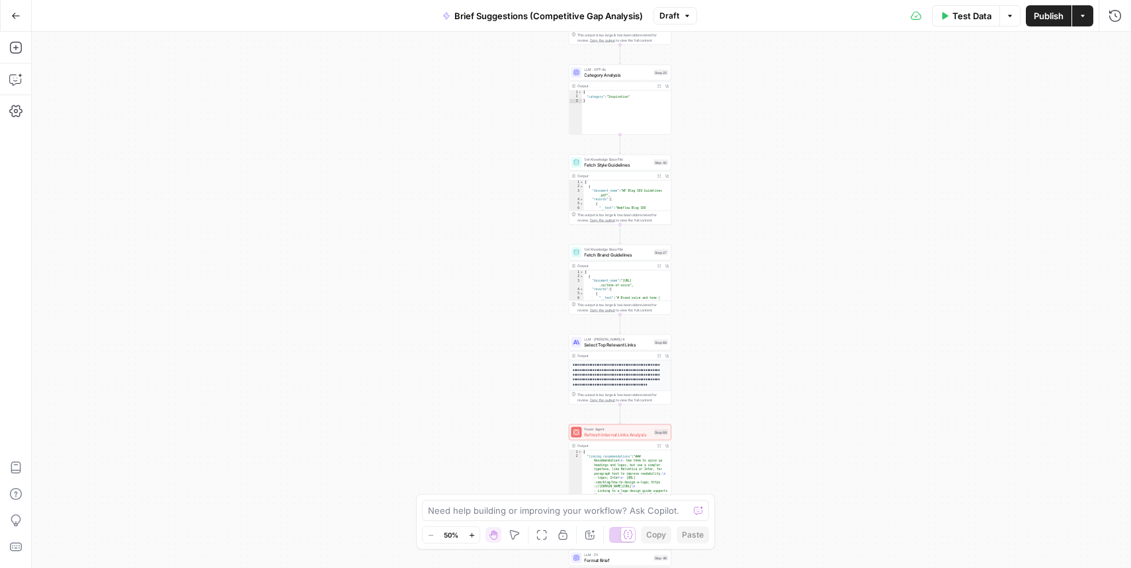
drag, startPoint x: 733, startPoint y: 165, endPoint x: 720, endPoint y: 375, distance: 210.7
click at [720, 372] on div "true false true false Workflow Input Settings Inputs Condition Check Article Bo…" at bounding box center [581, 300] width 1099 height 536
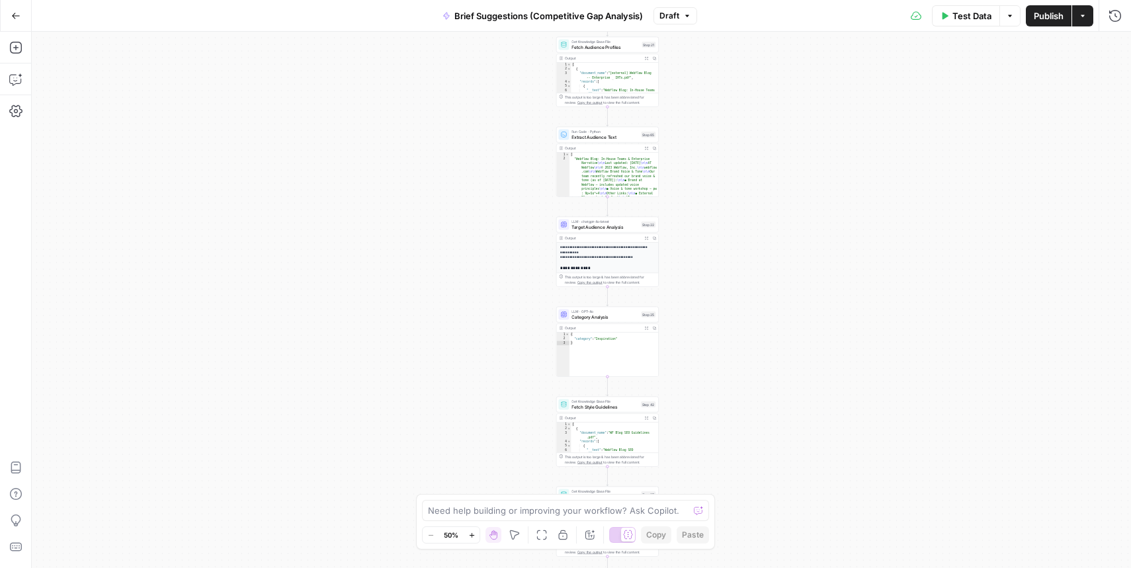
drag, startPoint x: 707, startPoint y: 171, endPoint x: 707, endPoint y: 418, distance: 246.7
click at [707, 417] on div "true false true false Workflow Input Settings Inputs Condition Check Article Bo…" at bounding box center [581, 300] width 1099 height 536
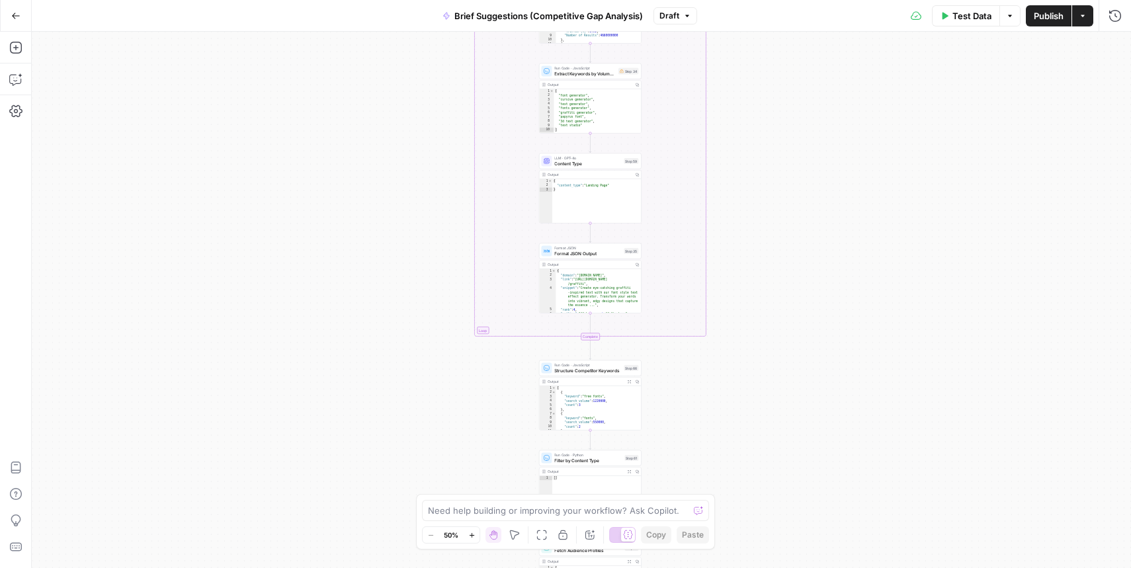
drag, startPoint x: 696, startPoint y: 122, endPoint x: 680, endPoint y: 350, distance: 228.1
click at [679, 406] on div "true false true false Workflow Input Settings Inputs Condition Check Article Bo…" at bounding box center [581, 300] width 1099 height 536
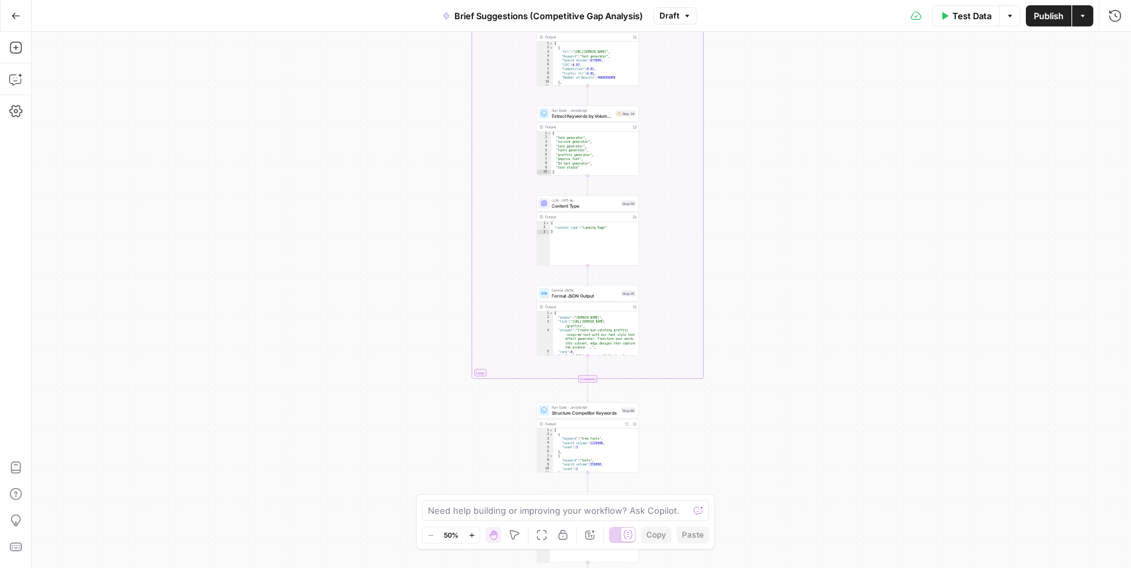
drag, startPoint x: 731, startPoint y: 103, endPoint x: 717, endPoint y: 395, distance: 292.0
click at [717, 395] on div "true false true false Workflow Input Settings Inputs Condition Check Article Bo…" at bounding box center [581, 300] width 1099 height 536
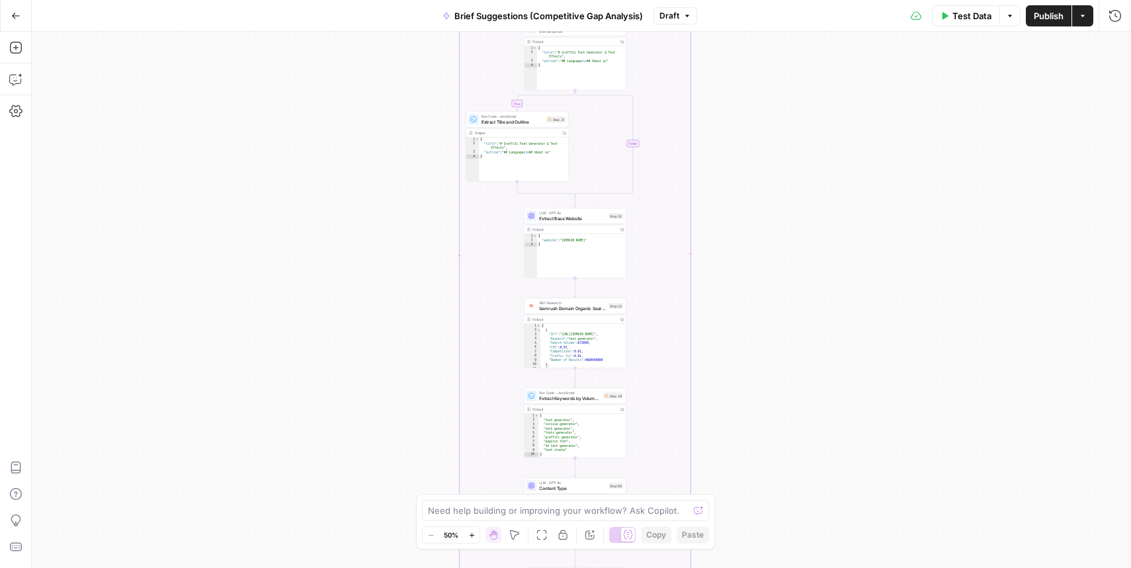
drag, startPoint x: 774, startPoint y: 149, endPoint x: 779, endPoint y: 416, distance: 266.6
click at [779, 416] on div "true false true false Workflow Input Settings Inputs Condition Check Article Bo…" at bounding box center [581, 300] width 1099 height 536
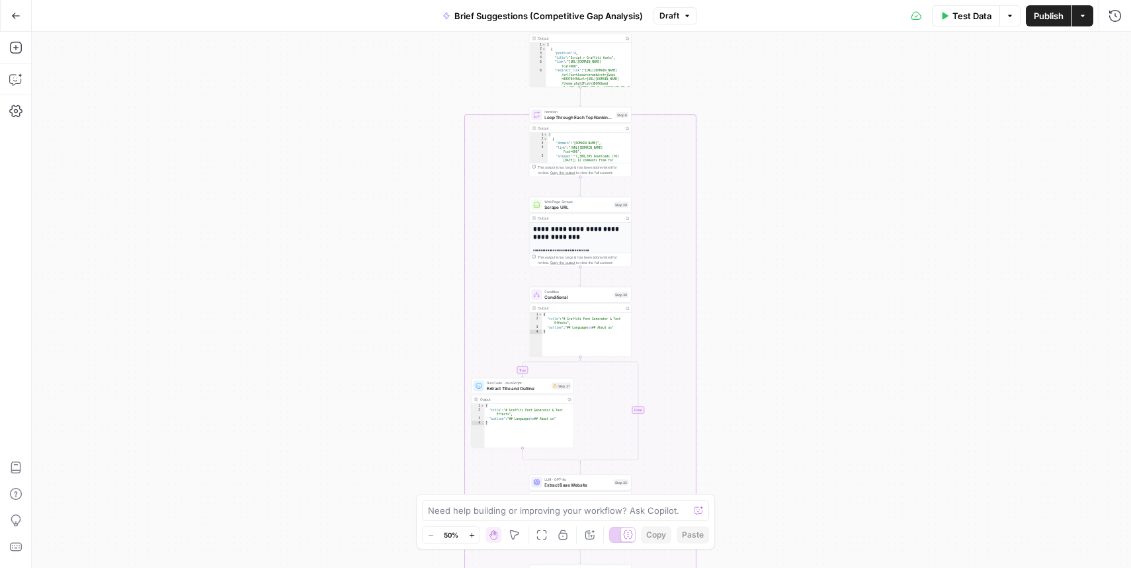
click at [21, 22] on button "Go Back" at bounding box center [16, 16] width 24 height 24
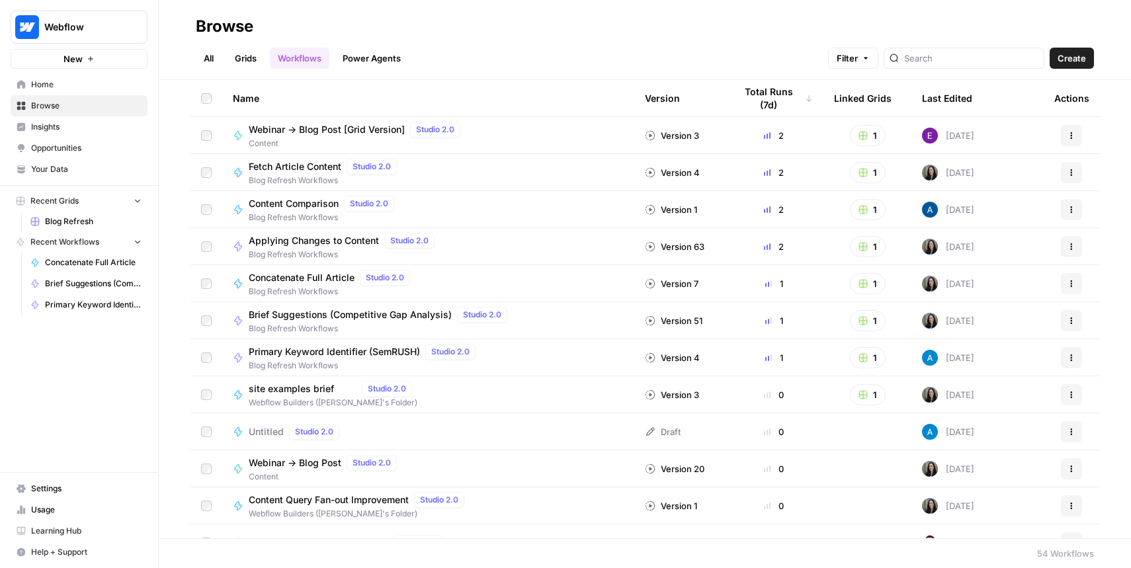
click at [126, 84] on span "Home" at bounding box center [86, 85] width 110 height 12
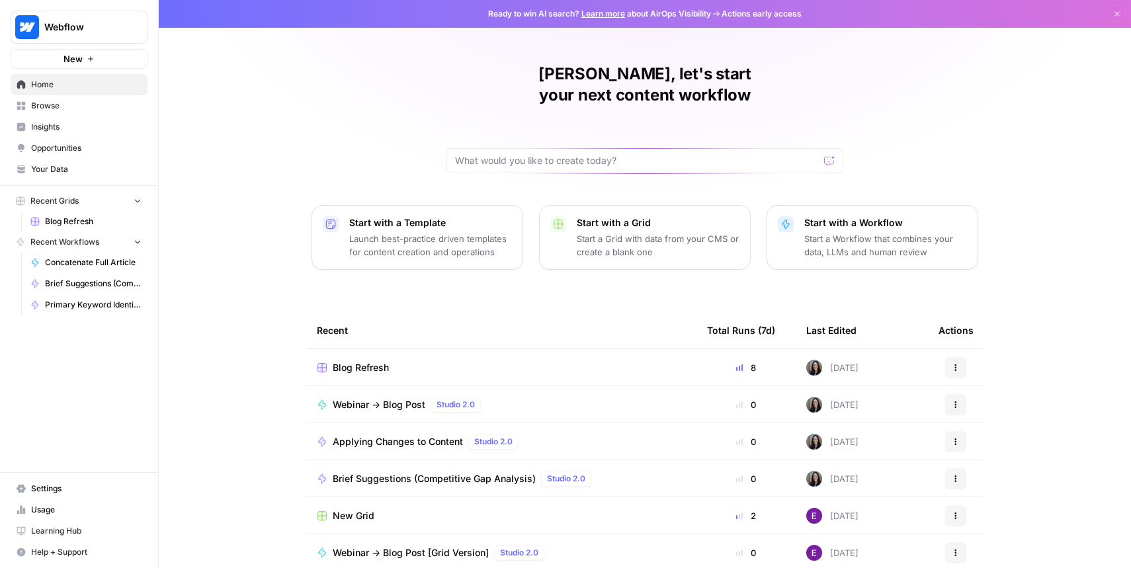
click at [107, 166] on span "Your Data" at bounding box center [86, 169] width 110 height 12
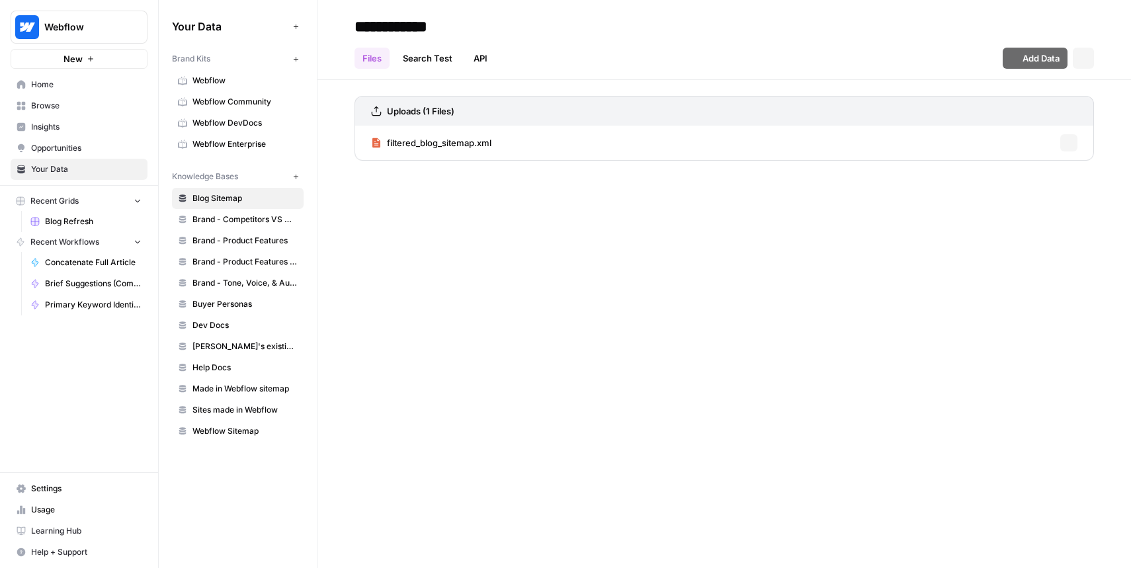
click at [112, 138] on link "Opportunities" at bounding box center [79, 148] width 137 height 21
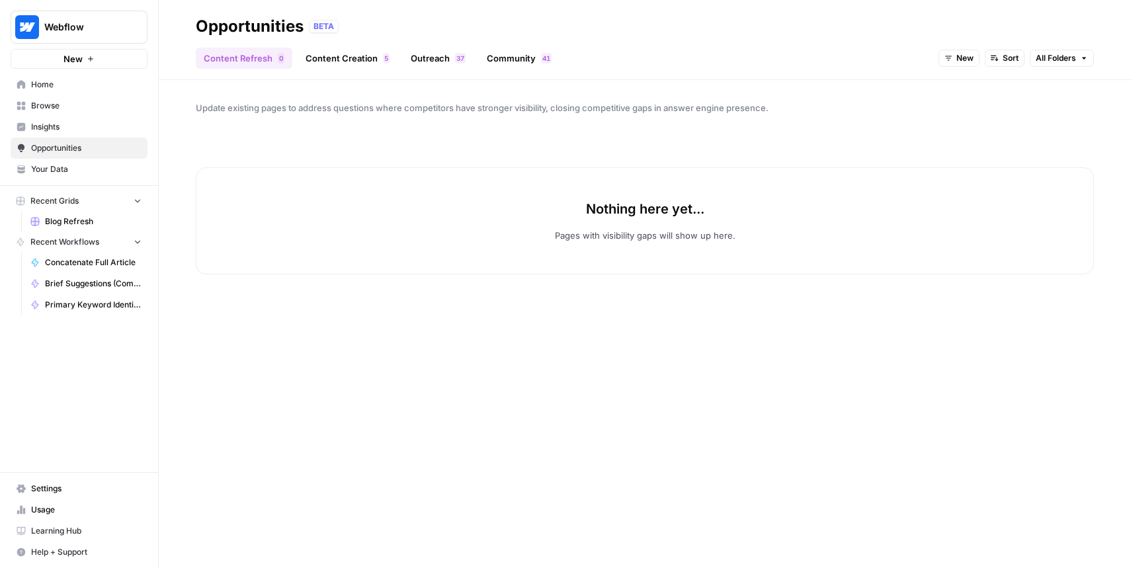
click at [114, 161] on link "Your Data" at bounding box center [79, 169] width 137 height 21
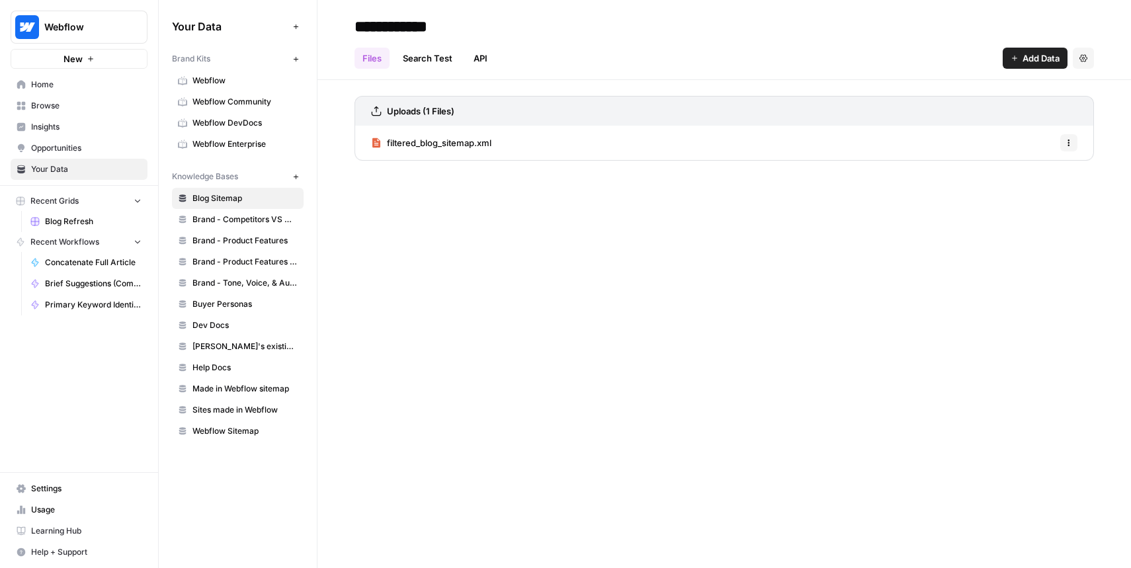
click at [122, 102] on span "Browse" at bounding box center [86, 106] width 110 height 12
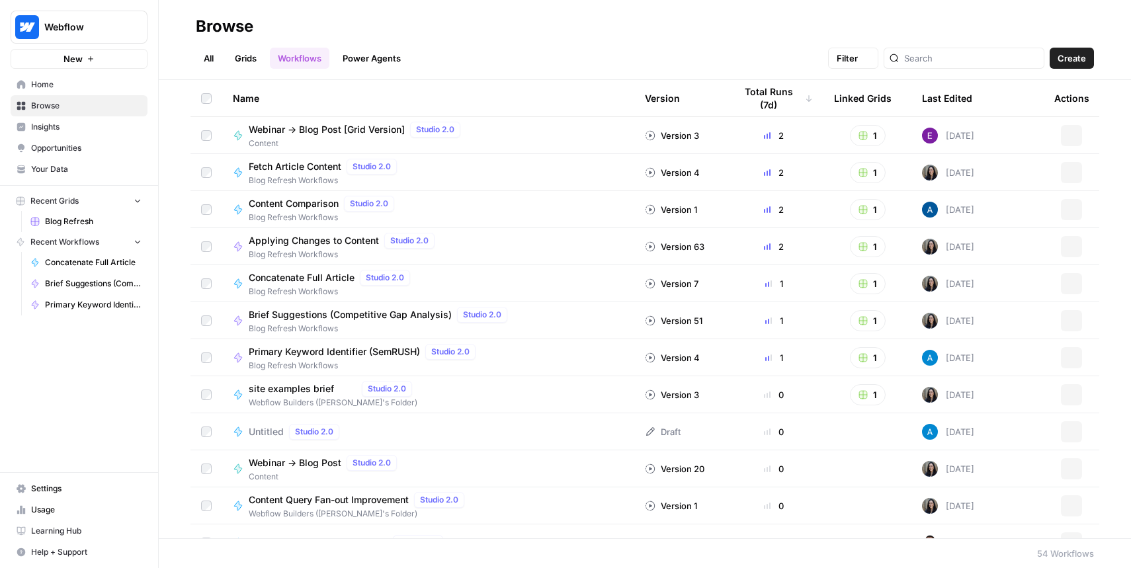
click at [125, 86] on span "Home" at bounding box center [86, 85] width 110 height 12
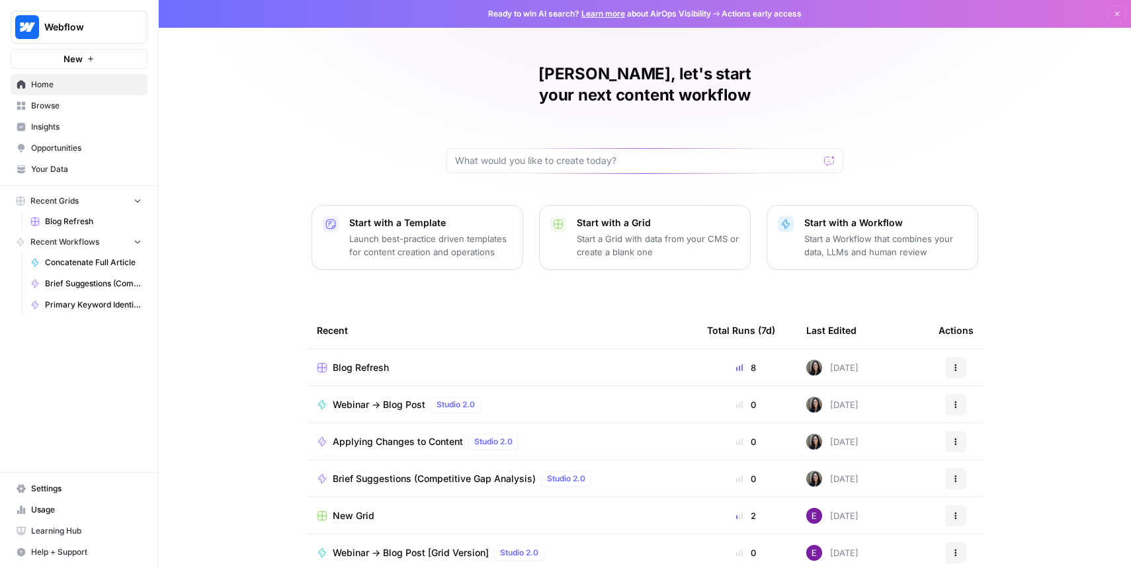
scroll to position [40, 0]
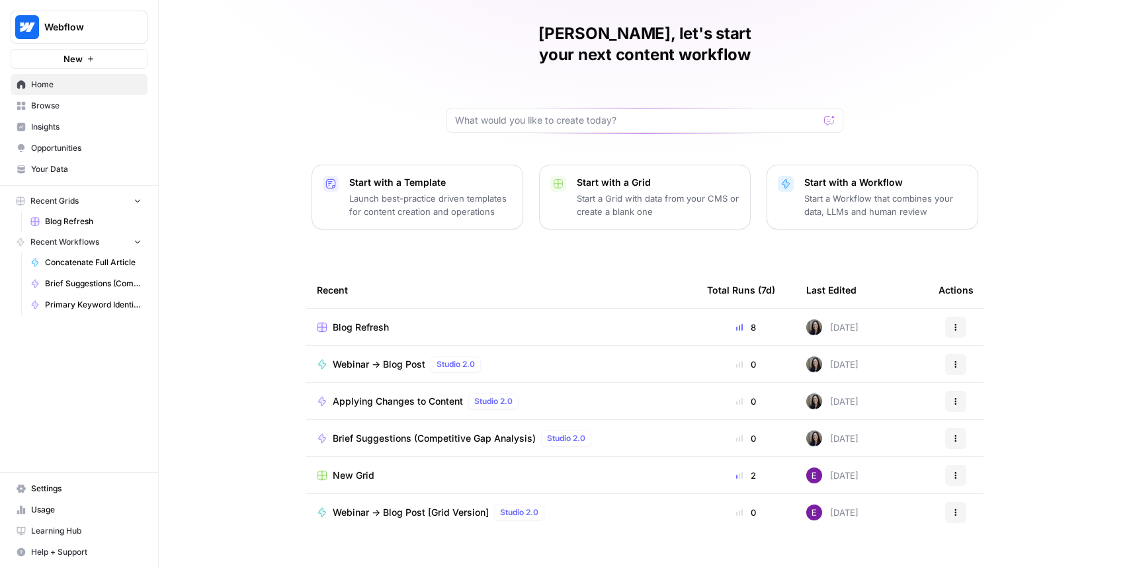
click at [46, 490] on span "Settings" at bounding box center [86, 489] width 110 height 12
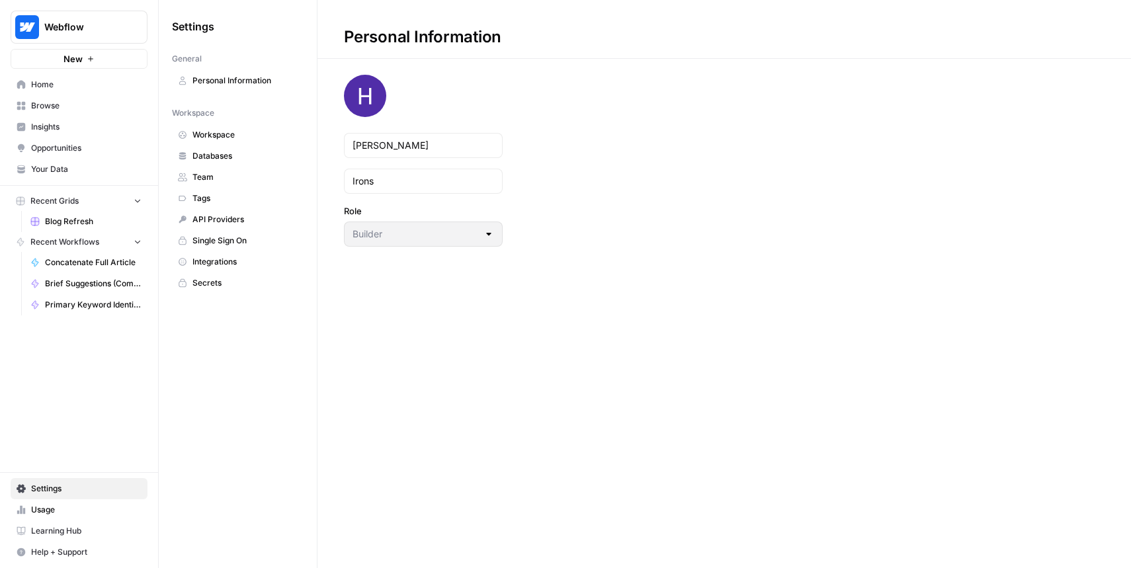
click at [231, 187] on link "Team" at bounding box center [238, 177] width 132 height 21
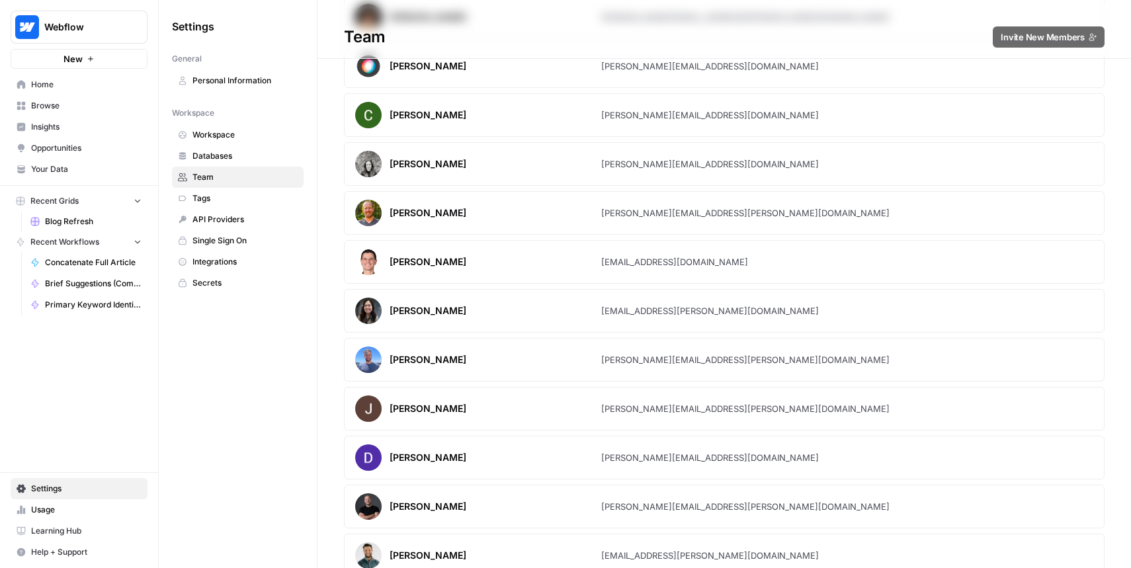
scroll to position [1562, 0]
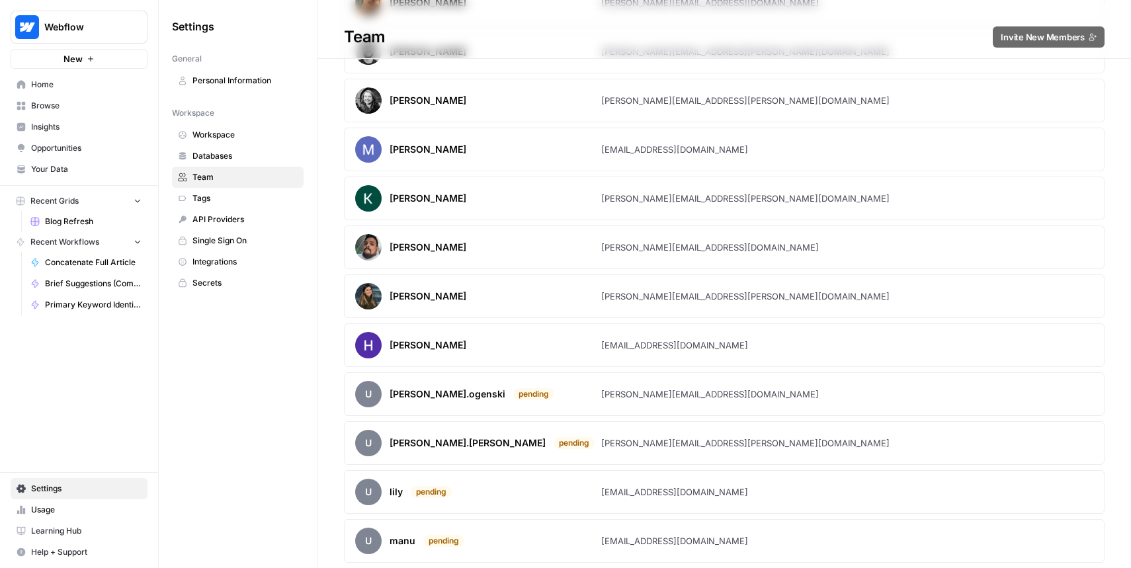
click at [244, 66] on nav "General Personal Information" at bounding box center [238, 70] width 132 height 44
click at [241, 72] on link "Personal Information" at bounding box center [238, 80] width 132 height 21
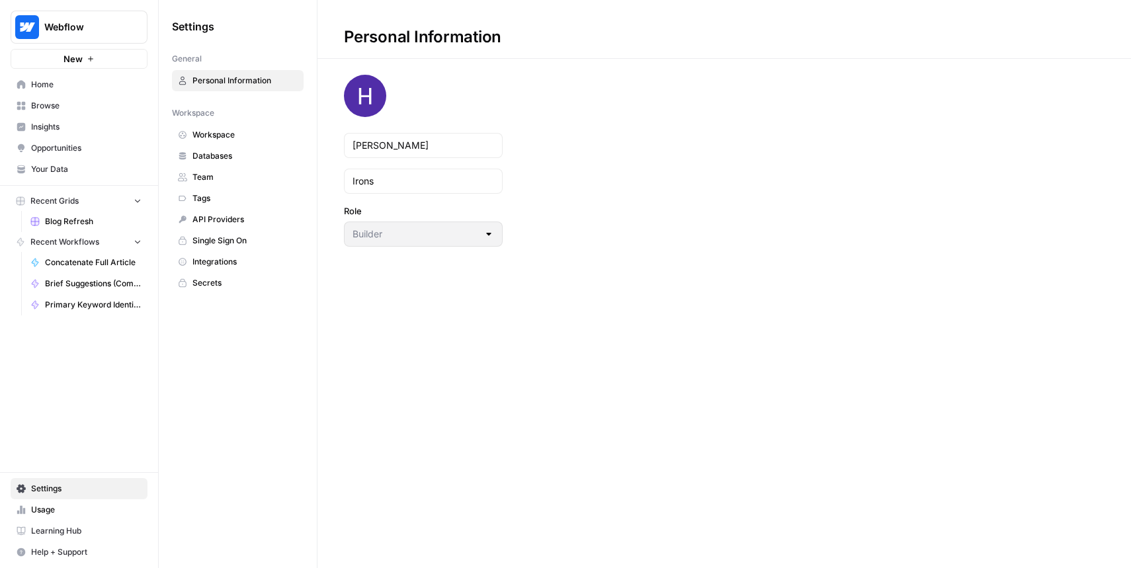
click at [38, 89] on span "Home" at bounding box center [86, 85] width 110 height 12
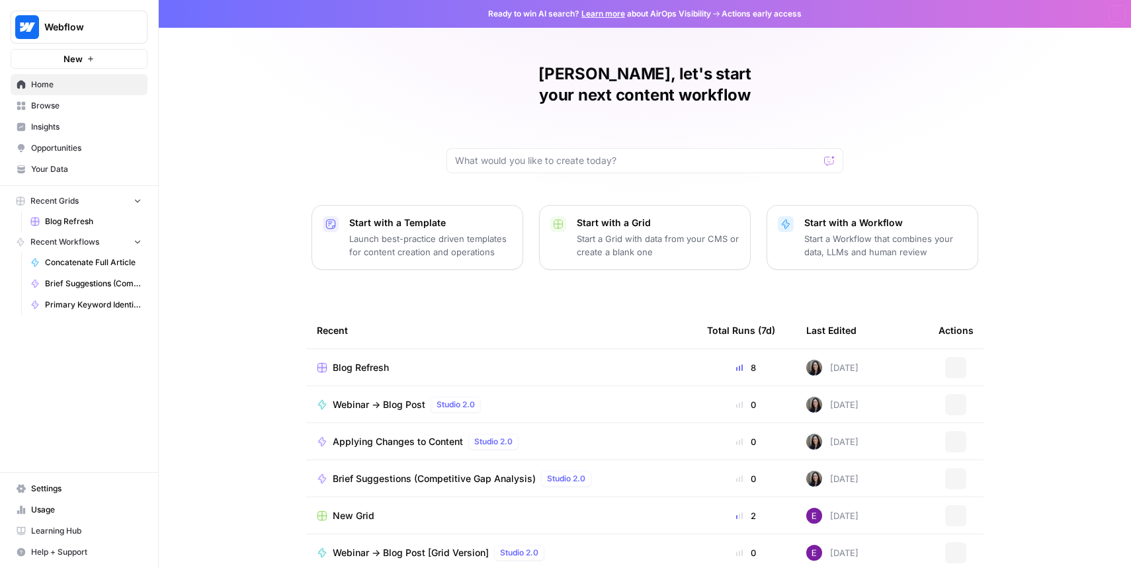
click at [76, 110] on span "Browse" at bounding box center [86, 106] width 110 height 12
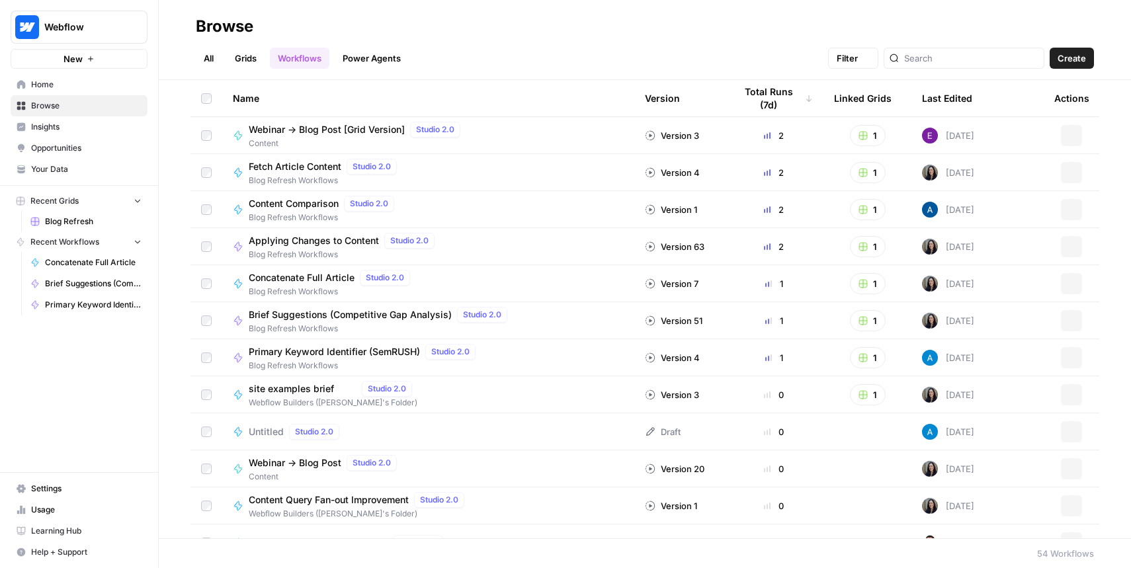
click at [87, 130] on span "Insights" at bounding box center [86, 127] width 110 height 12
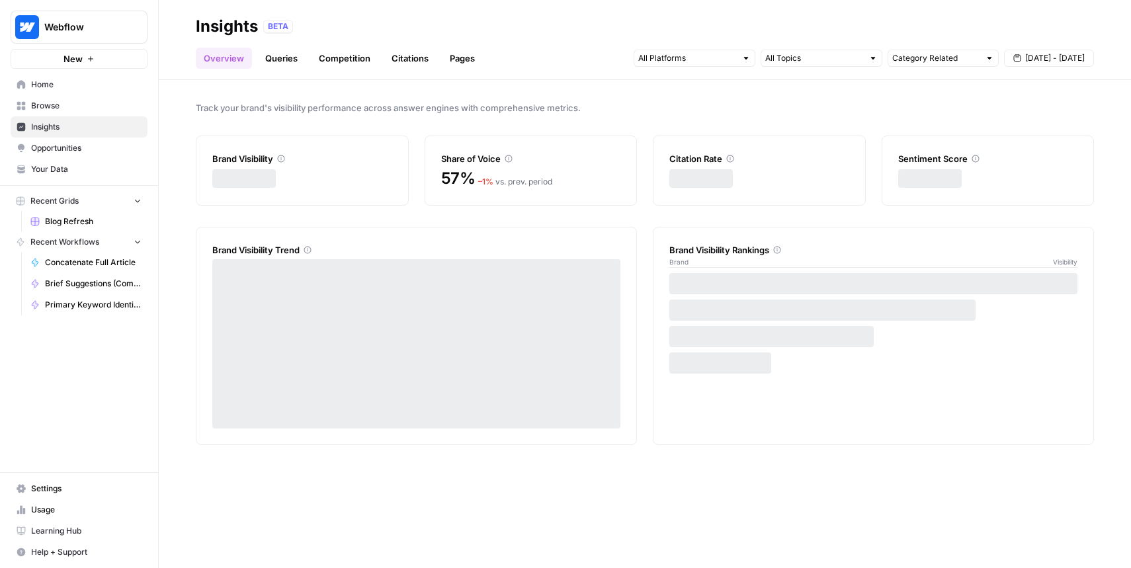
click at [91, 117] on link "Insights" at bounding box center [79, 126] width 137 height 21
click at [93, 107] on span "Browse" at bounding box center [86, 106] width 110 height 12
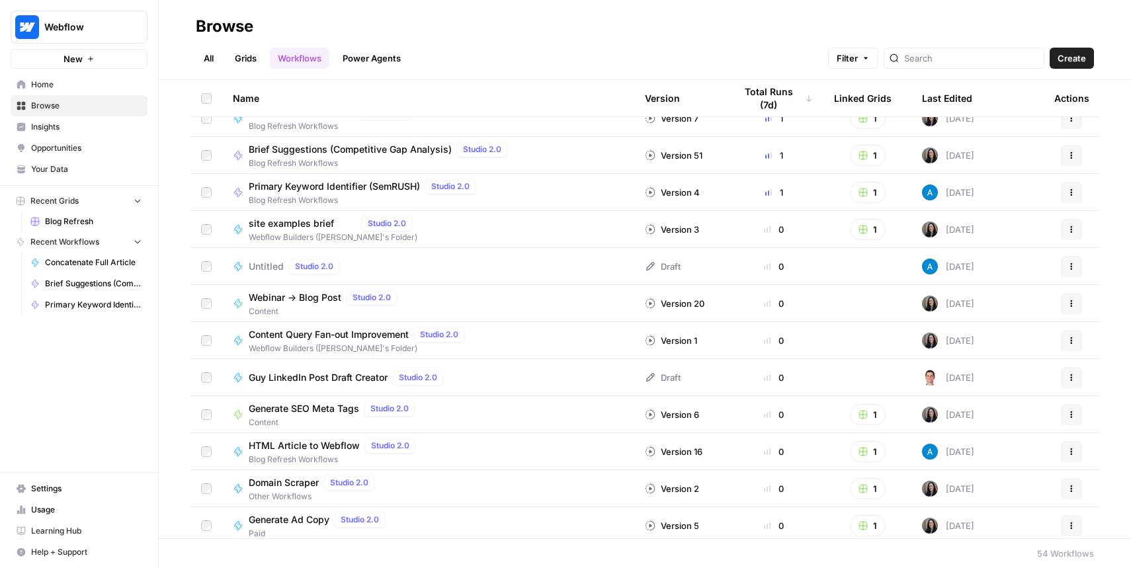
scroll to position [162, 0]
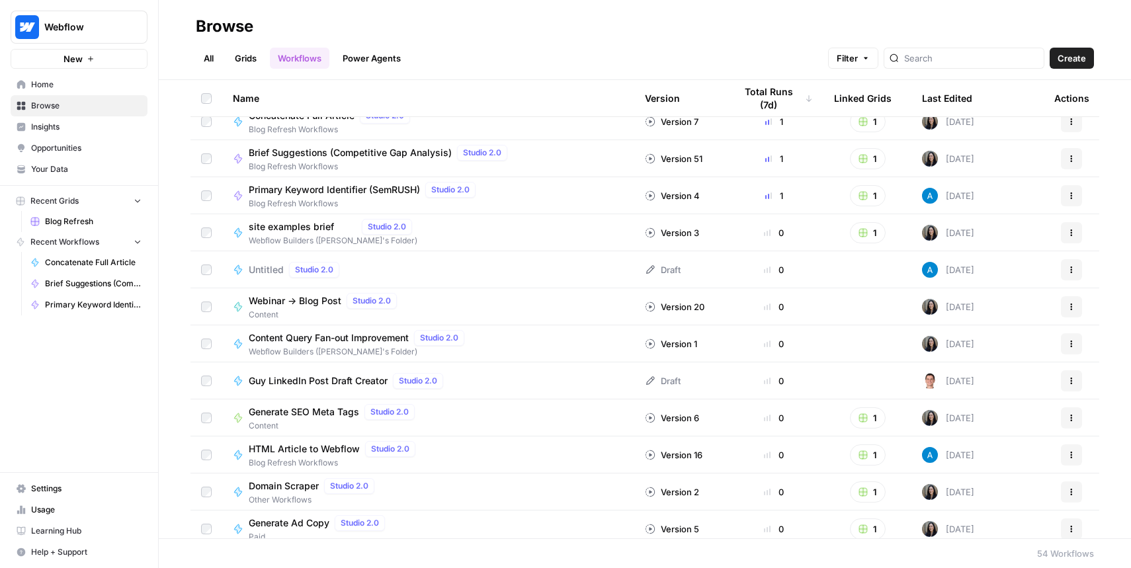
click at [211, 48] on link "All" at bounding box center [209, 58] width 26 height 21
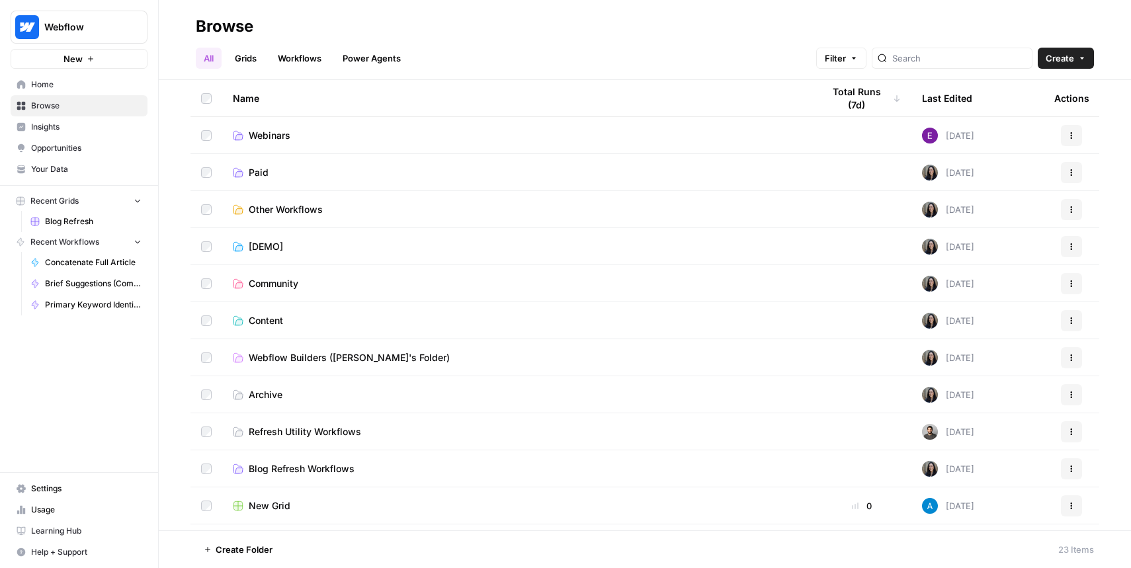
click at [316, 212] on span "Other Workflows" at bounding box center [286, 209] width 74 height 13
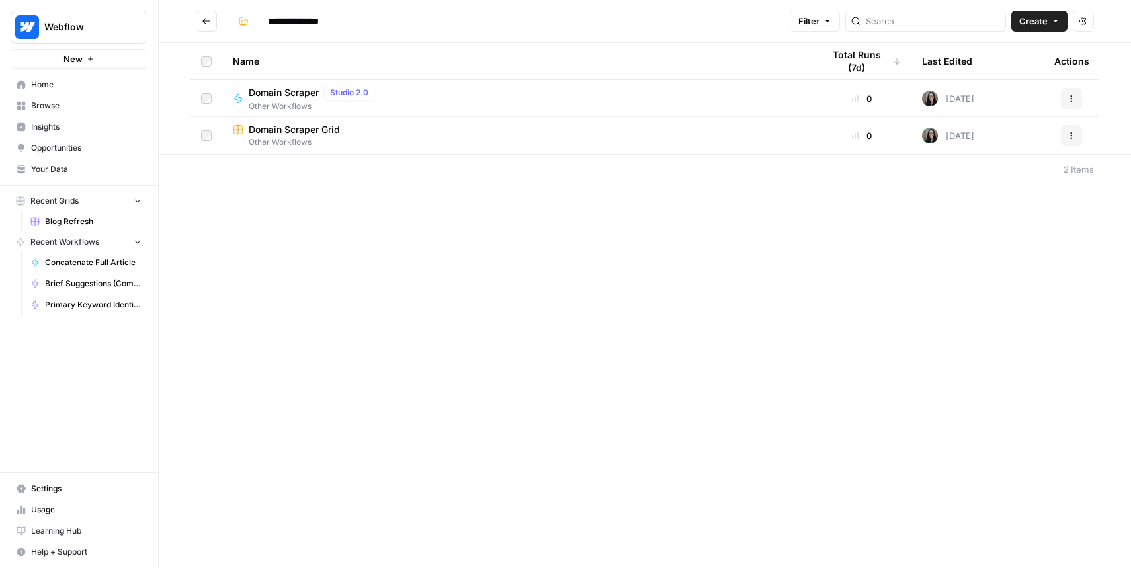
click at [292, 104] on span "Other Workflows" at bounding box center [314, 107] width 131 height 12
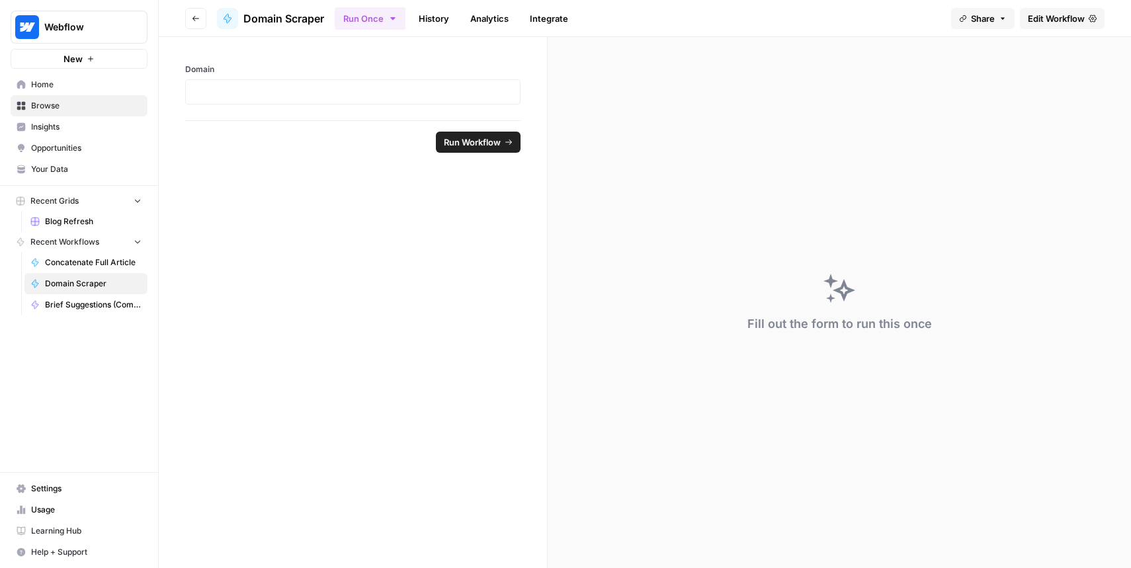
click at [1071, 11] on link "Edit Workflow" at bounding box center [1062, 18] width 85 height 21
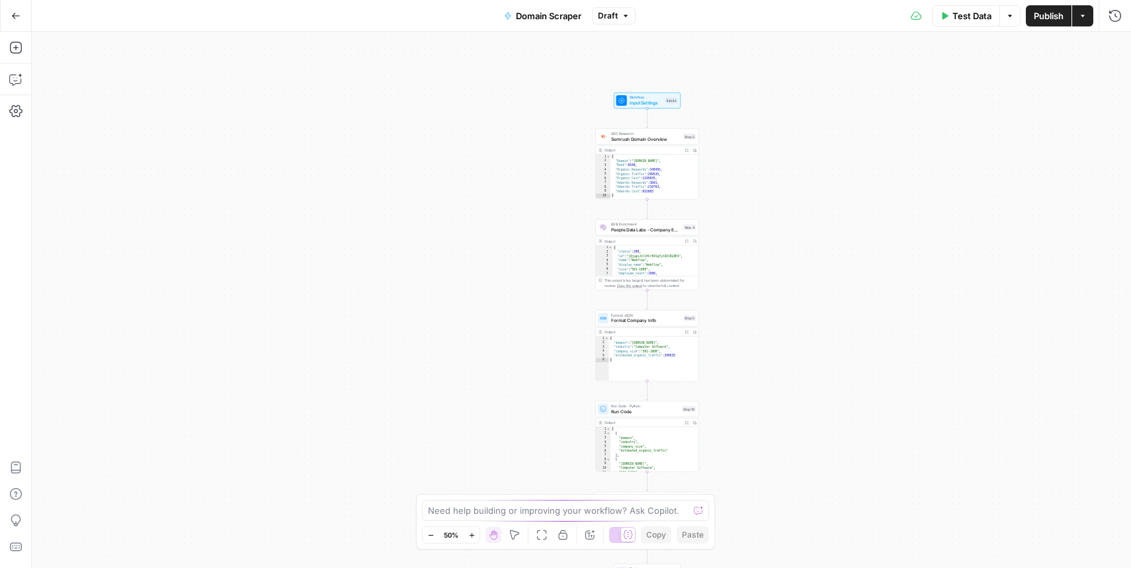
drag, startPoint x: 825, startPoint y: 100, endPoint x: 857, endPoint y: 110, distance: 33.5
click at [857, 110] on div "Workflow Input Settings Inputs SEO Research Semrush Domain Overview Step 2 Outp…" at bounding box center [581, 300] width 1099 height 536
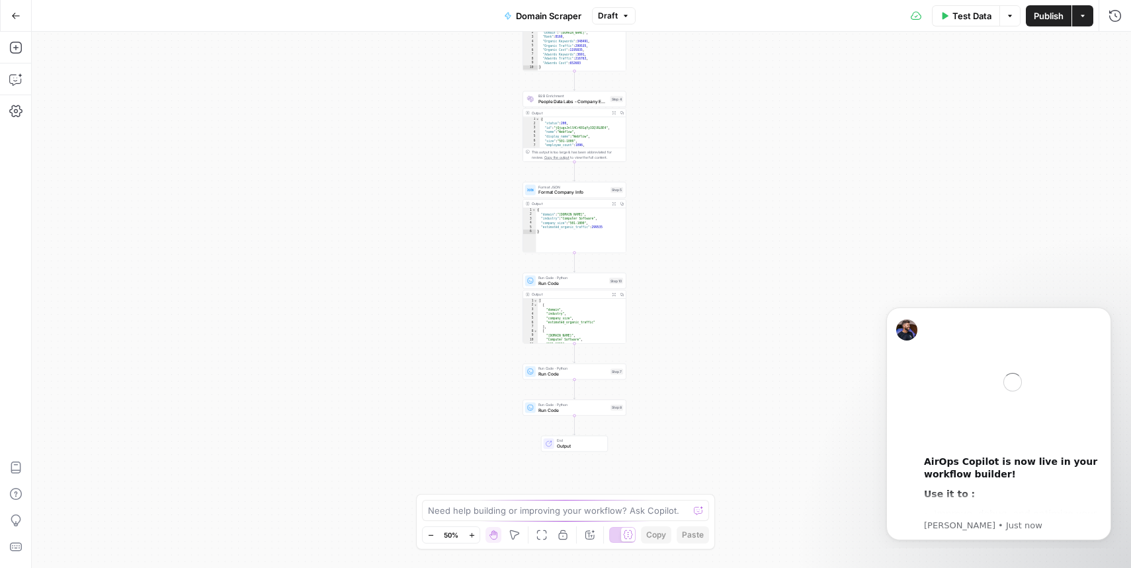
drag, startPoint x: 787, startPoint y: 267, endPoint x: 753, endPoint y: 159, distance: 113.8
click at [753, 159] on div "Workflow Input Settings Inputs SEO Research Semrush Domain Overview Step 2 Outp…" at bounding box center [581, 300] width 1099 height 536
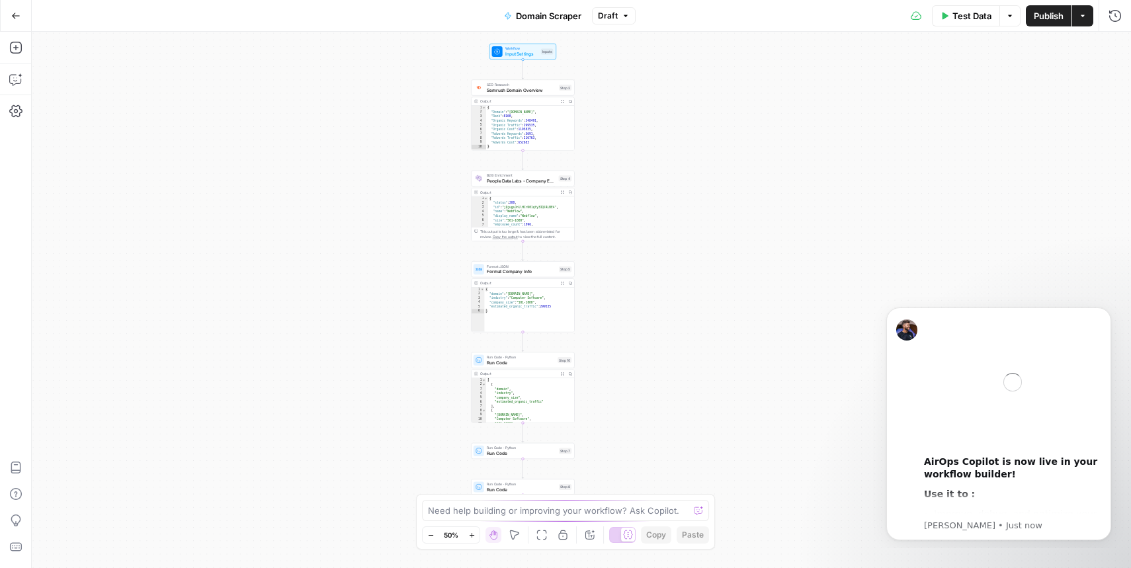
drag, startPoint x: 753, startPoint y: 159, endPoint x: 702, endPoint y: 245, distance: 99.6
click at [702, 245] on div "Workflow Input Settings Inputs SEO Research Semrush Domain Overview Step 2 Outp…" at bounding box center [581, 300] width 1099 height 536
click at [1107, 306] on button "Dismiss notification" at bounding box center [1107, 311] width 17 height 17
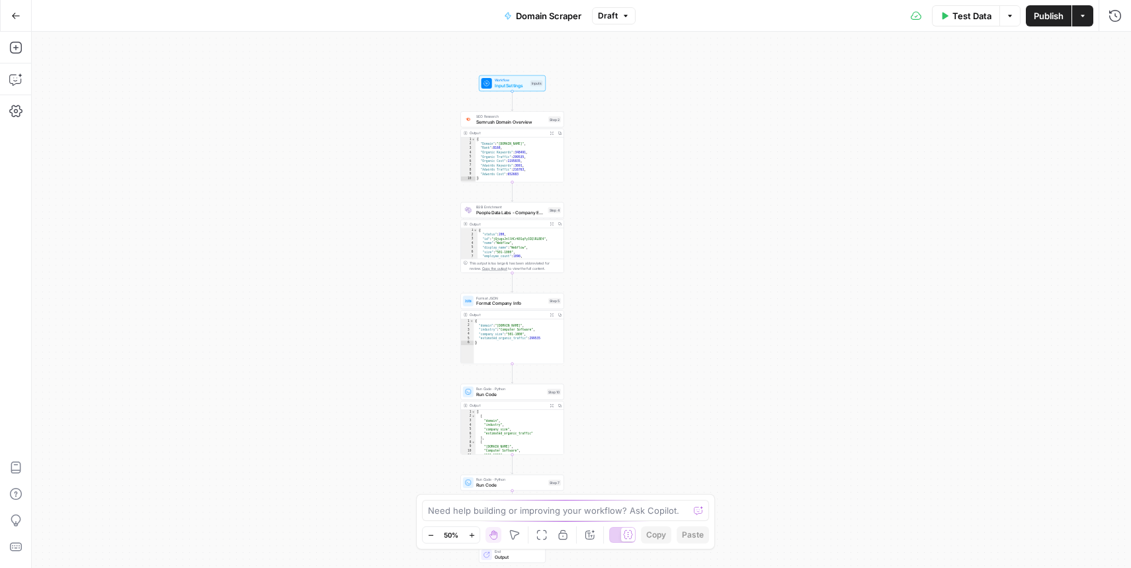
drag, startPoint x: 766, startPoint y: 114, endPoint x: 756, endPoint y: 149, distance: 35.8
click at [755, 148] on div "Workflow Input Settings Inputs SEO Research Semrush Domain Overview Step 2 Outp…" at bounding box center [581, 300] width 1099 height 536
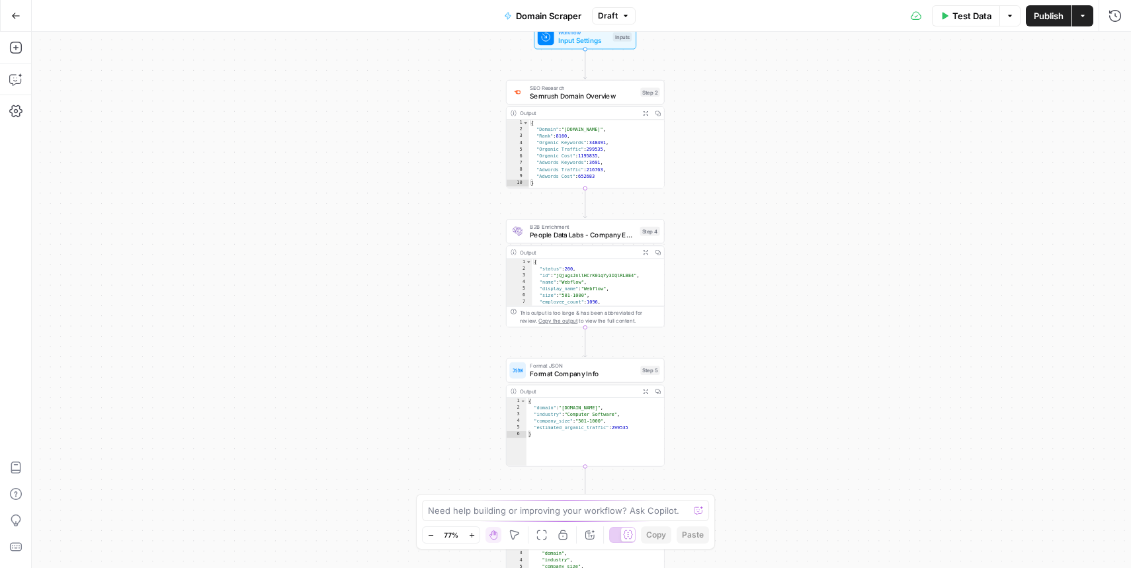
drag, startPoint x: 384, startPoint y: 146, endPoint x: 384, endPoint y: 120, distance: 25.8
click at [384, 120] on div "Workflow Input Settings Inputs SEO Research Semrush Domain Overview Step 2 Outp…" at bounding box center [581, 300] width 1099 height 536
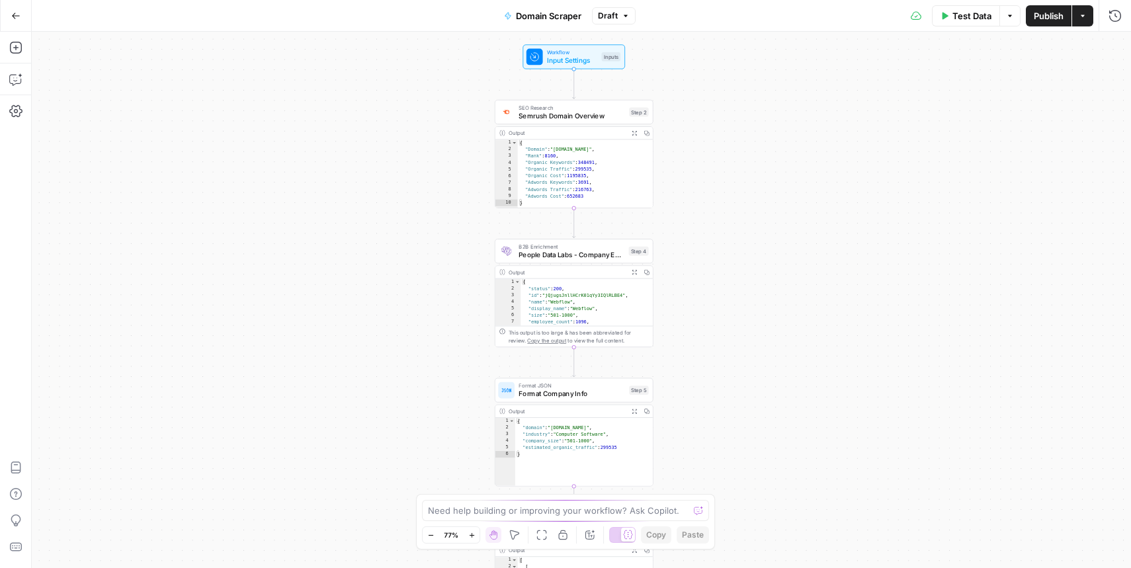
drag, startPoint x: 394, startPoint y: 131, endPoint x: 382, endPoint y: 151, distance: 23.4
click at [382, 151] on div "Workflow Input Settings Inputs SEO Research Semrush Domain Overview Step 2 Outp…" at bounding box center [581, 300] width 1099 height 536
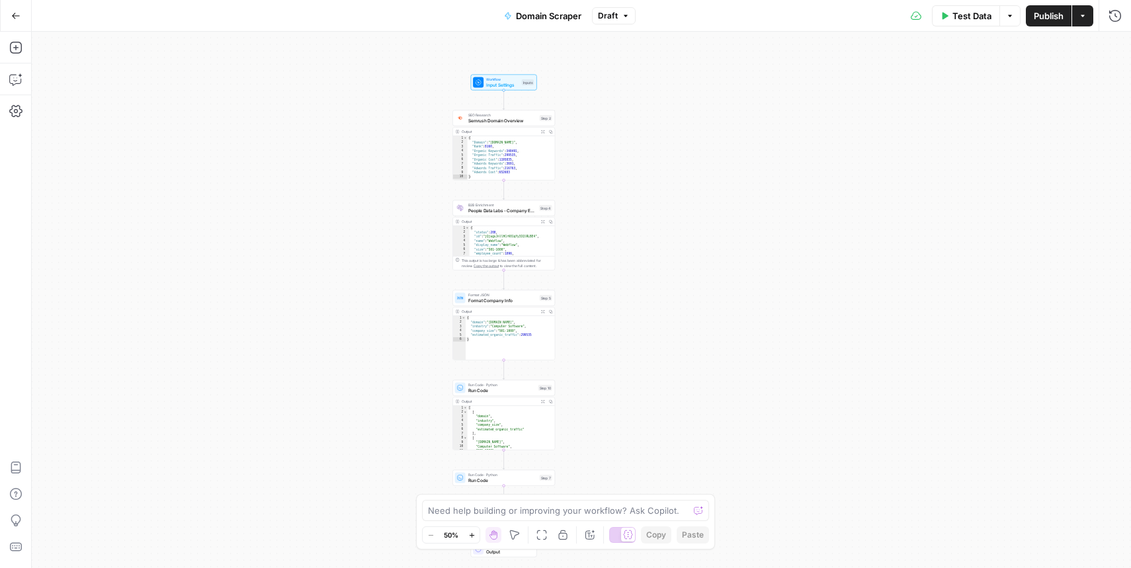
drag, startPoint x: 648, startPoint y: 256, endPoint x: 724, endPoint y: 141, distance: 137.9
click at [724, 141] on div "Workflow Input Settings Inputs SEO Research Semrush Domain Overview Step 2 Outp…" at bounding box center [581, 300] width 1099 height 536
